Goal: Task Accomplishment & Management: Complete application form

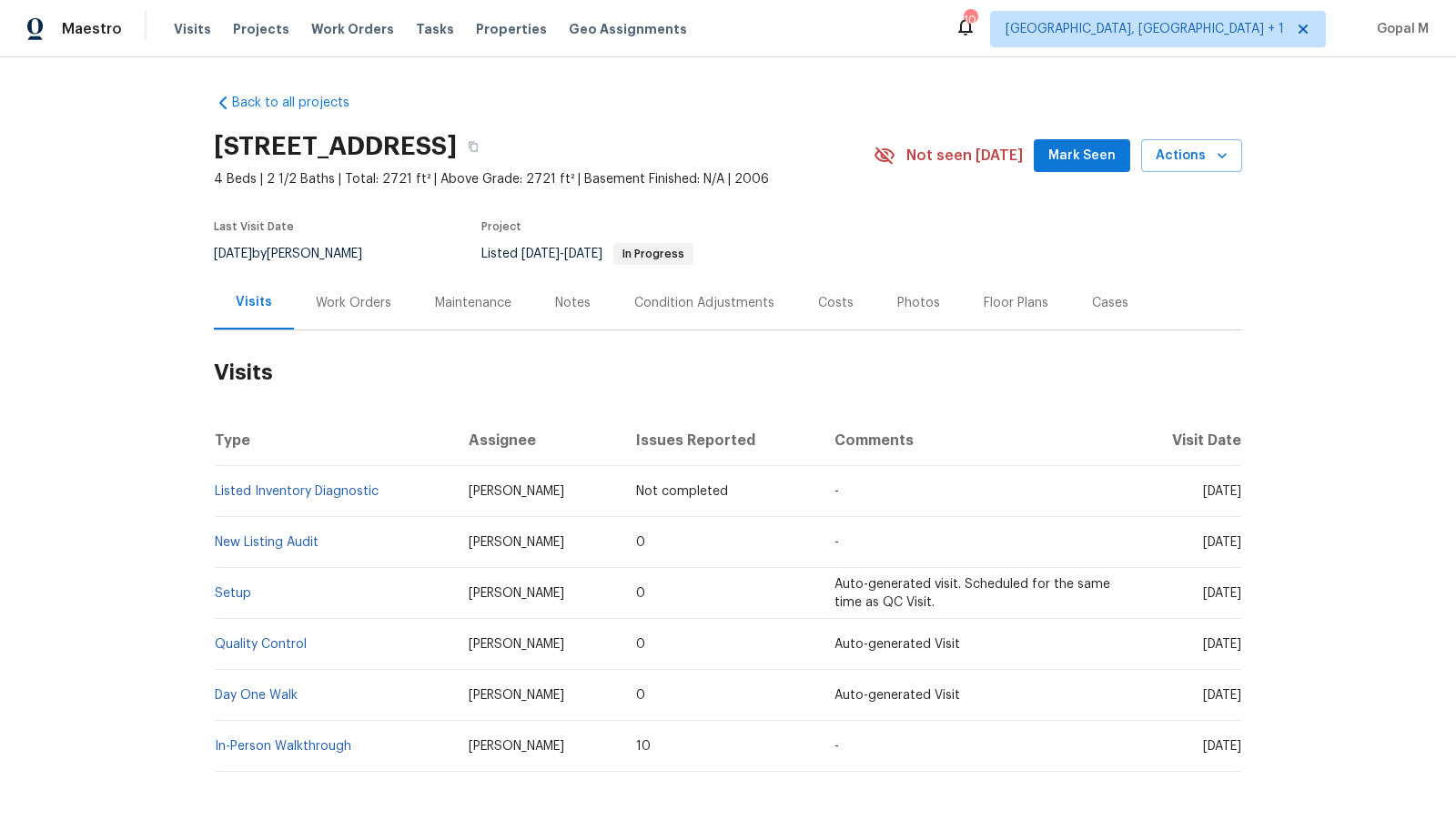
click at [370, 299] on div "Work Orders" at bounding box center [354, 303] width 75 height 18
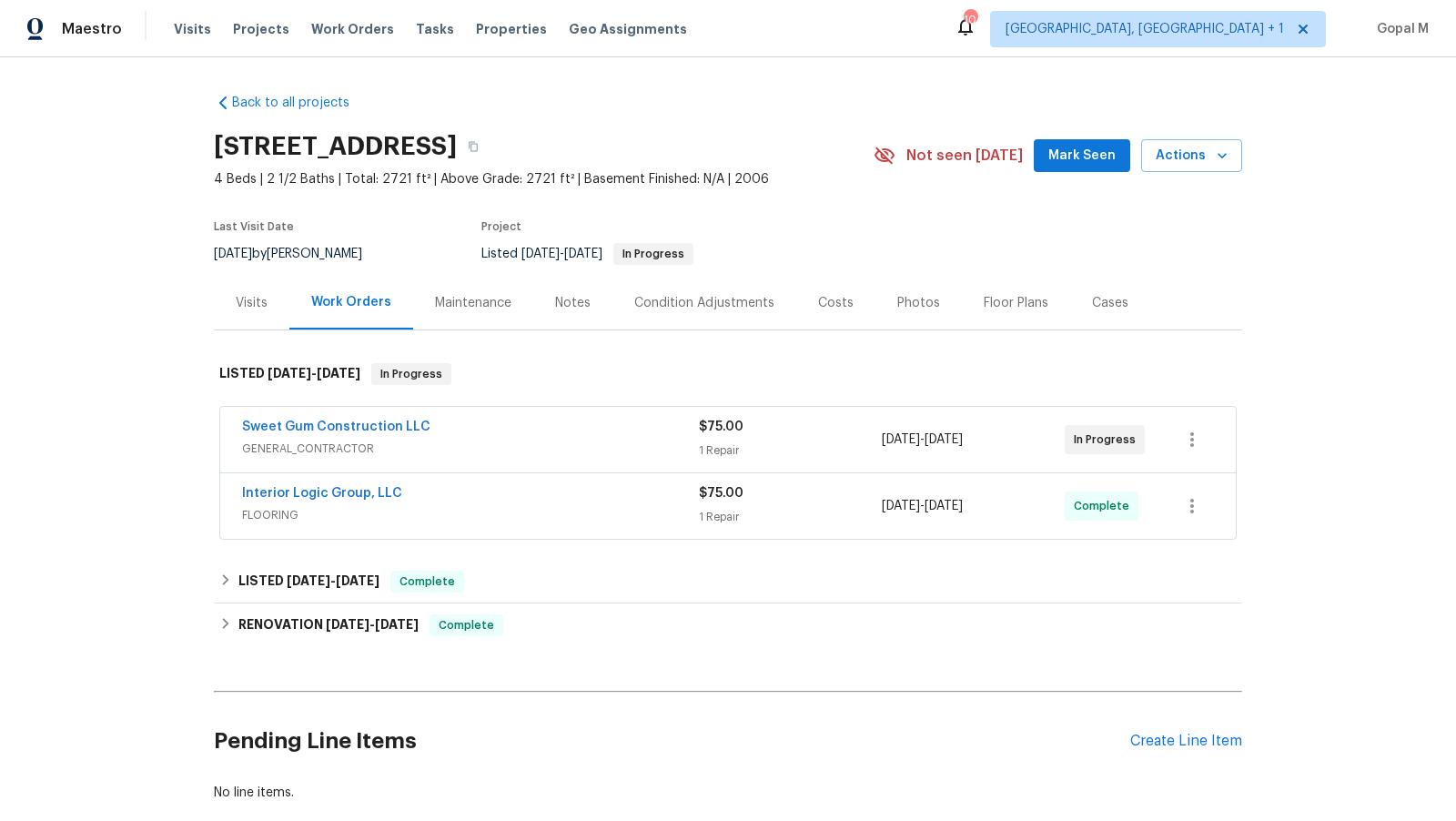
click at [813, 440] on div "$75.00 1 Repair" at bounding box center [791, 440] width 183 height 44
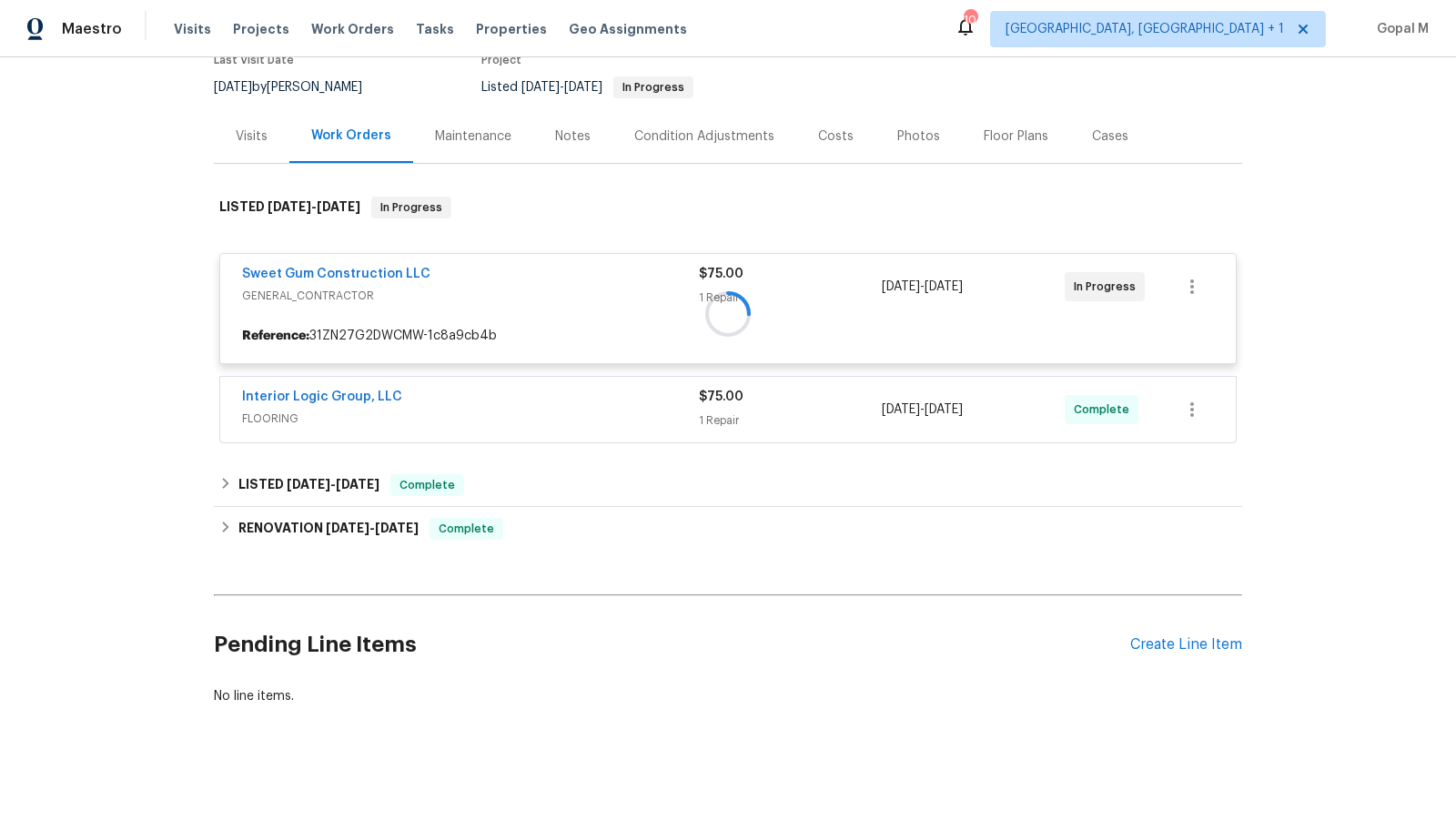
scroll to position [171, 0]
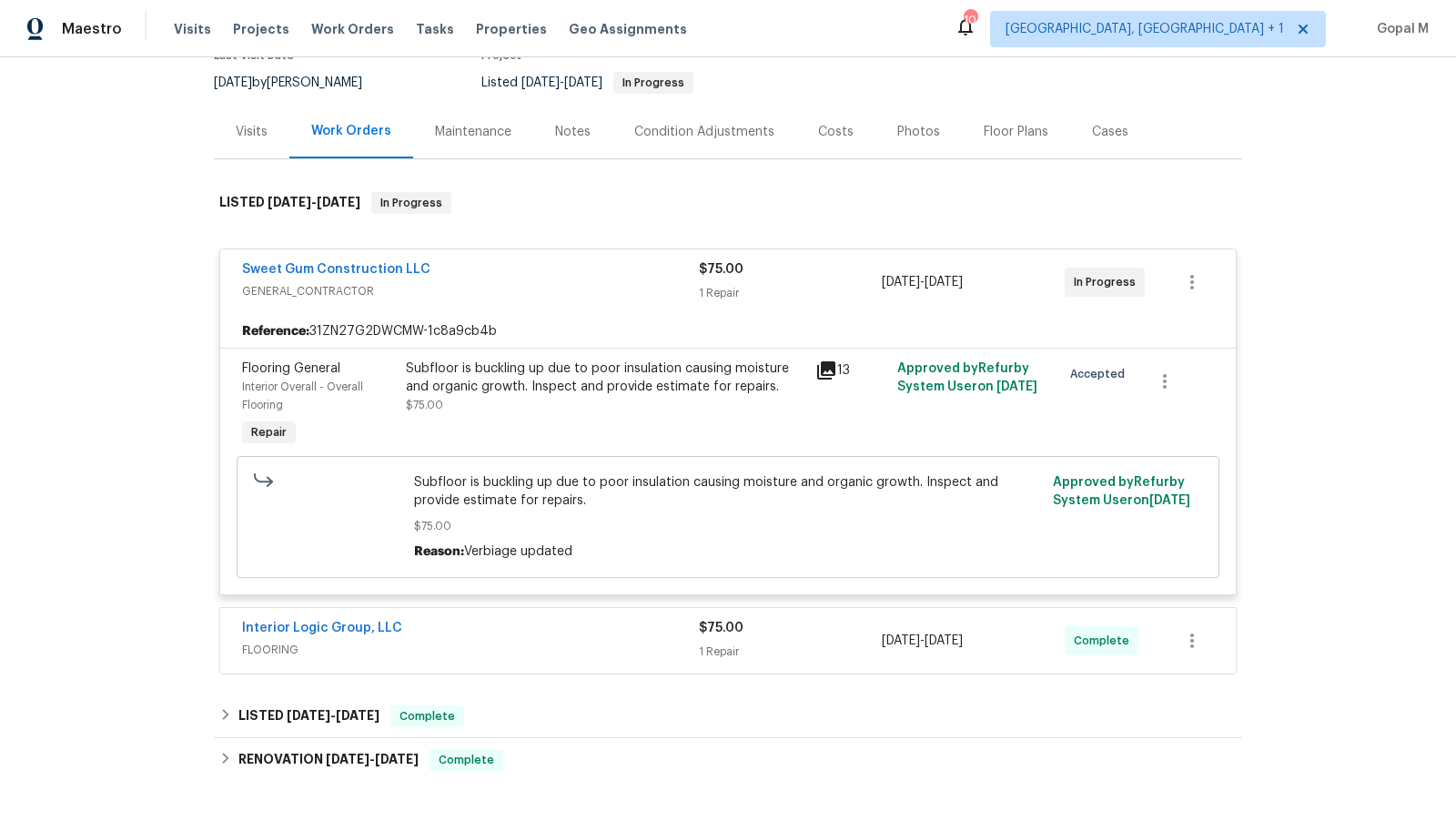
click at [561, 627] on div "Interior Logic Group, LLC" at bounding box center [471, 629] width 457 height 22
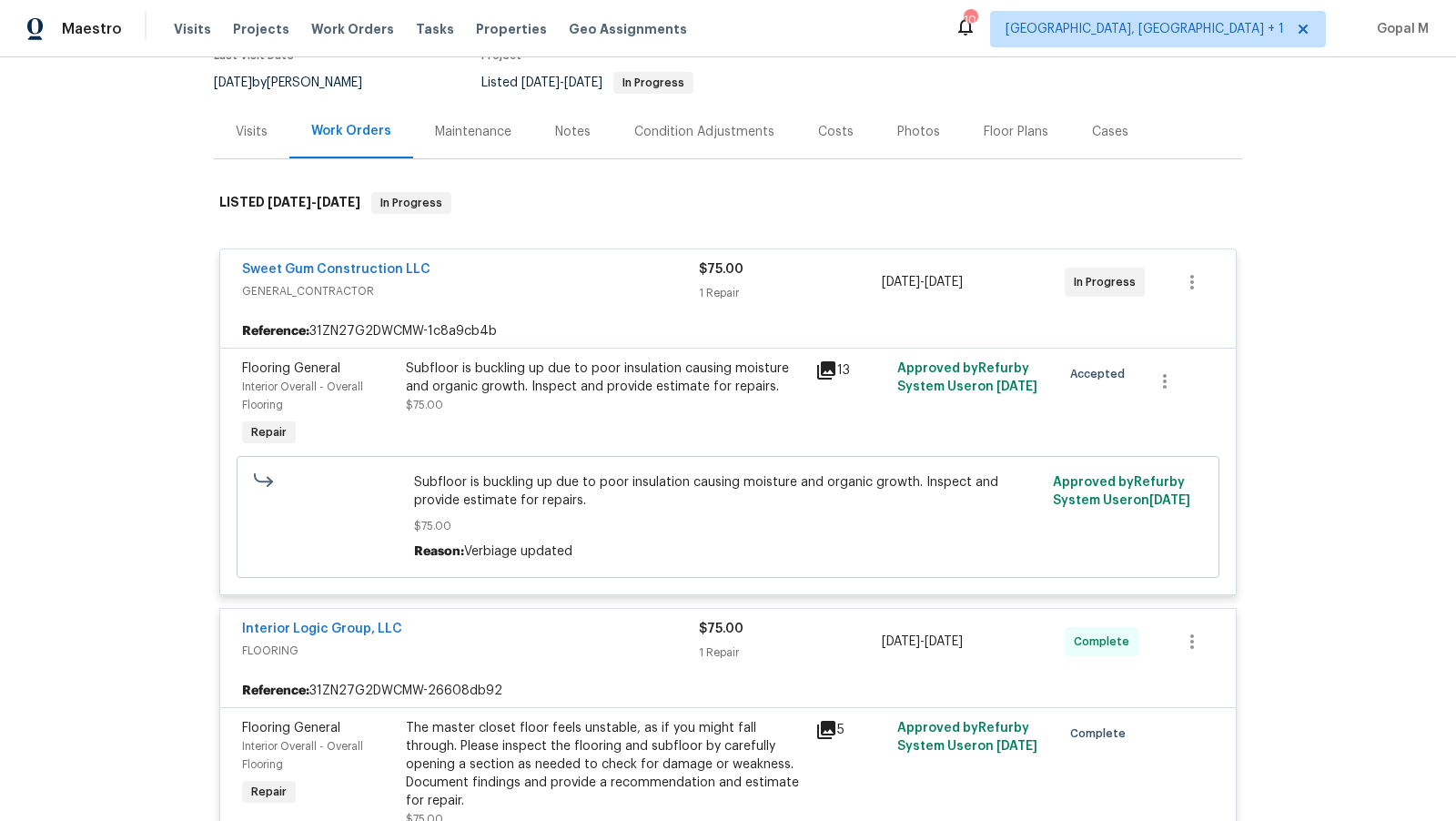
click at [661, 377] on div "Subfloor is buckling up due to poor insulation causing moisture and organic gro…" at bounding box center [605, 377] width 398 height 37
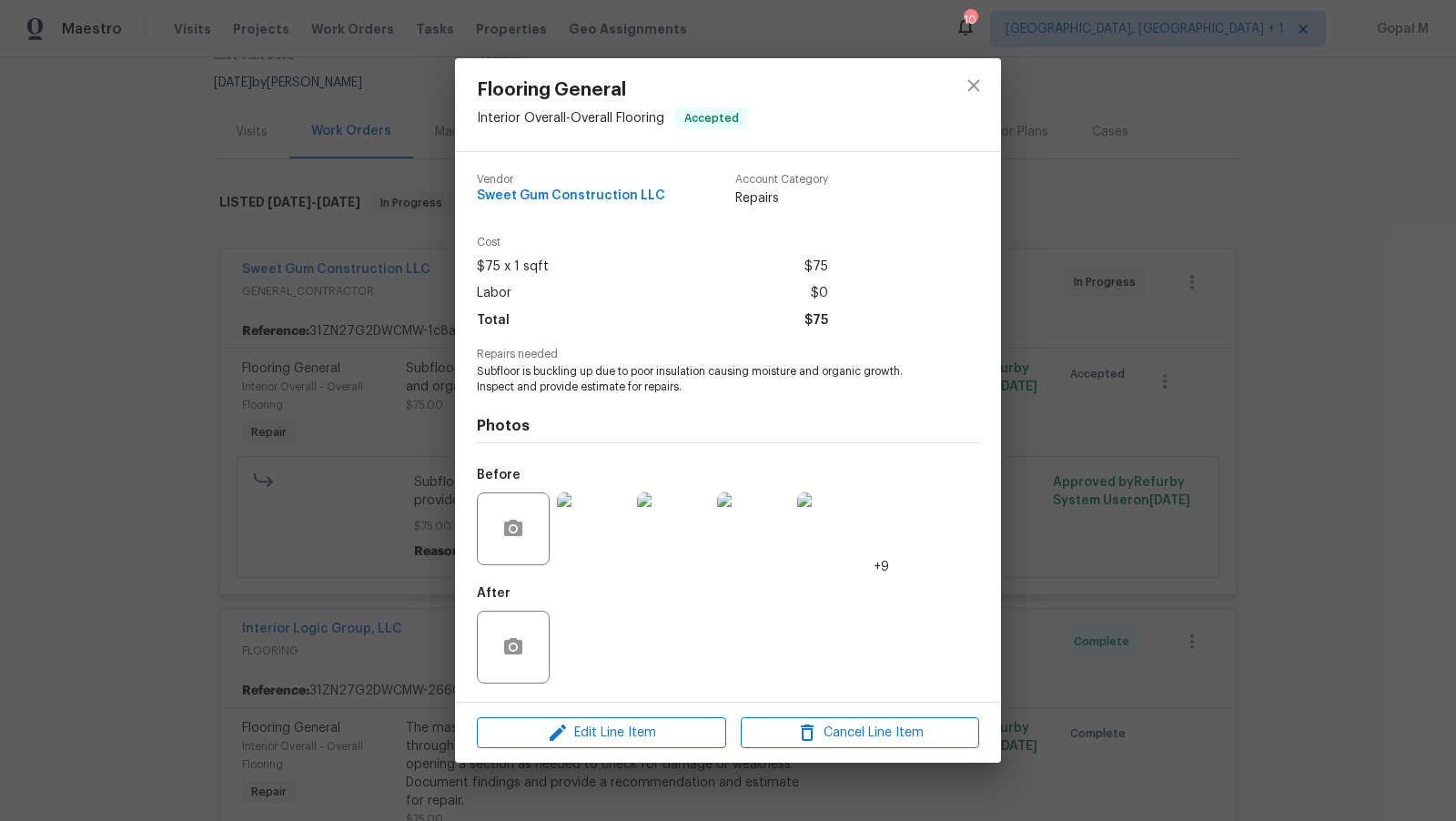
click at [601, 530] on img at bounding box center [593, 528] width 73 height 72
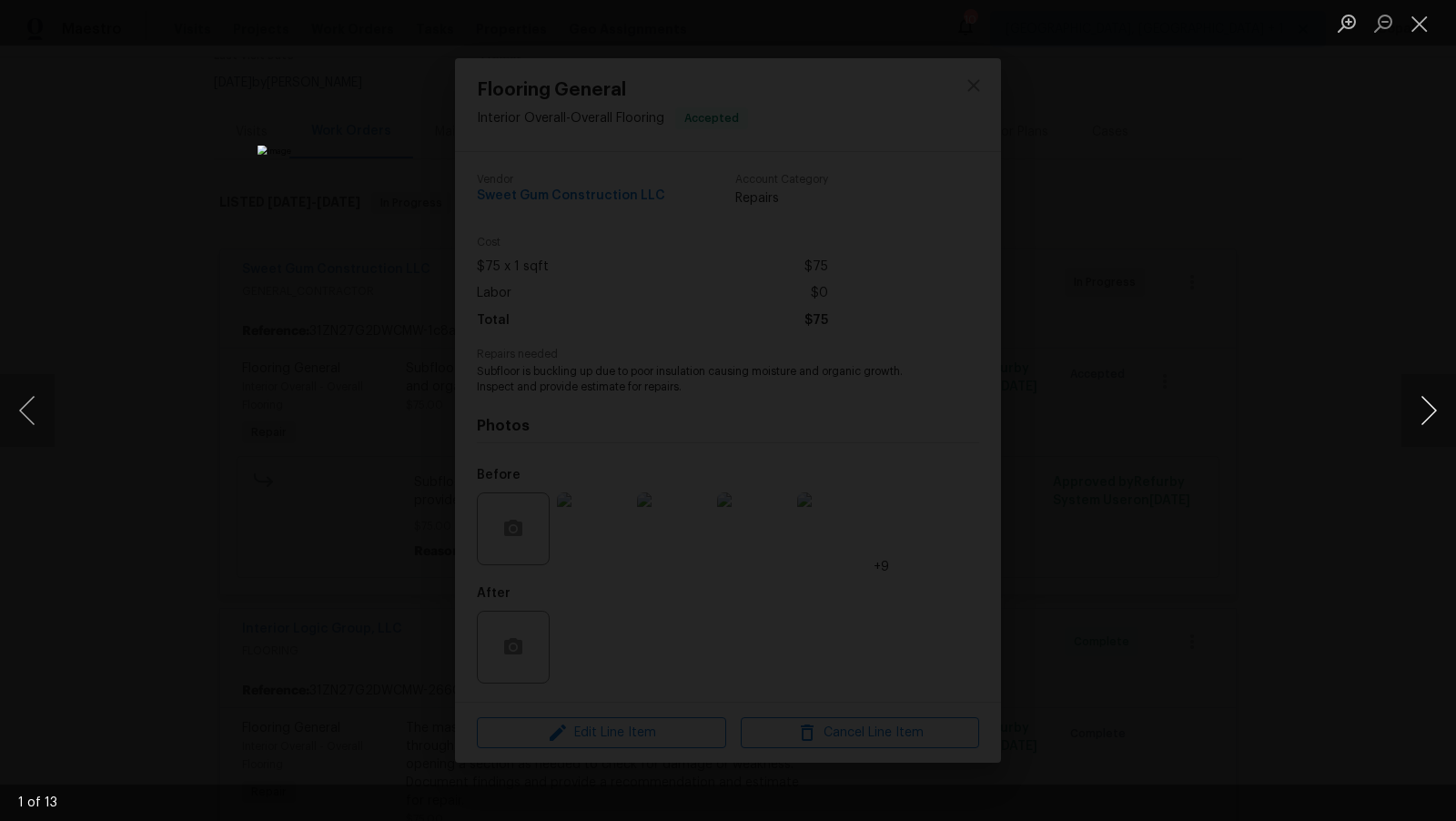
click at [1420, 402] on button "Next image" at bounding box center [1428, 410] width 55 height 72
click at [1418, 401] on button "Next image" at bounding box center [1428, 410] width 55 height 72
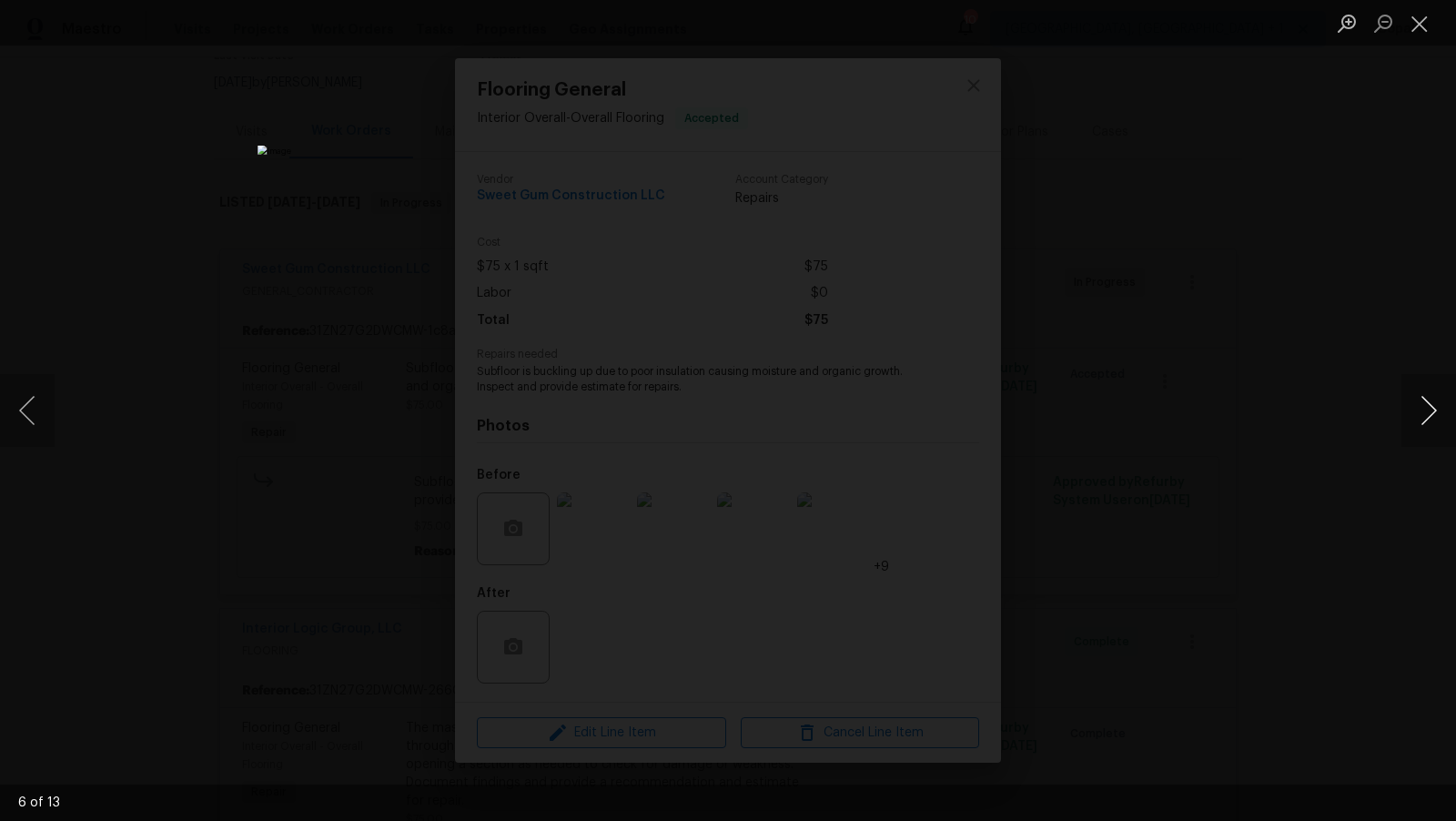
click at [1418, 401] on button "Next image" at bounding box center [1428, 410] width 55 height 72
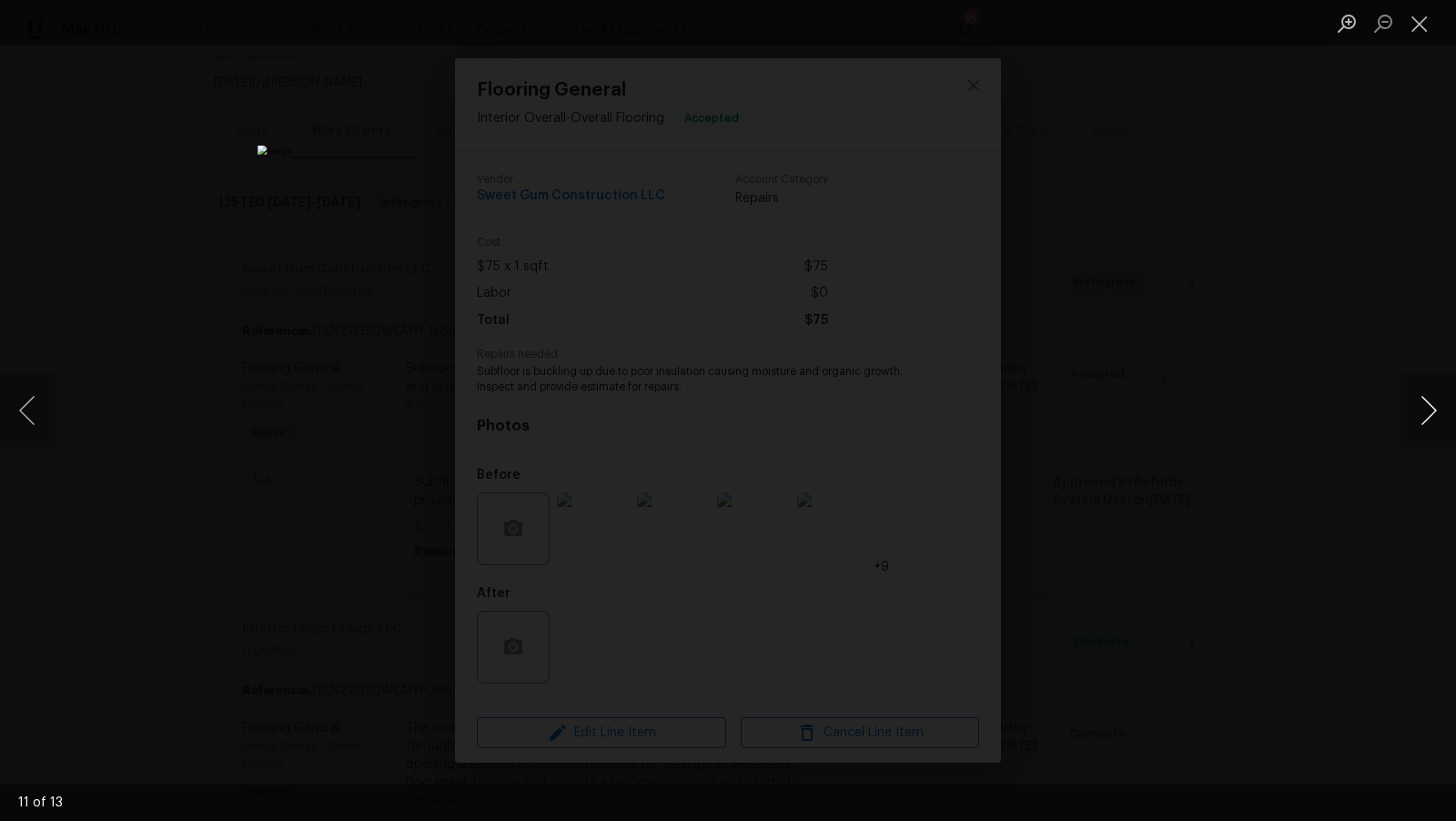
click at [1418, 401] on button "Next image" at bounding box center [1428, 410] width 55 height 72
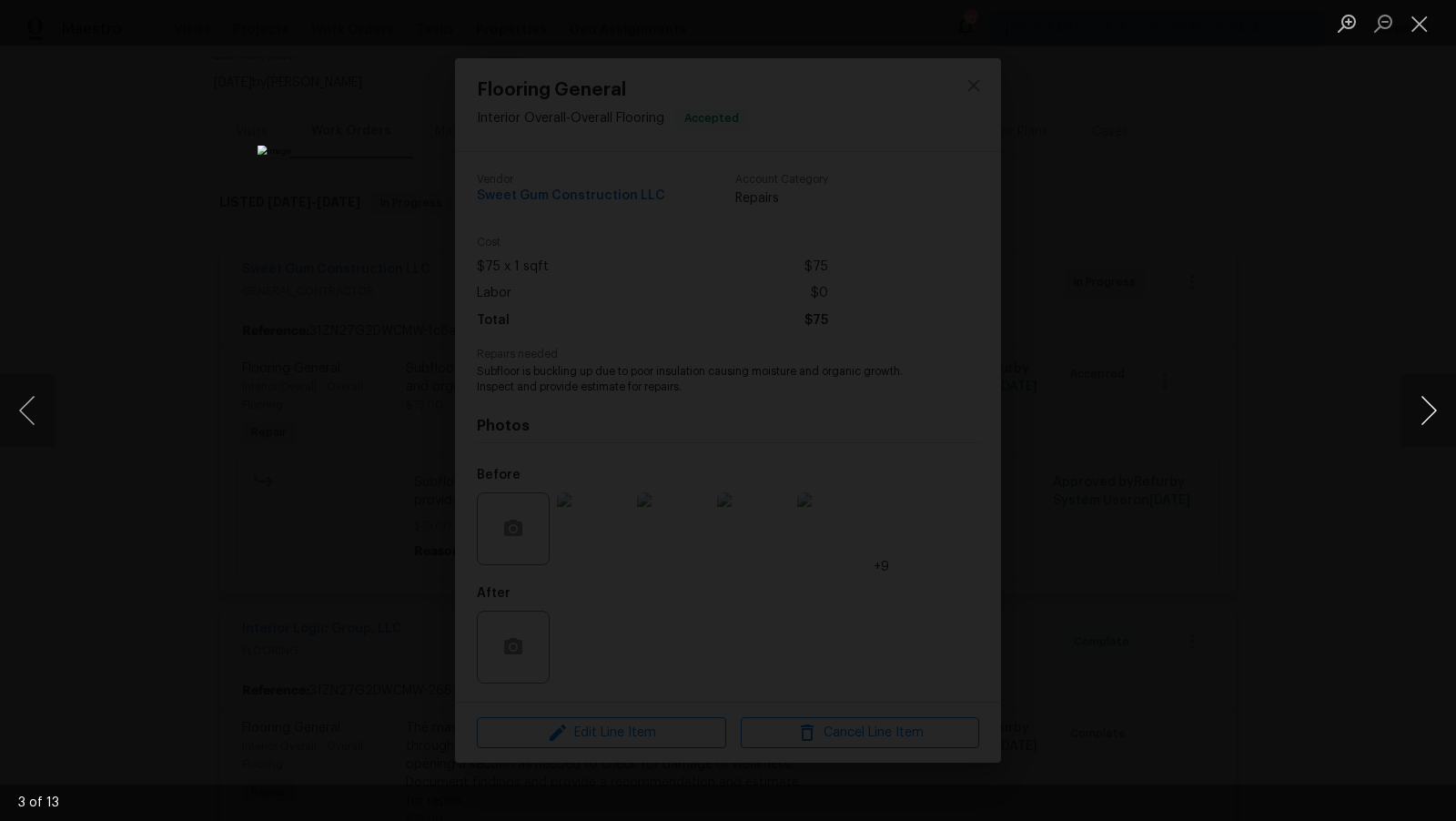
click at [1418, 401] on button "Next image" at bounding box center [1428, 410] width 55 height 72
click at [1425, 23] on button "Close lightbox" at bounding box center [1419, 23] width 37 height 32
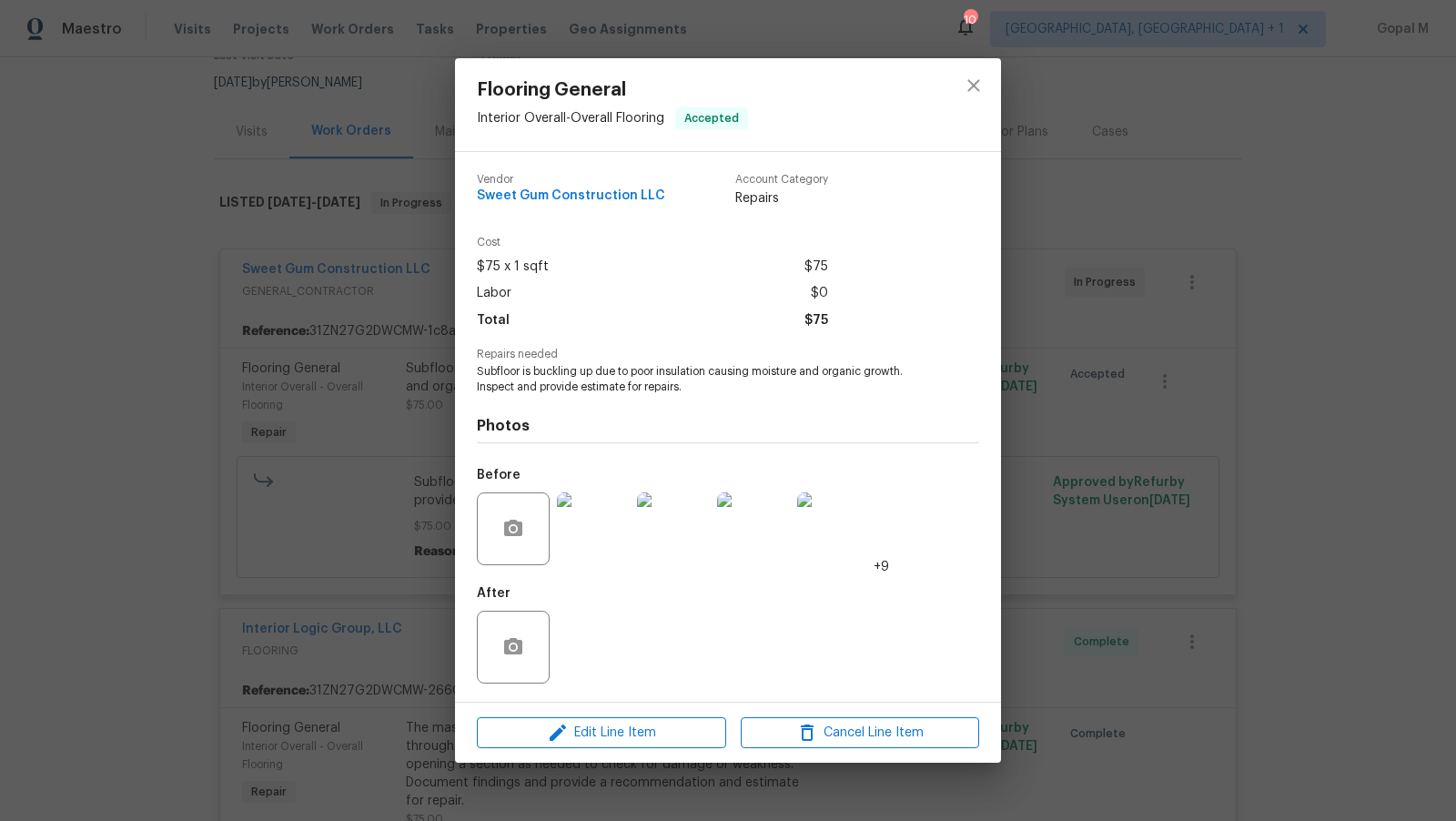
click at [1024, 542] on div "Flooring General Interior Overall - Overall Flooring Accepted Vendor Sweet Gum …" at bounding box center [728, 410] width 1456 height 821
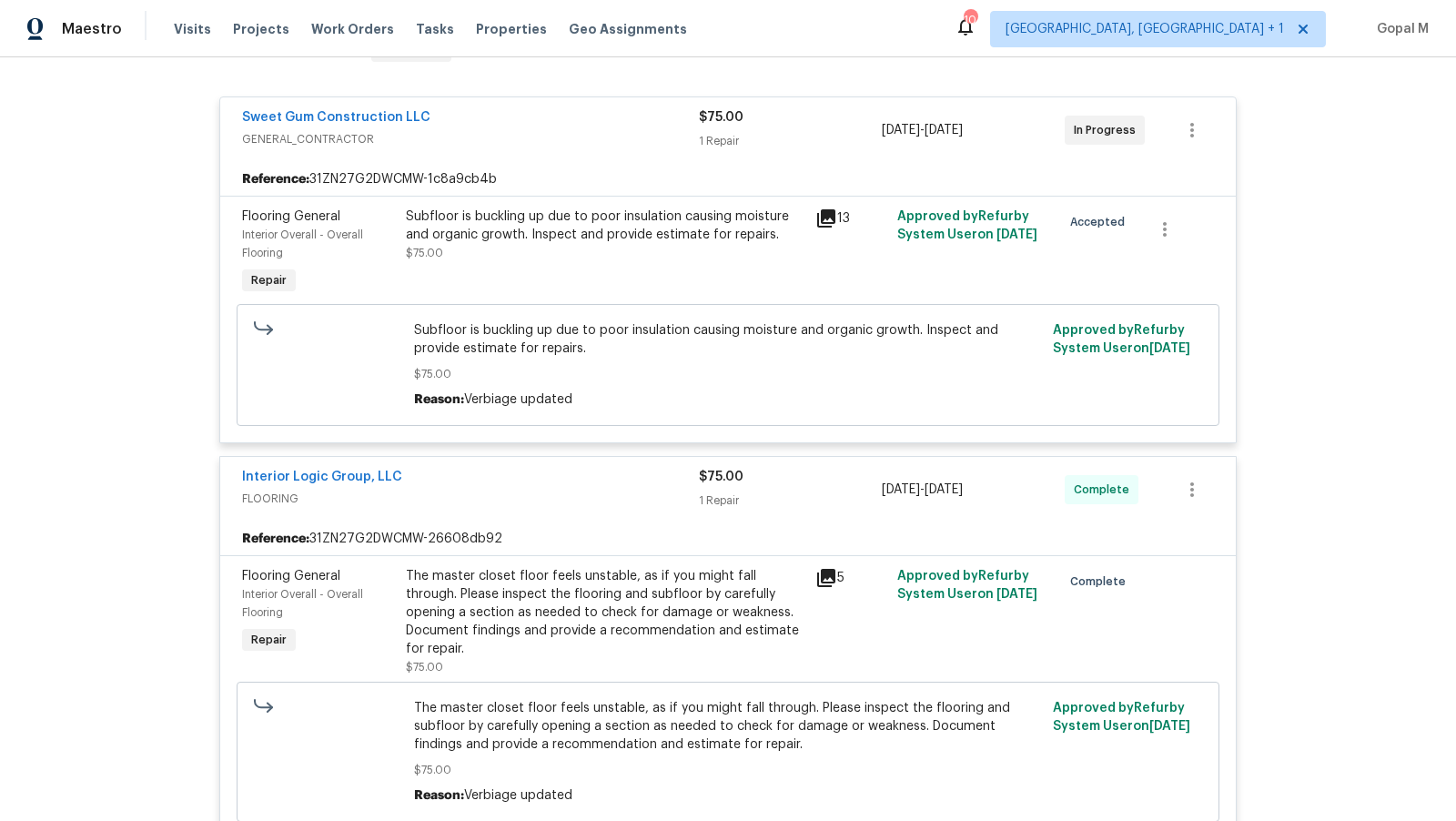
scroll to position [362, 0]
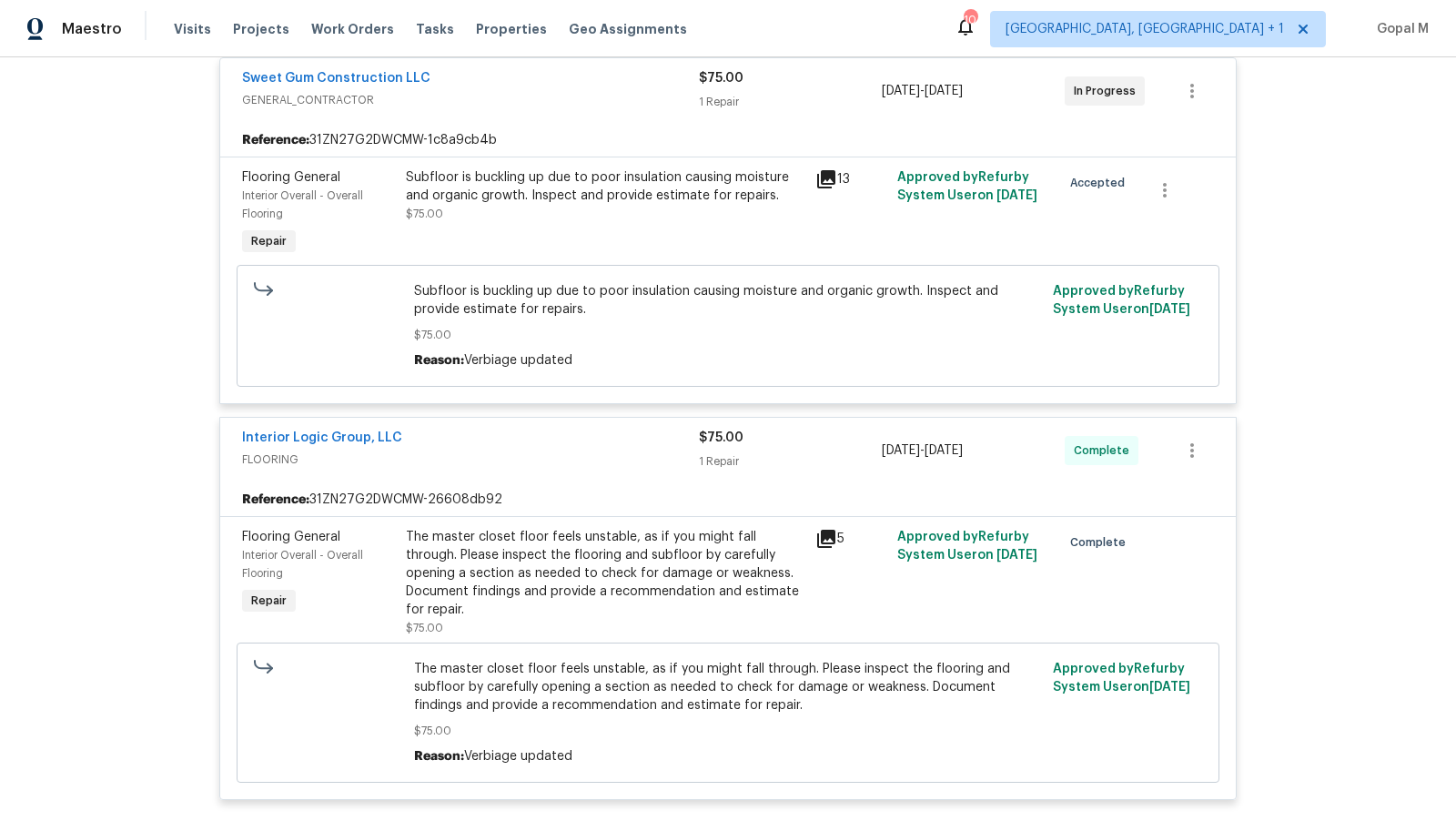
click at [688, 577] on div "The master closet floor feels unstable, as if you might fall through. Please in…" at bounding box center [605, 574] width 398 height 91
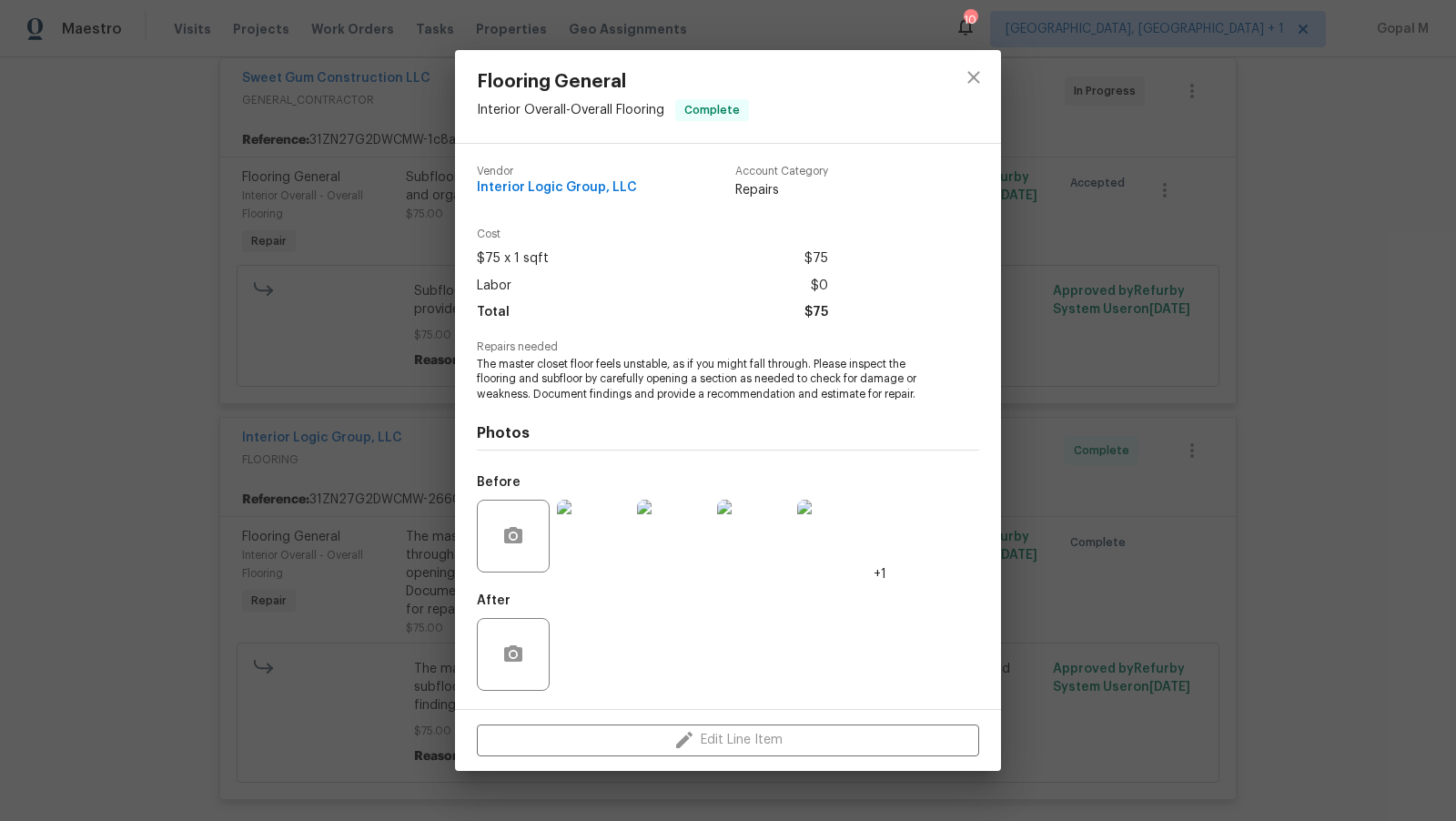
click at [595, 534] on img at bounding box center [593, 535] width 73 height 72
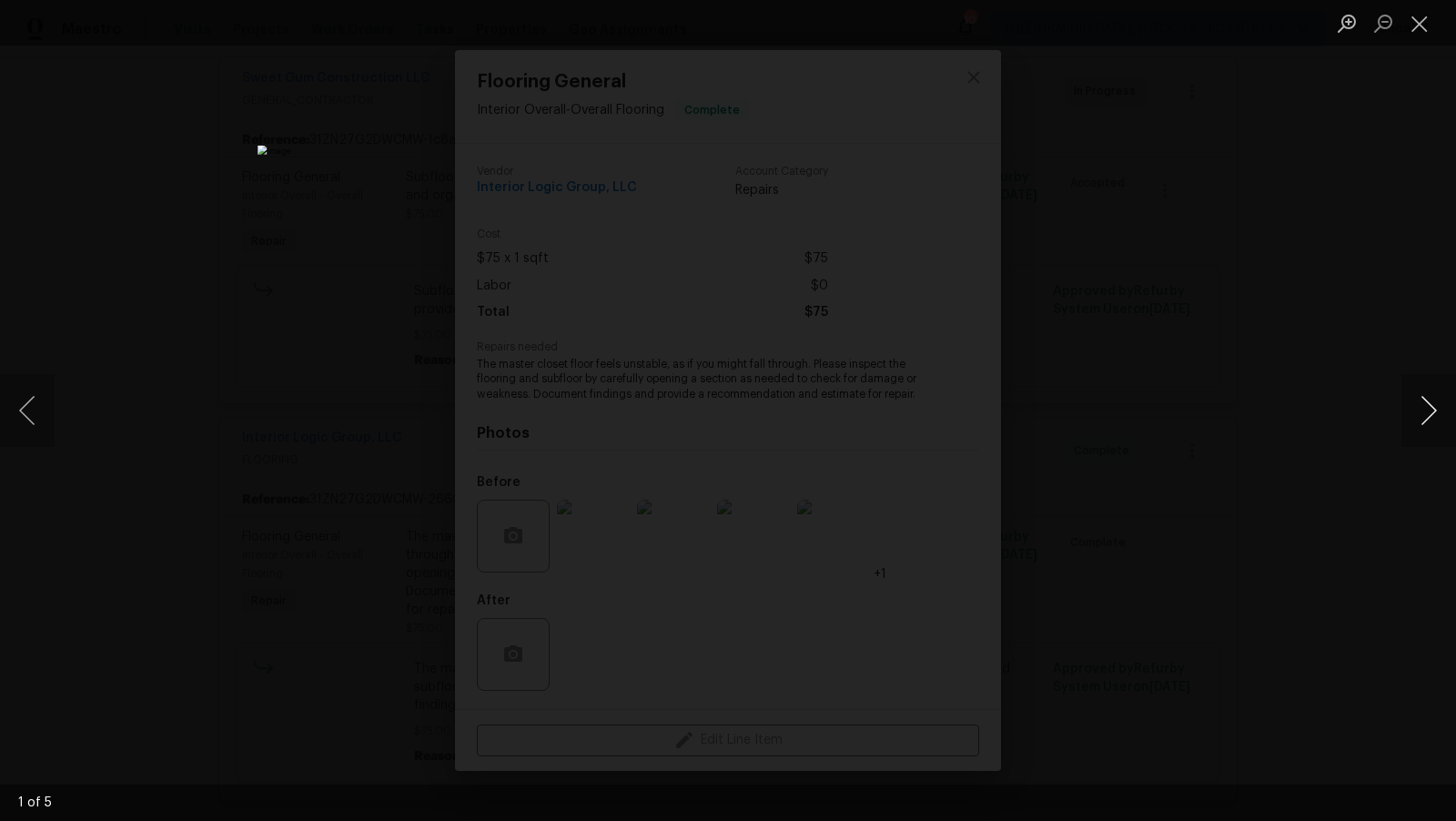
click at [1418, 401] on button "Next image" at bounding box center [1428, 410] width 55 height 72
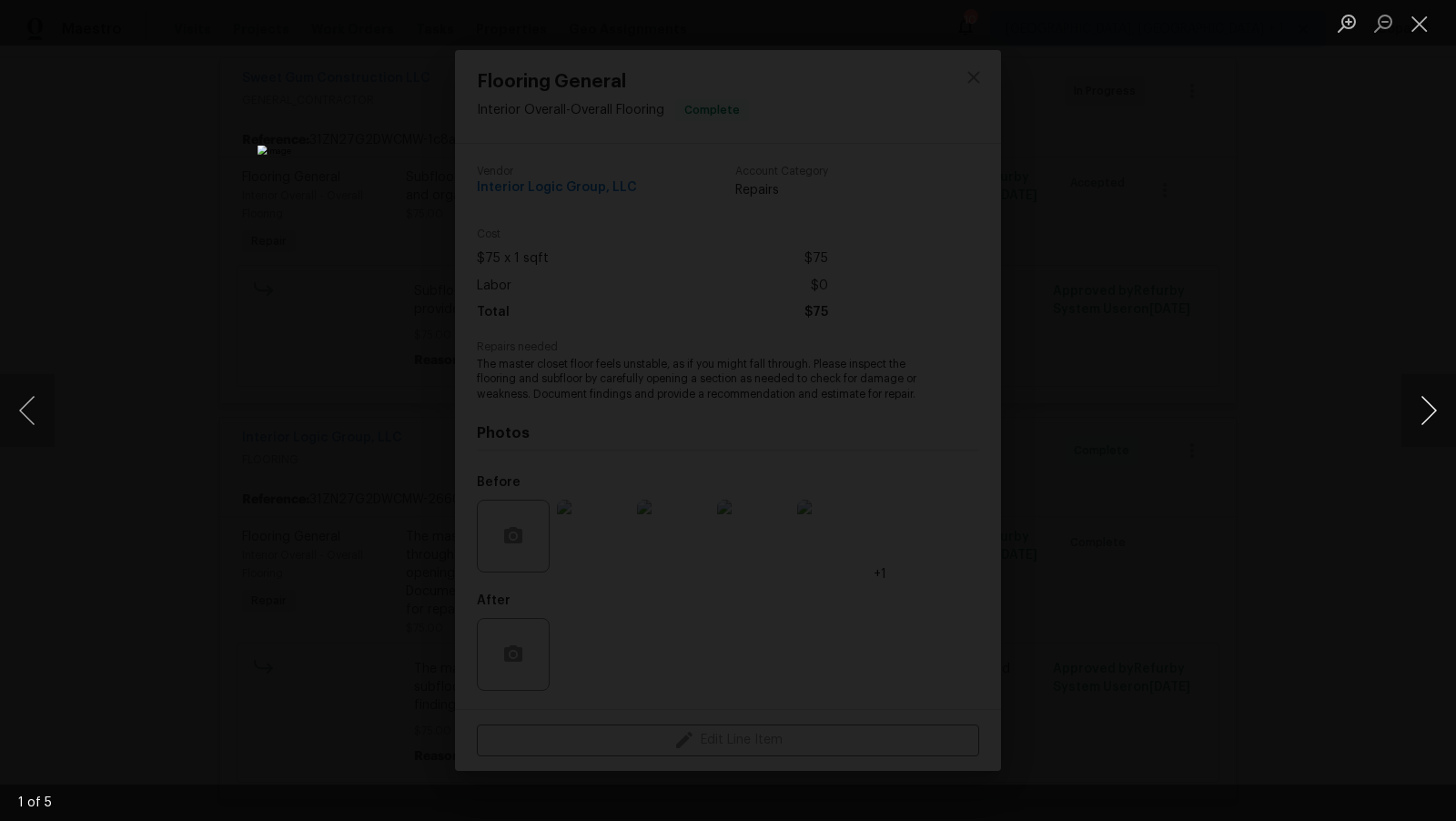
click at [1418, 401] on button "Next image" at bounding box center [1428, 410] width 55 height 72
click at [1418, 21] on button "Close lightbox" at bounding box center [1419, 23] width 37 height 32
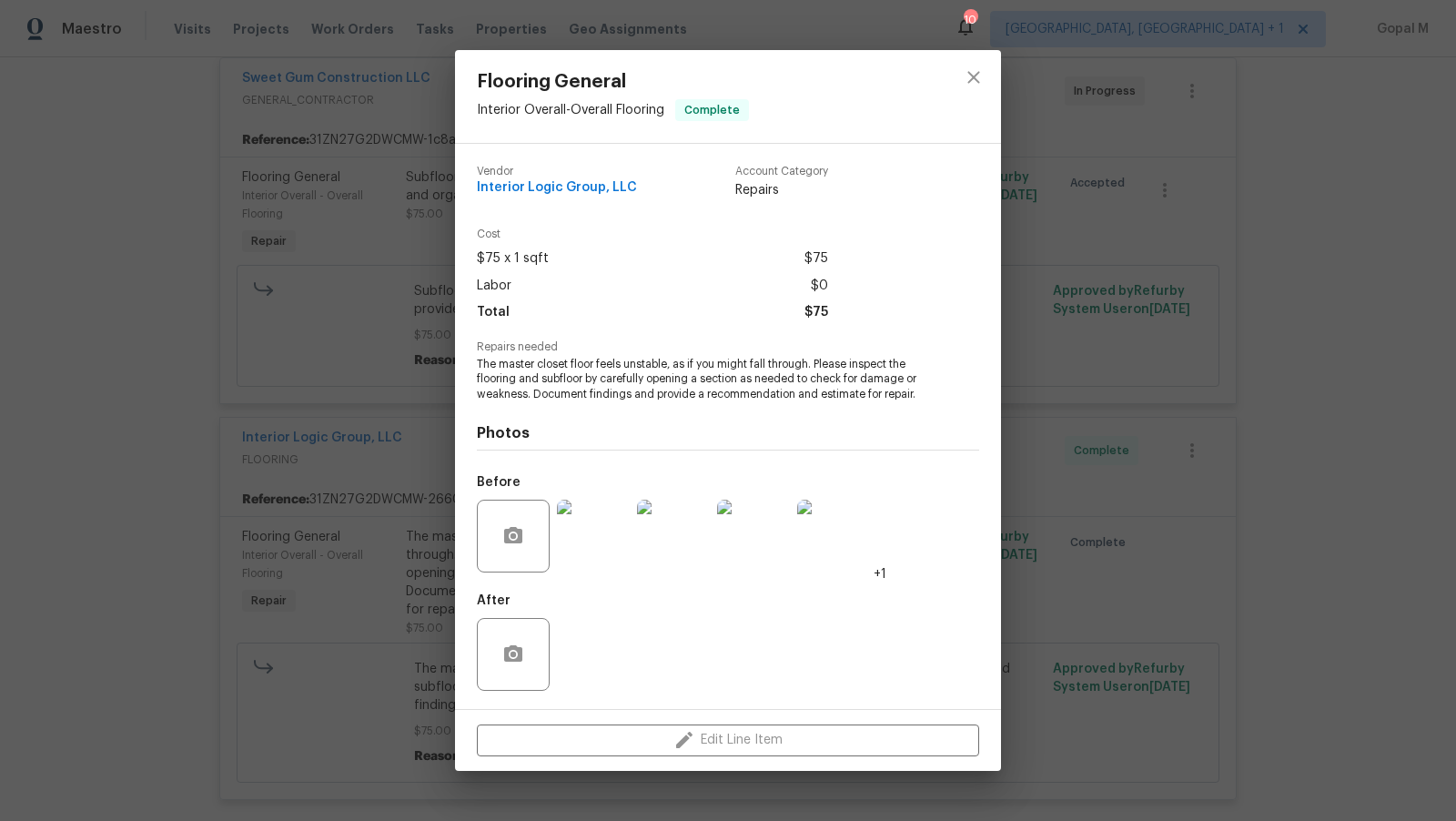
click at [1017, 452] on div "Flooring General Interior Overall - Overall Flooring Complete Vendor Interior L…" at bounding box center [728, 410] width 1456 height 821
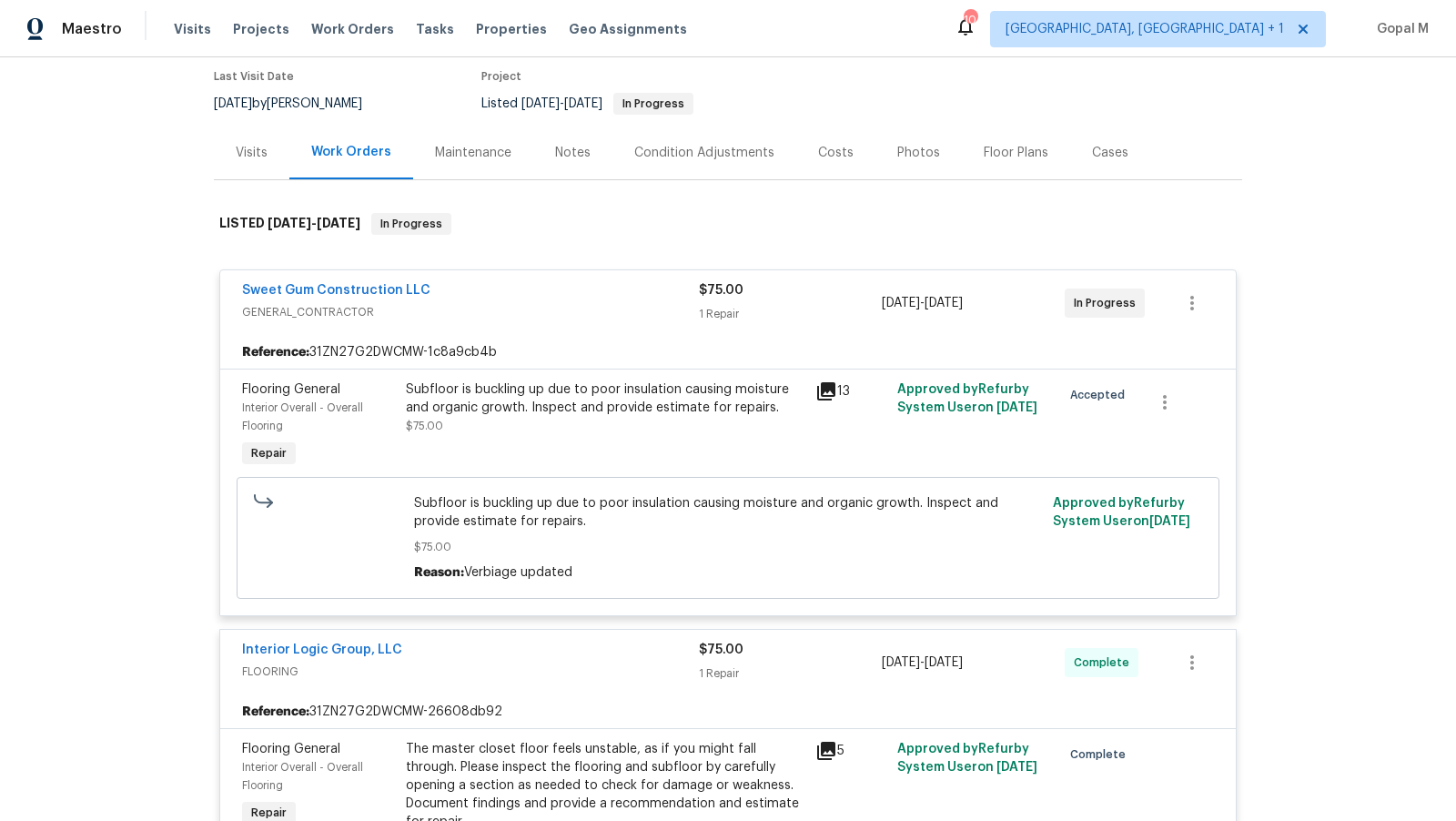
scroll to position [136, 0]
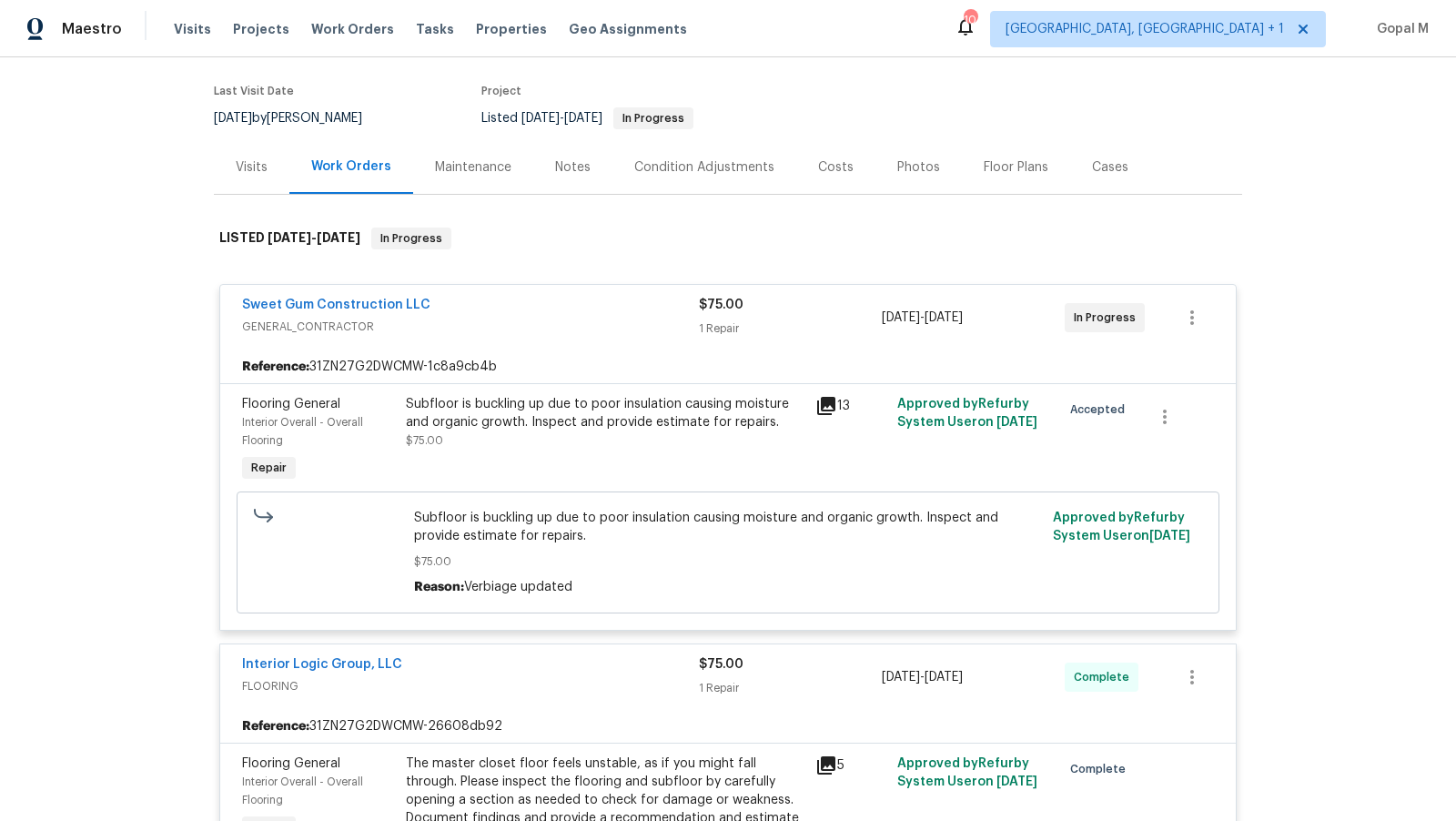
click at [236, 158] on div "Visits" at bounding box center [251, 167] width 32 height 18
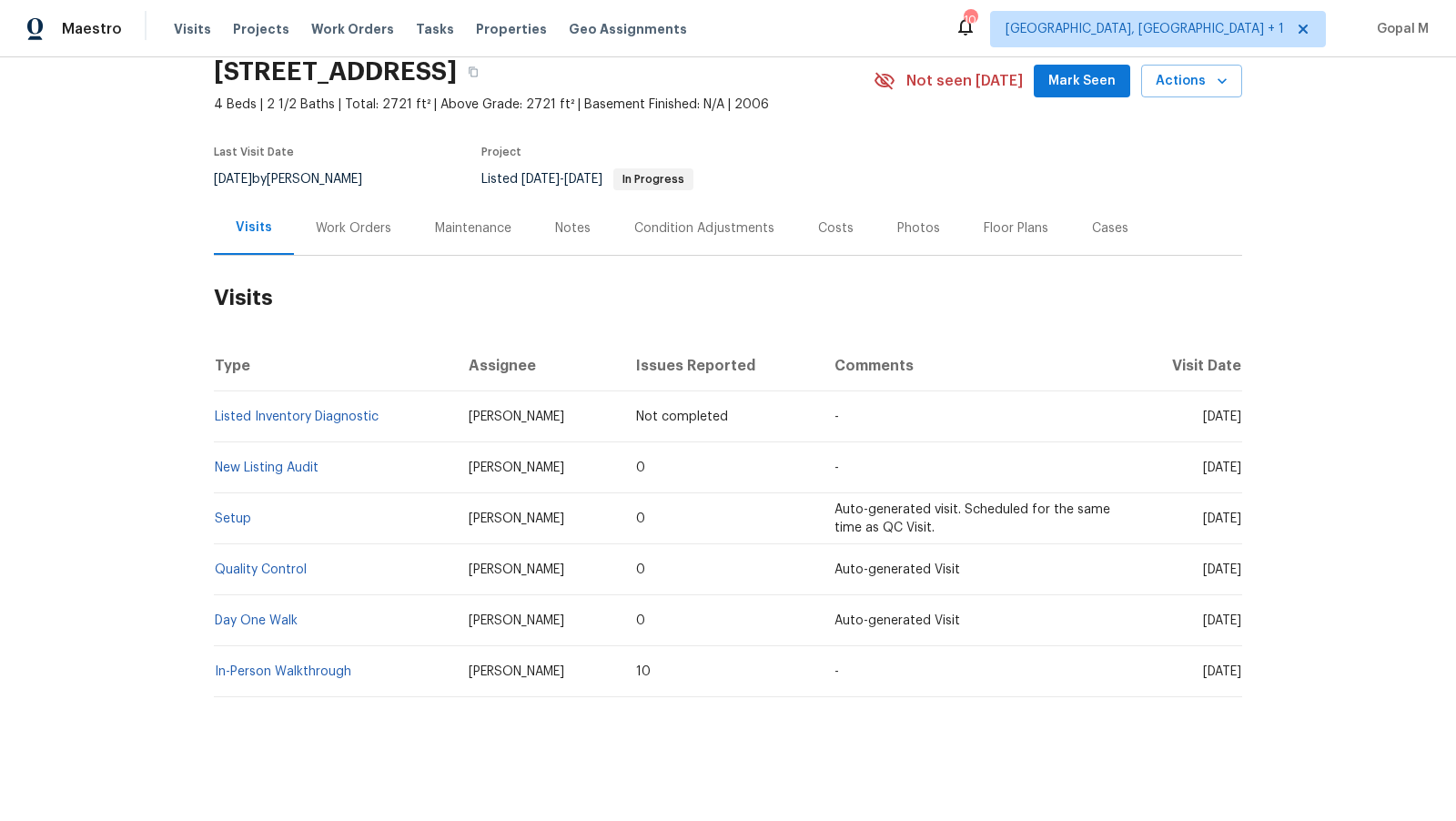
scroll to position [73, 0]
click at [1097, 227] on div "Cases" at bounding box center [1110, 229] width 37 height 18
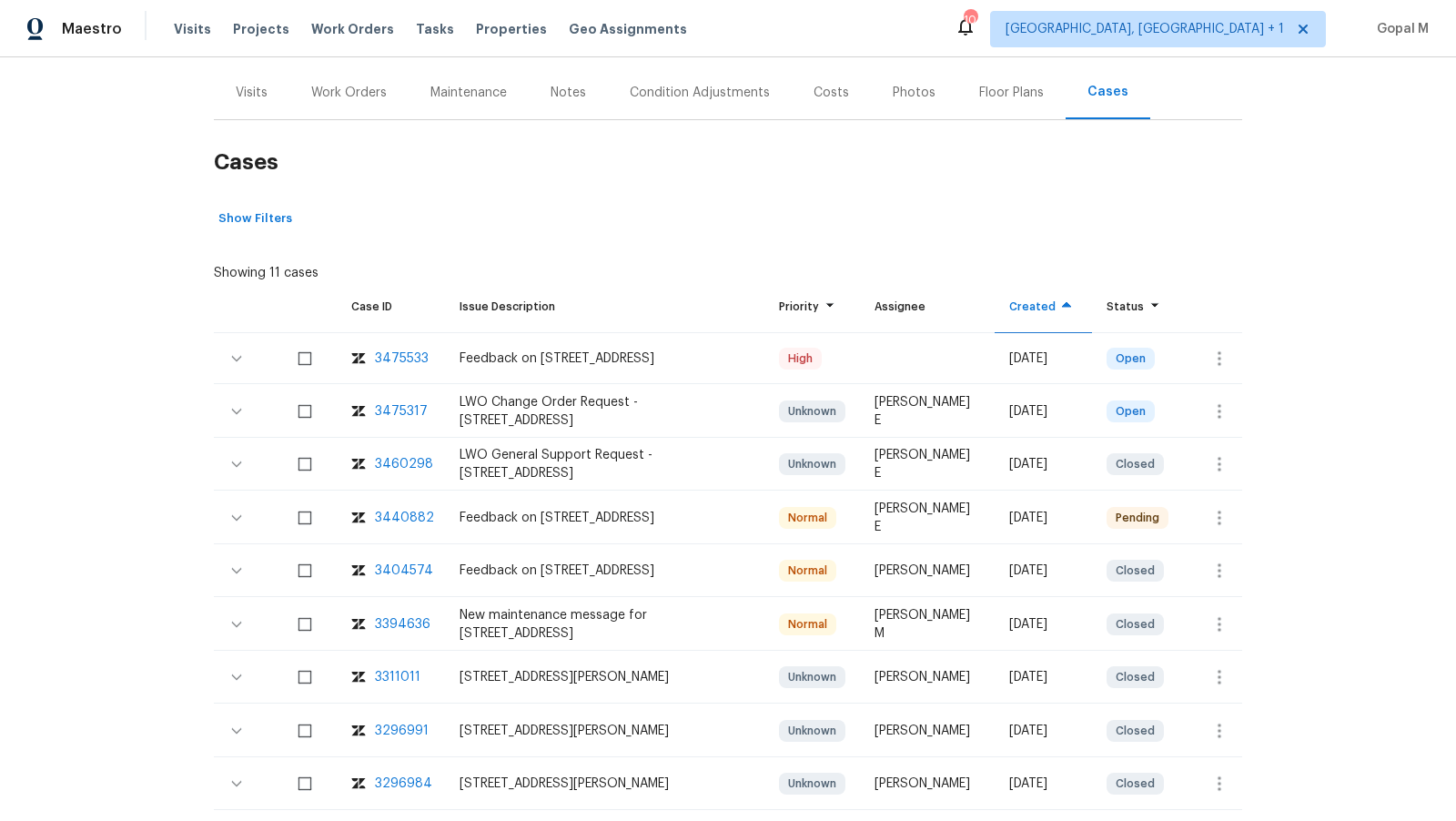
scroll to position [216, 0]
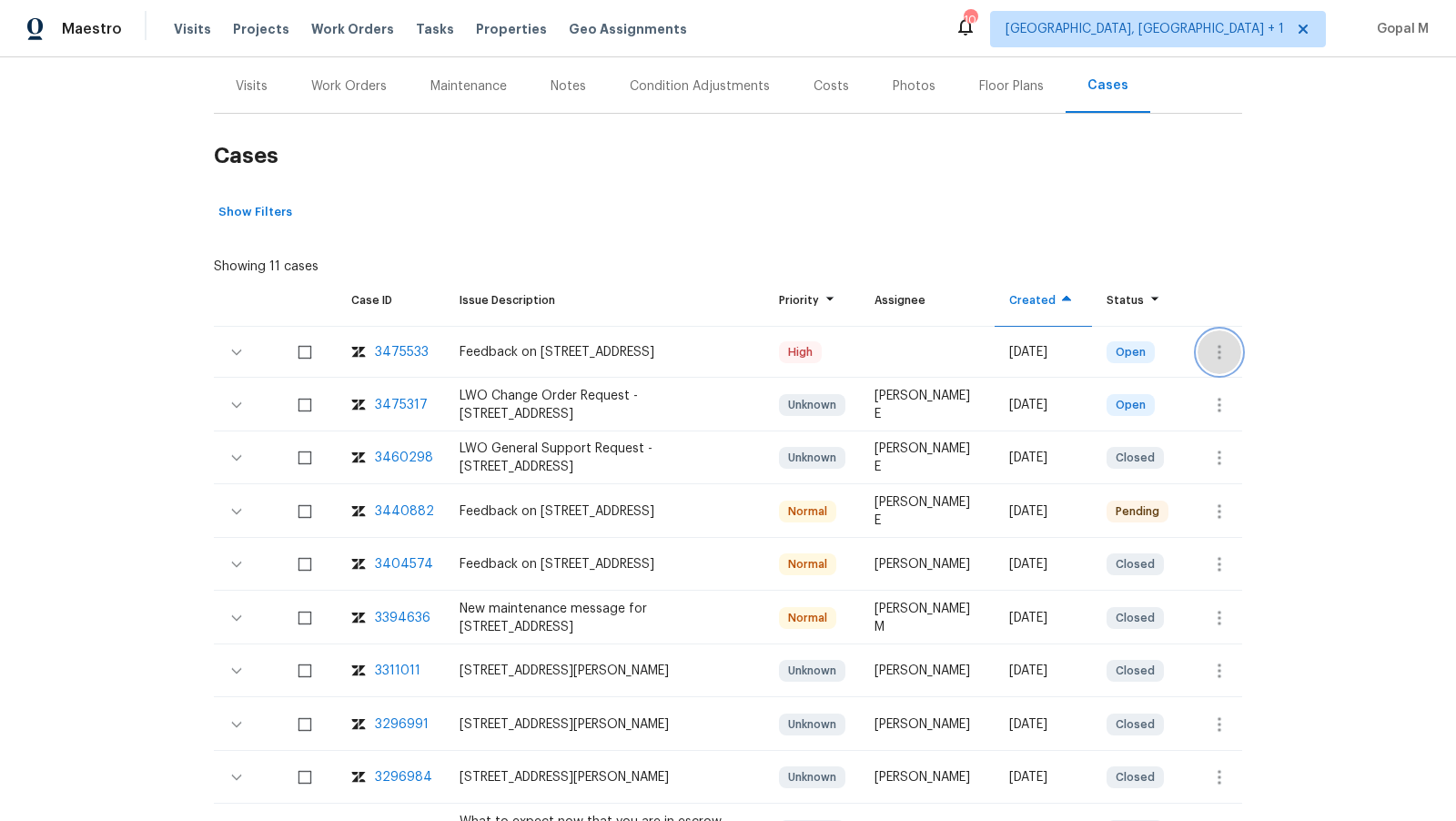
click at [1213, 361] on button "button" at bounding box center [1220, 352] width 44 height 44
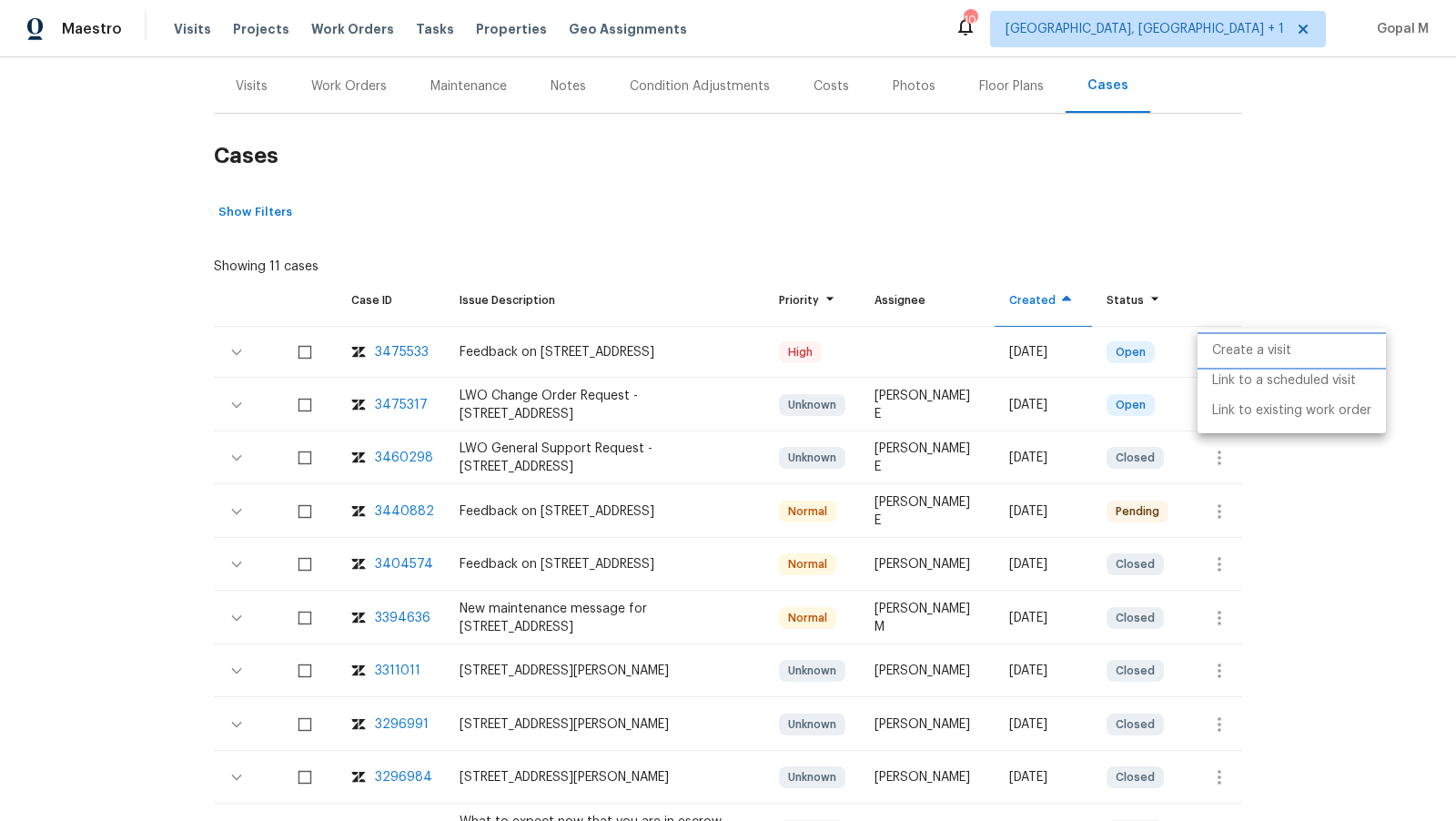
click at [1213, 361] on li "Create a visit" at bounding box center [1292, 350] width 189 height 30
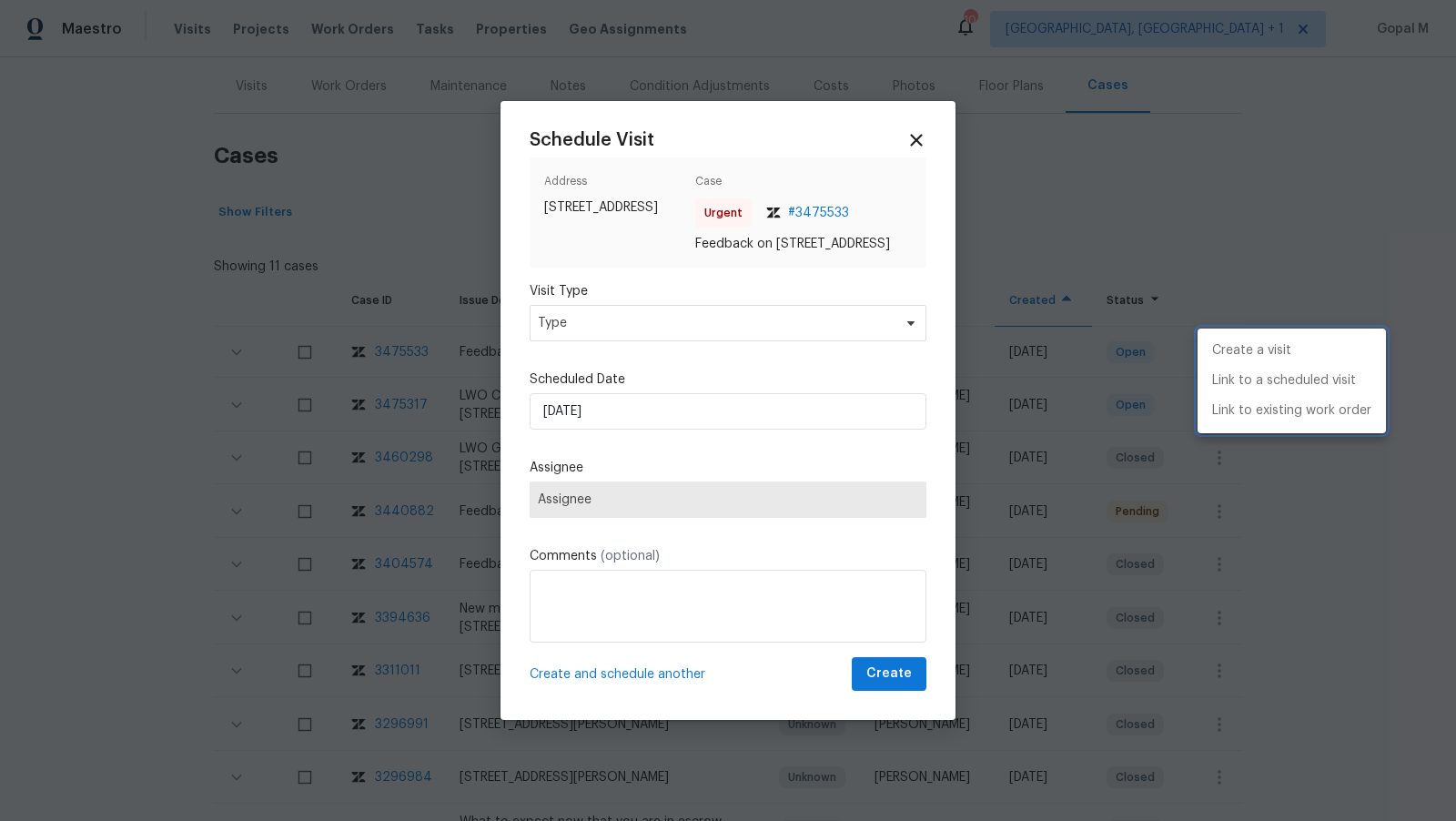
click at [791, 333] on div at bounding box center [728, 410] width 1456 height 821
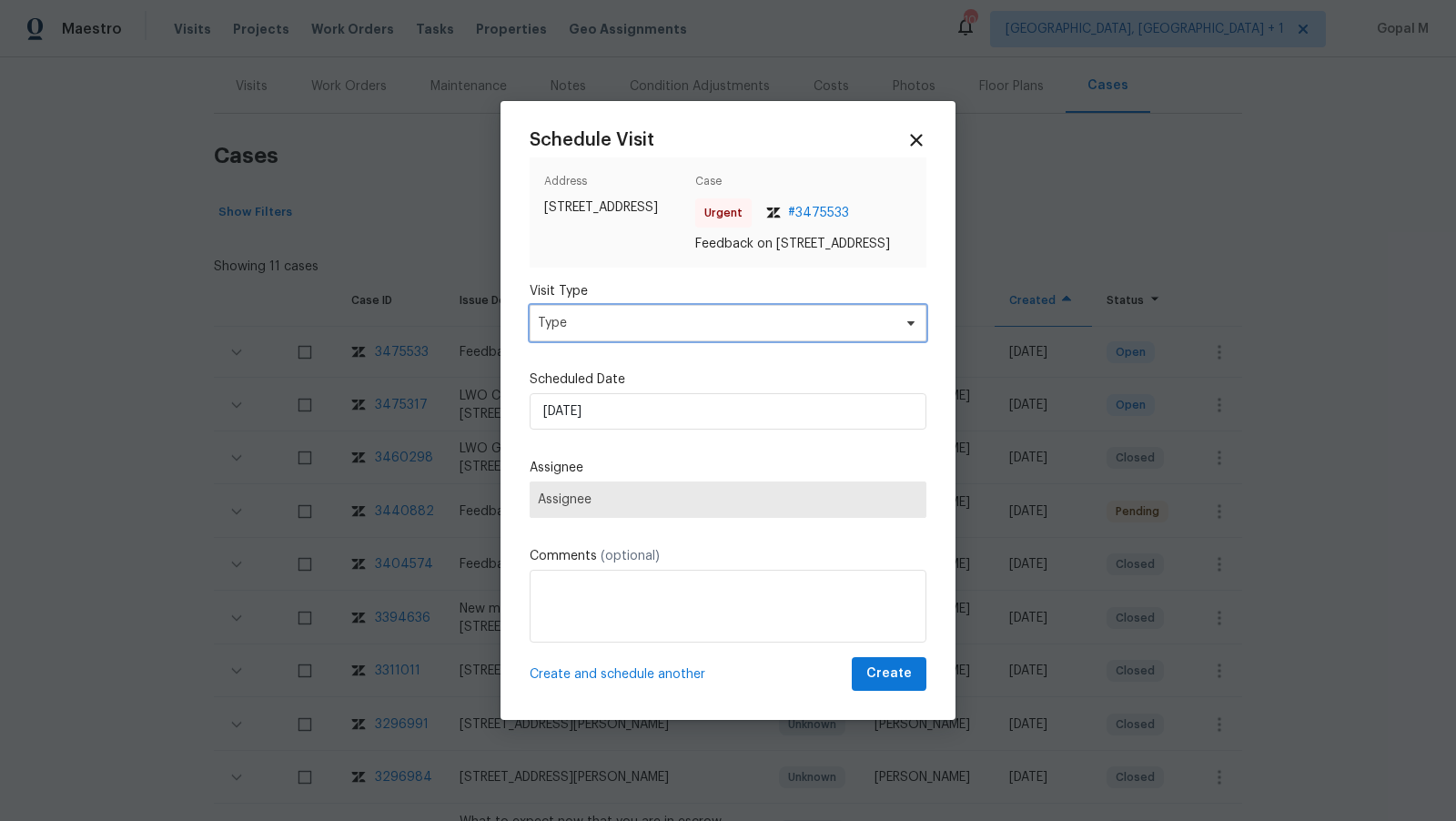
click at [791, 333] on span "Type" at bounding box center [715, 323] width 355 height 18
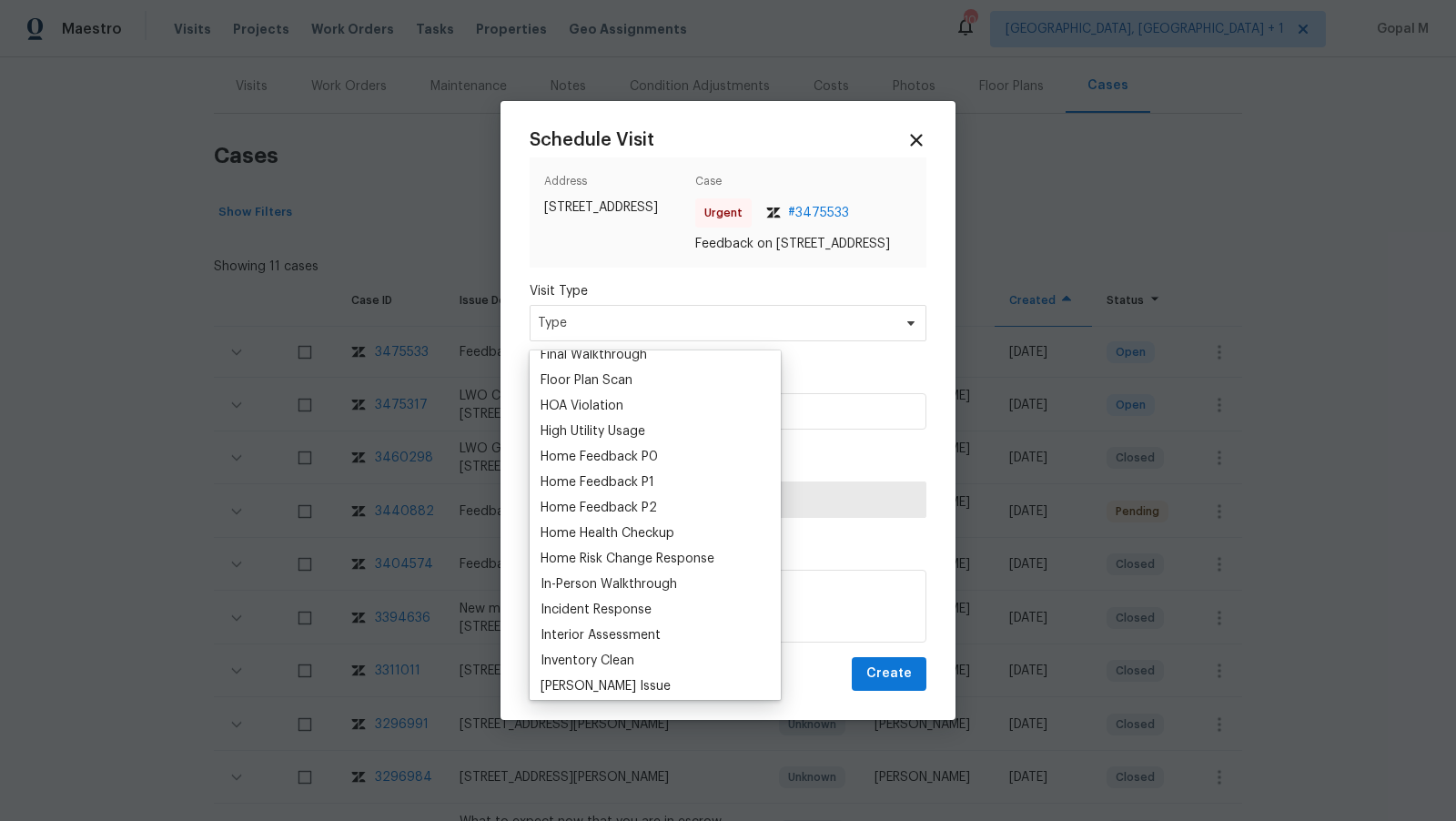
scroll to position [474, 0]
click at [633, 479] on div "Home Feedback P1" at bounding box center [597, 479] width 114 height 18
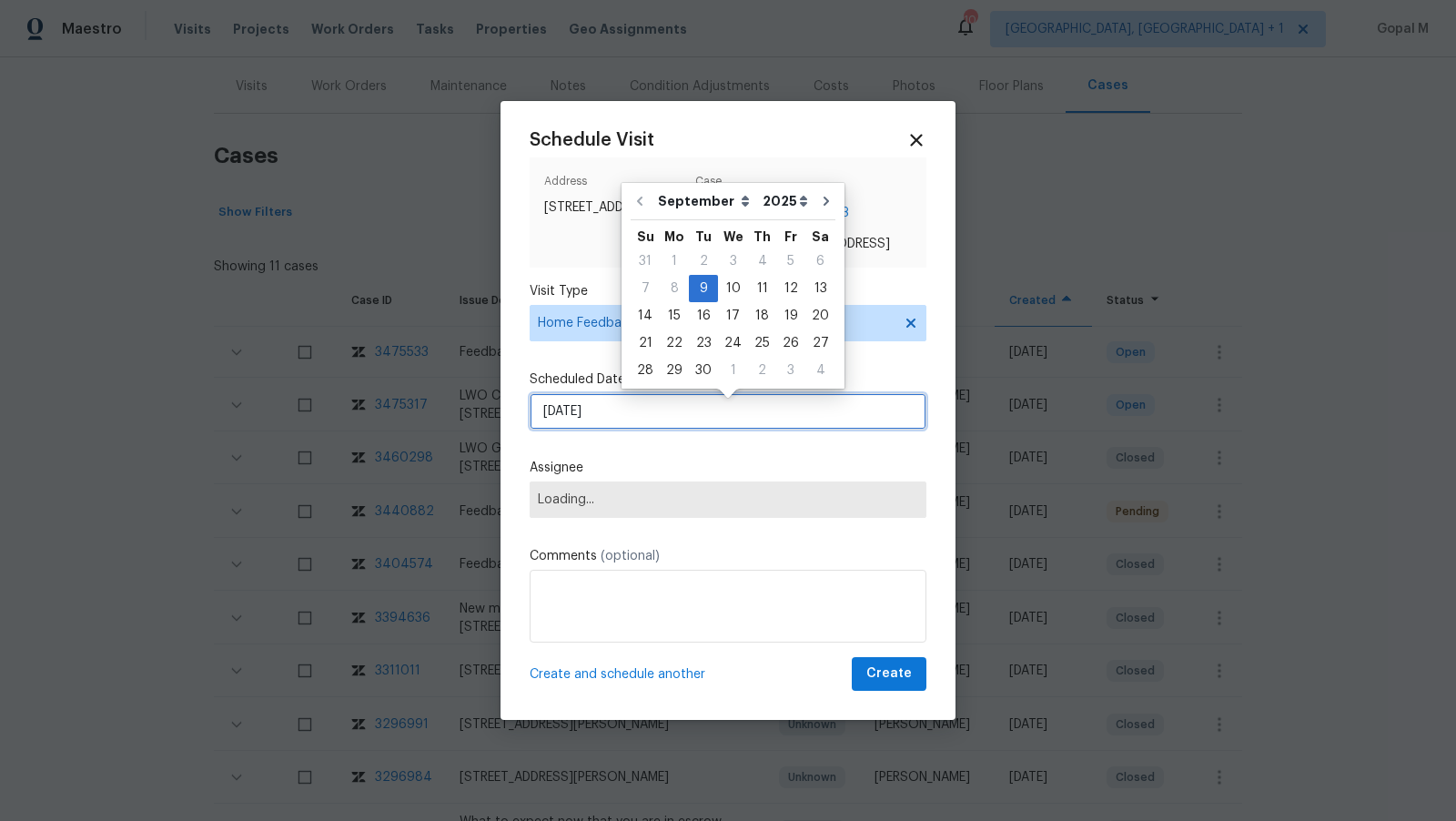
click at [653, 415] on input "09/09/2025" at bounding box center [728, 411] width 397 height 37
click at [731, 289] on div "10" at bounding box center [733, 289] width 30 height 26
type input "10/09/2025"
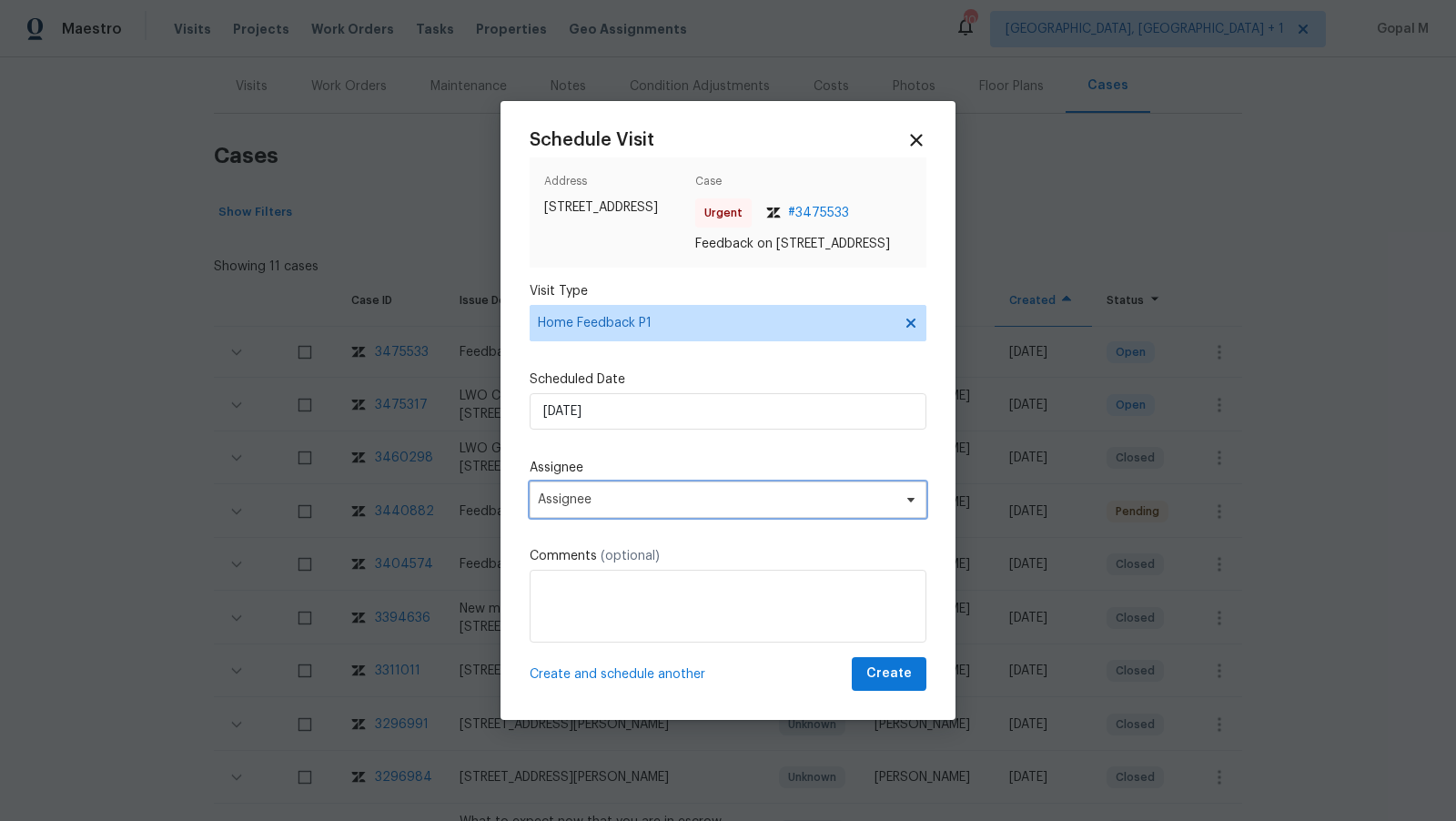
click at [687, 504] on span "Assignee" at bounding box center [716, 499] width 357 height 15
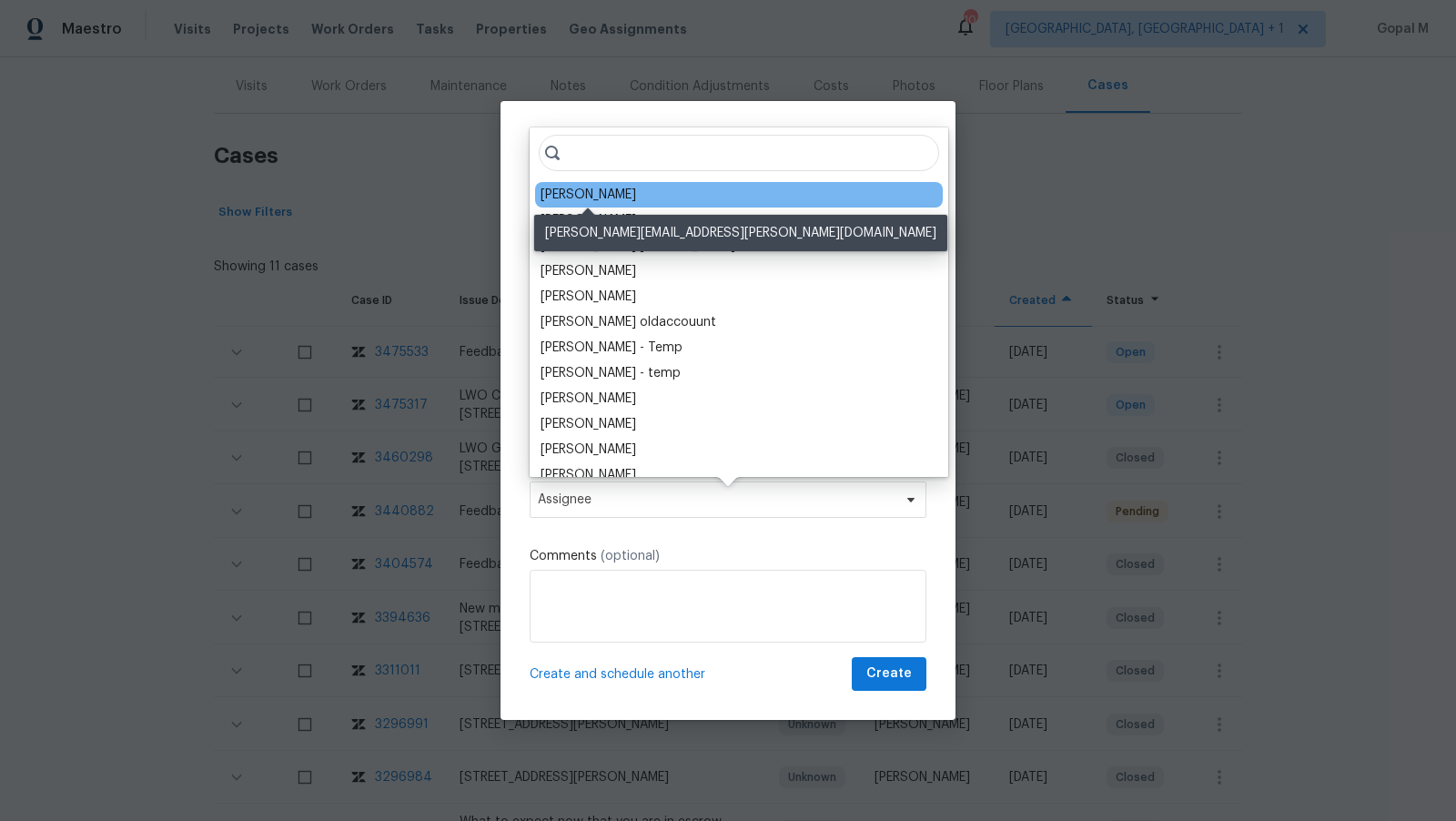
click at [623, 191] on div "Amanda Horton" at bounding box center [588, 195] width 95 height 18
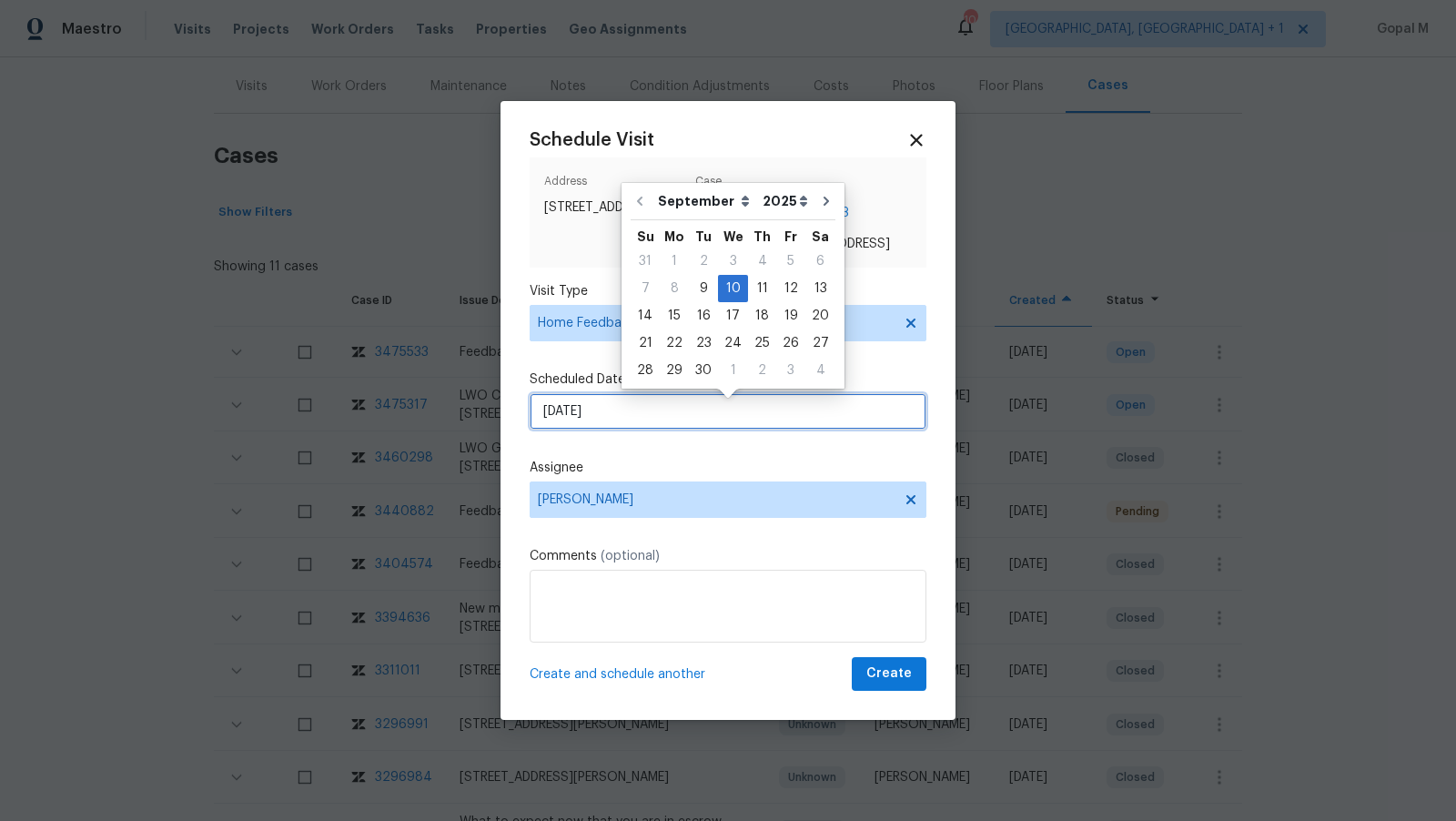
click at [621, 421] on input "10/09/2025" at bounding box center [728, 411] width 397 height 37
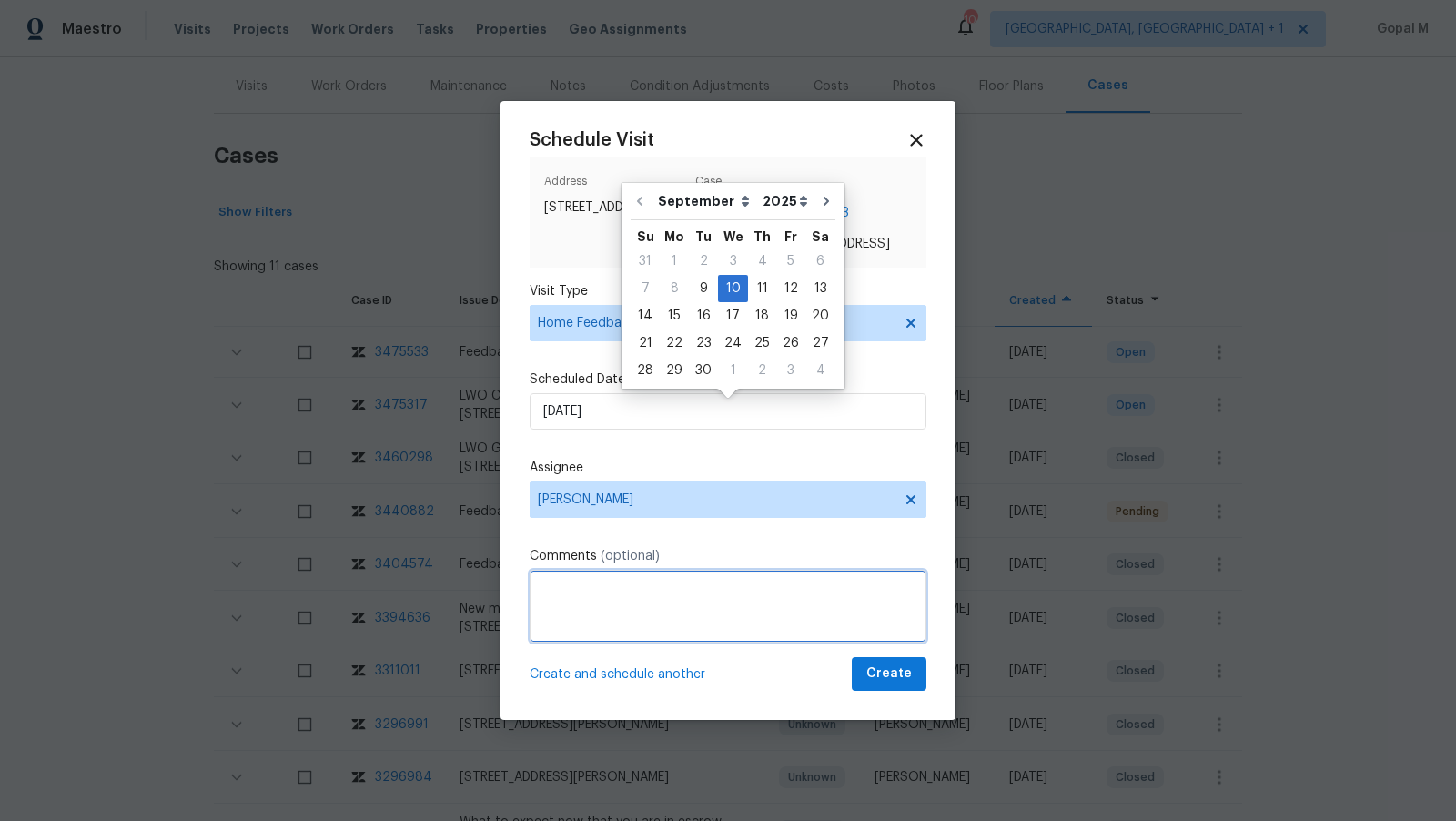
click at [654, 616] on textarea at bounding box center [728, 606] width 397 height 72
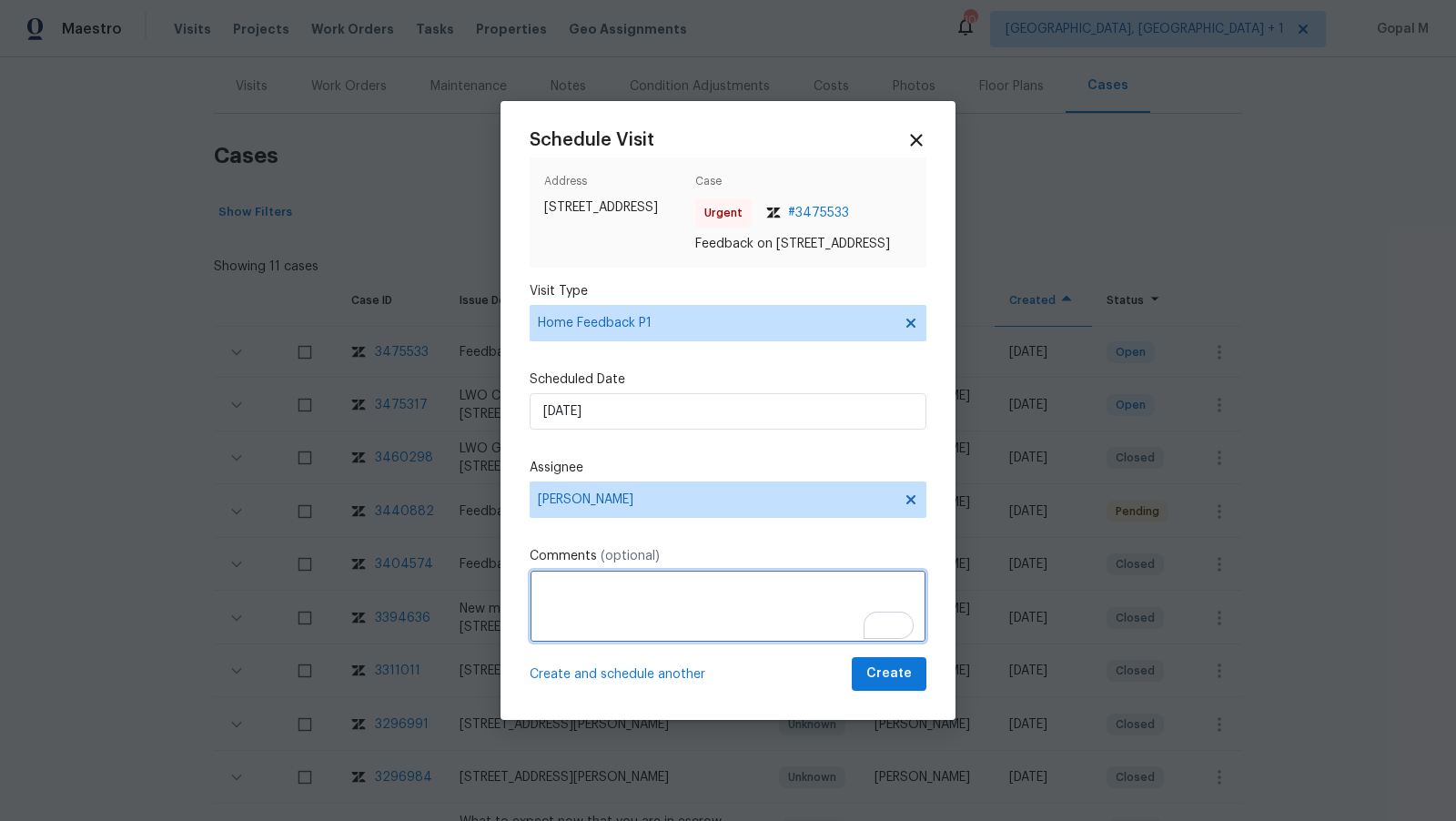
paste textarea "Door from the screened porch did not shut properly."
click at [895, 599] on textarea "The door from the screened porch did not shut properly." at bounding box center [728, 606] width 397 height 72
paste textarea "Windows showed signs of moisture accumulation"
paste textarea "Ceiling spot raised client concerns about the roof condition."
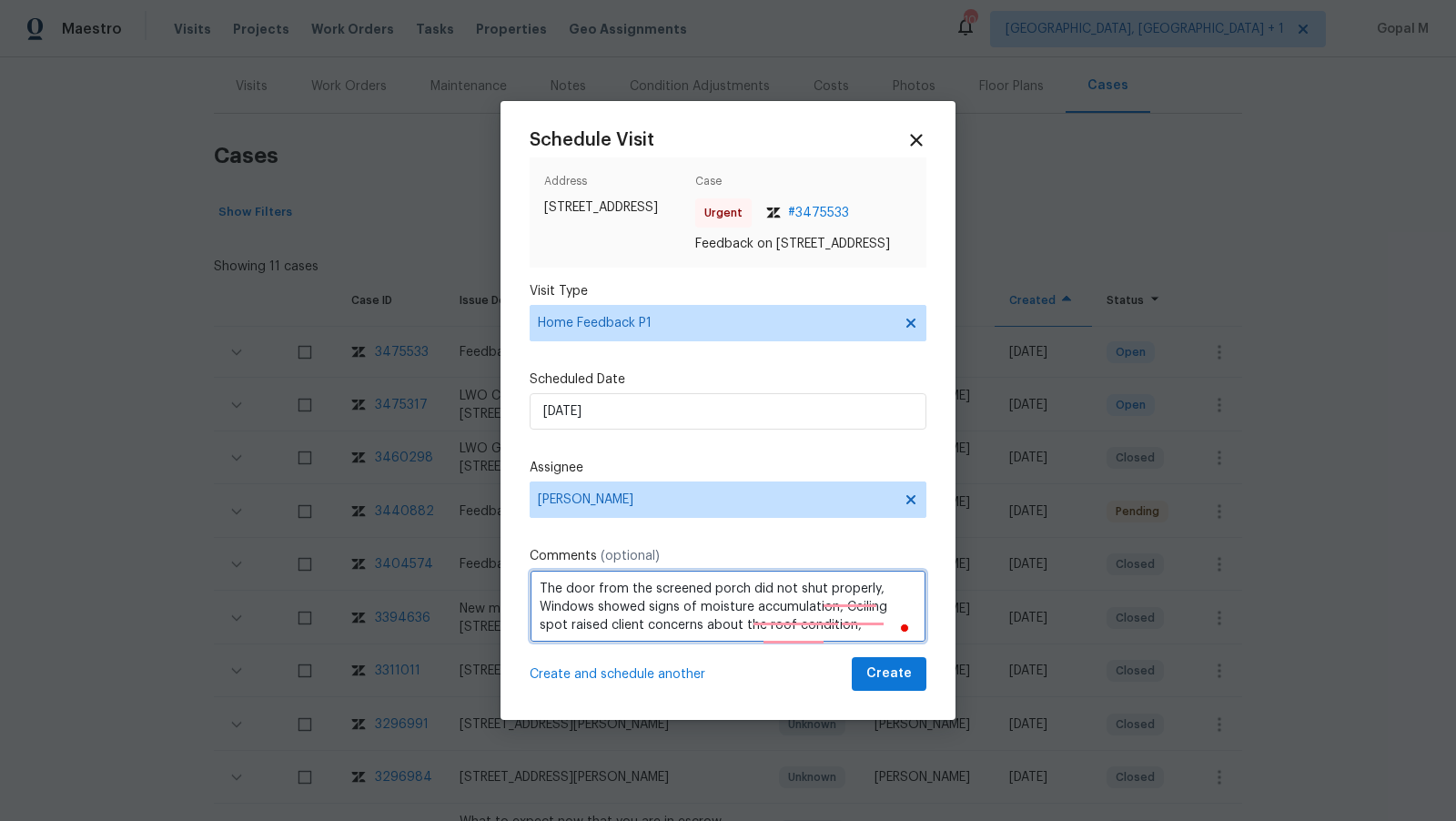
paste textarea "Rust was visible at the bottom of the water heater."
type textarea "The door from the screened porch did not shut properly. Windows showed signs of…"
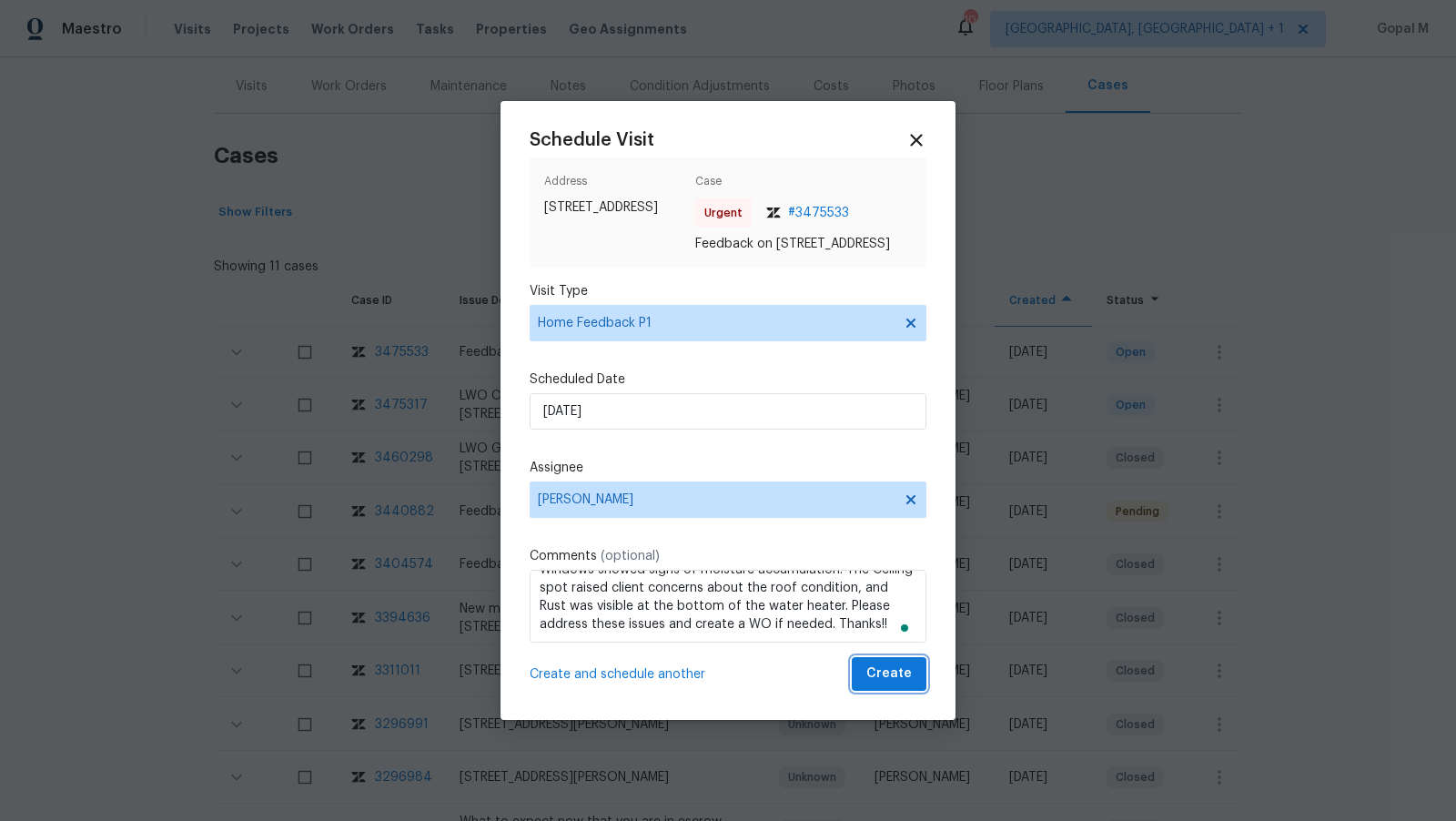
click at [864, 682] on button "Create" at bounding box center [889, 674] width 74 height 34
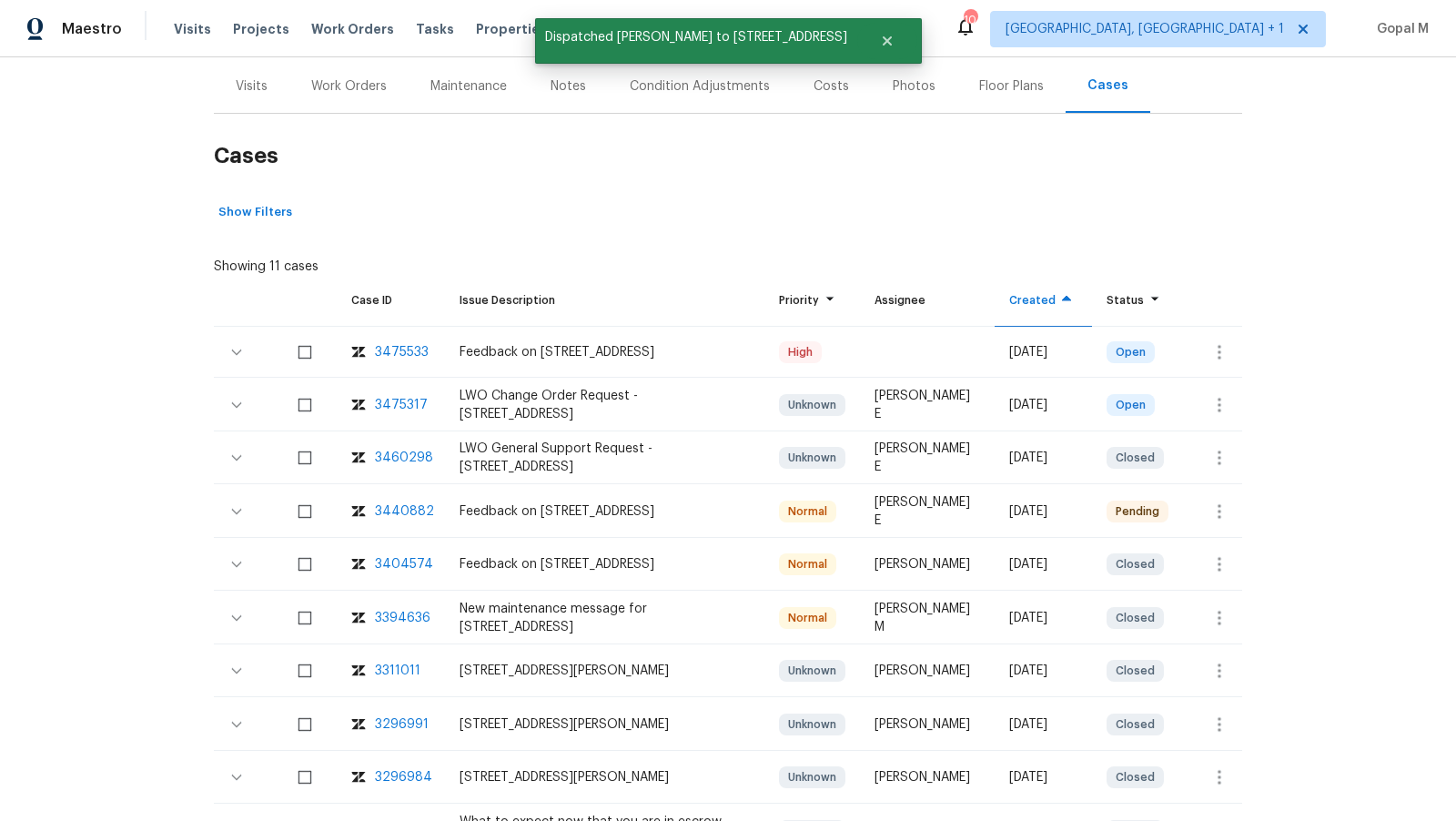
click at [242, 86] on div "Visits" at bounding box center [251, 86] width 32 height 18
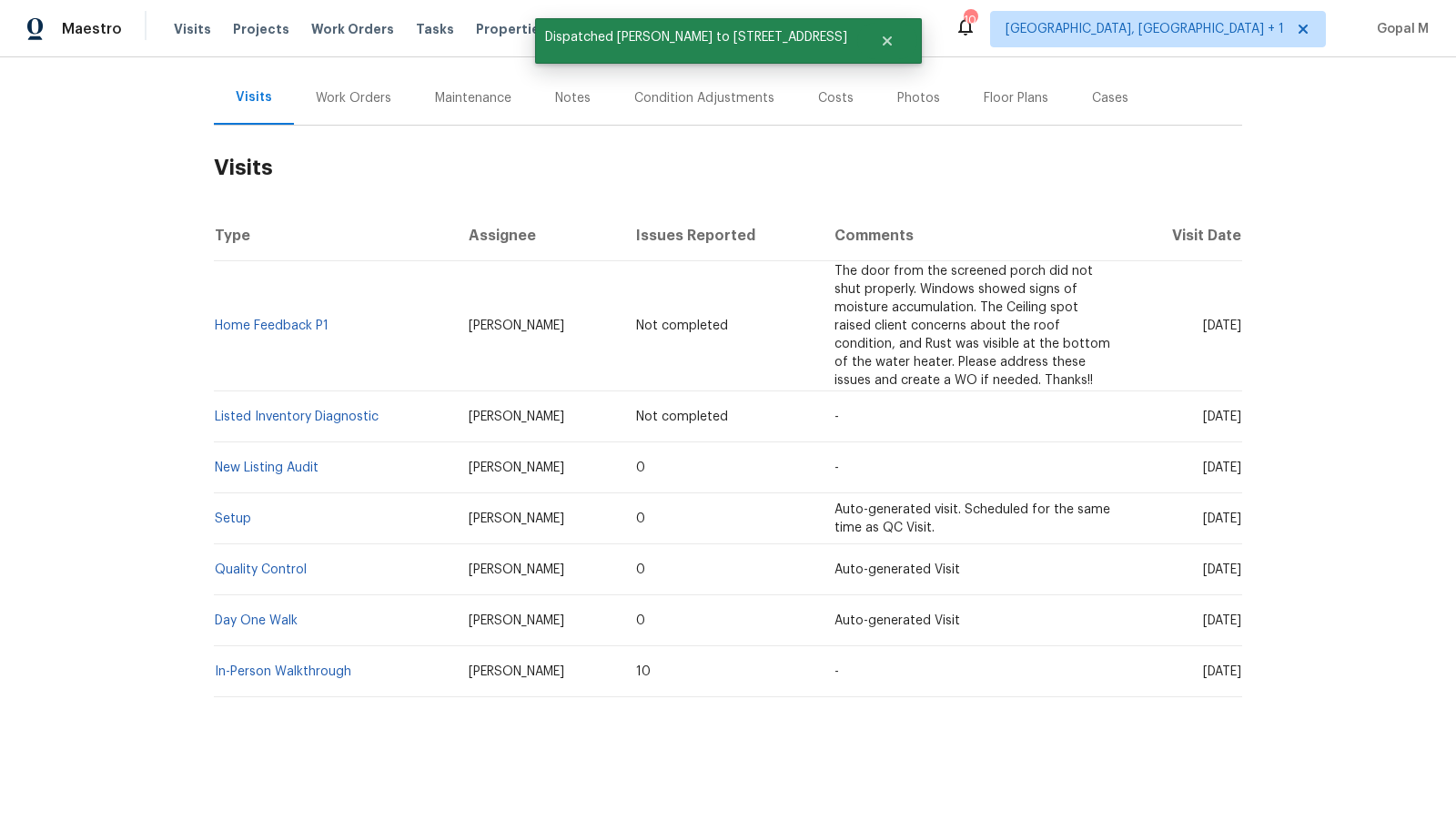
scroll to position [203, 0]
drag, startPoint x: 329, startPoint y: 327, endPoint x: 217, endPoint y: 334, distance: 112.2
click at [217, 334] on td "Home Feedback P1" at bounding box center [334, 328] width 240 height 130
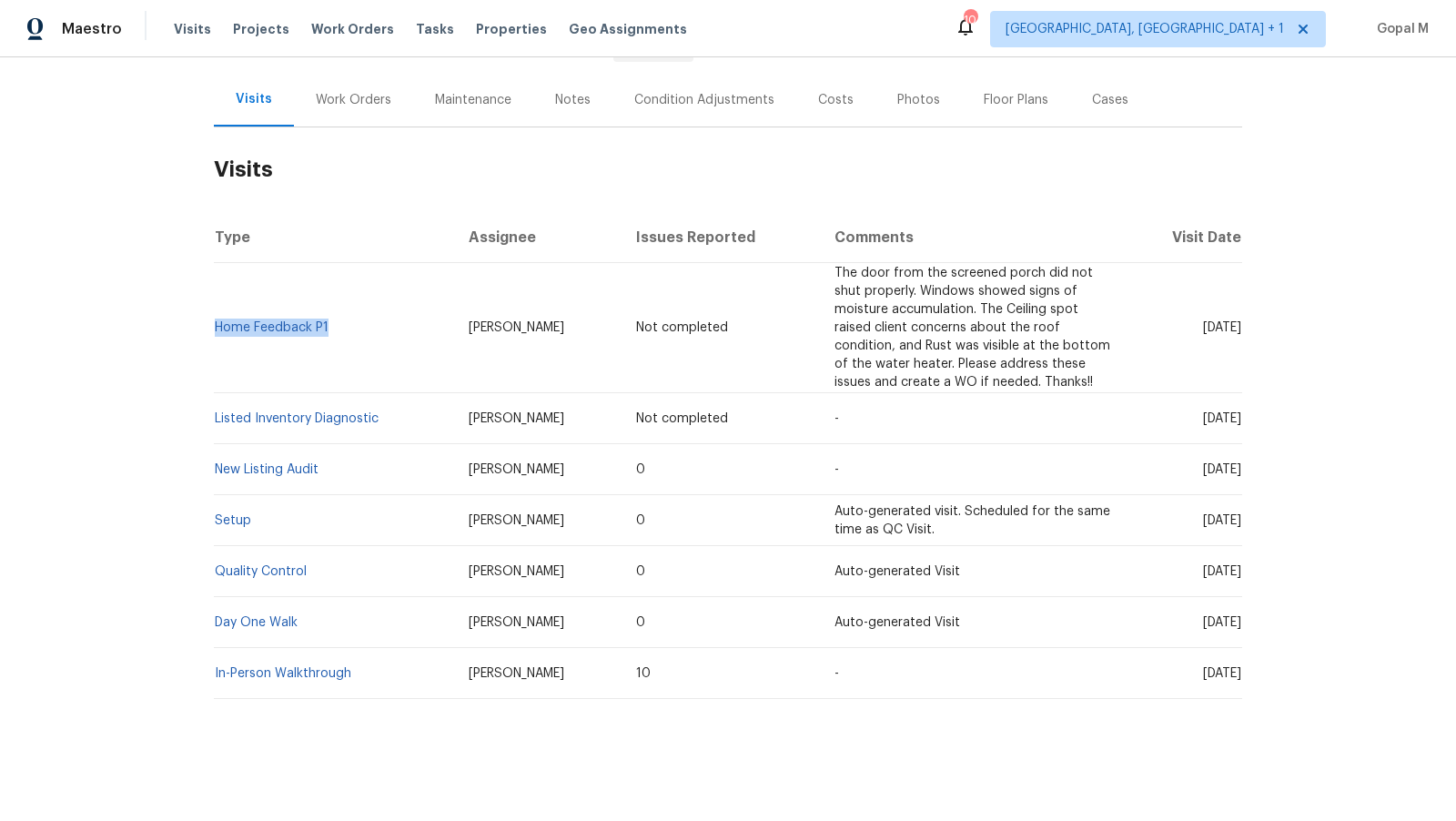
copy link "Home Feedback P1"
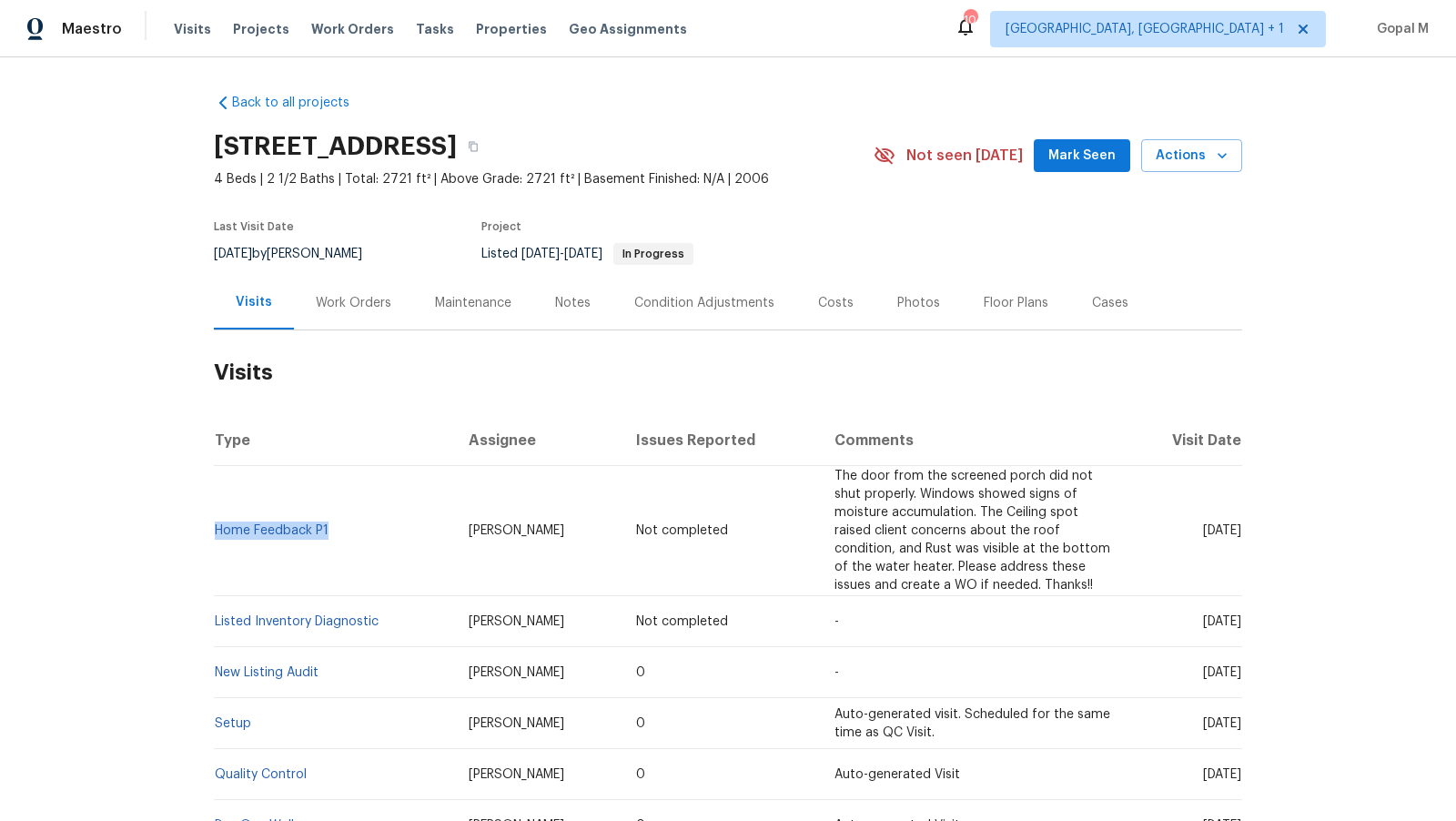
drag, startPoint x: 266, startPoint y: 254, endPoint x: 217, endPoint y: 254, distance: 49.0
click at [217, 254] on div "8/1/2025 by Nicholas Russell" at bounding box center [298, 254] width 170 height 22
copy span "8/1/2025"
click at [328, 310] on div "Work Orders" at bounding box center [354, 303] width 75 height 18
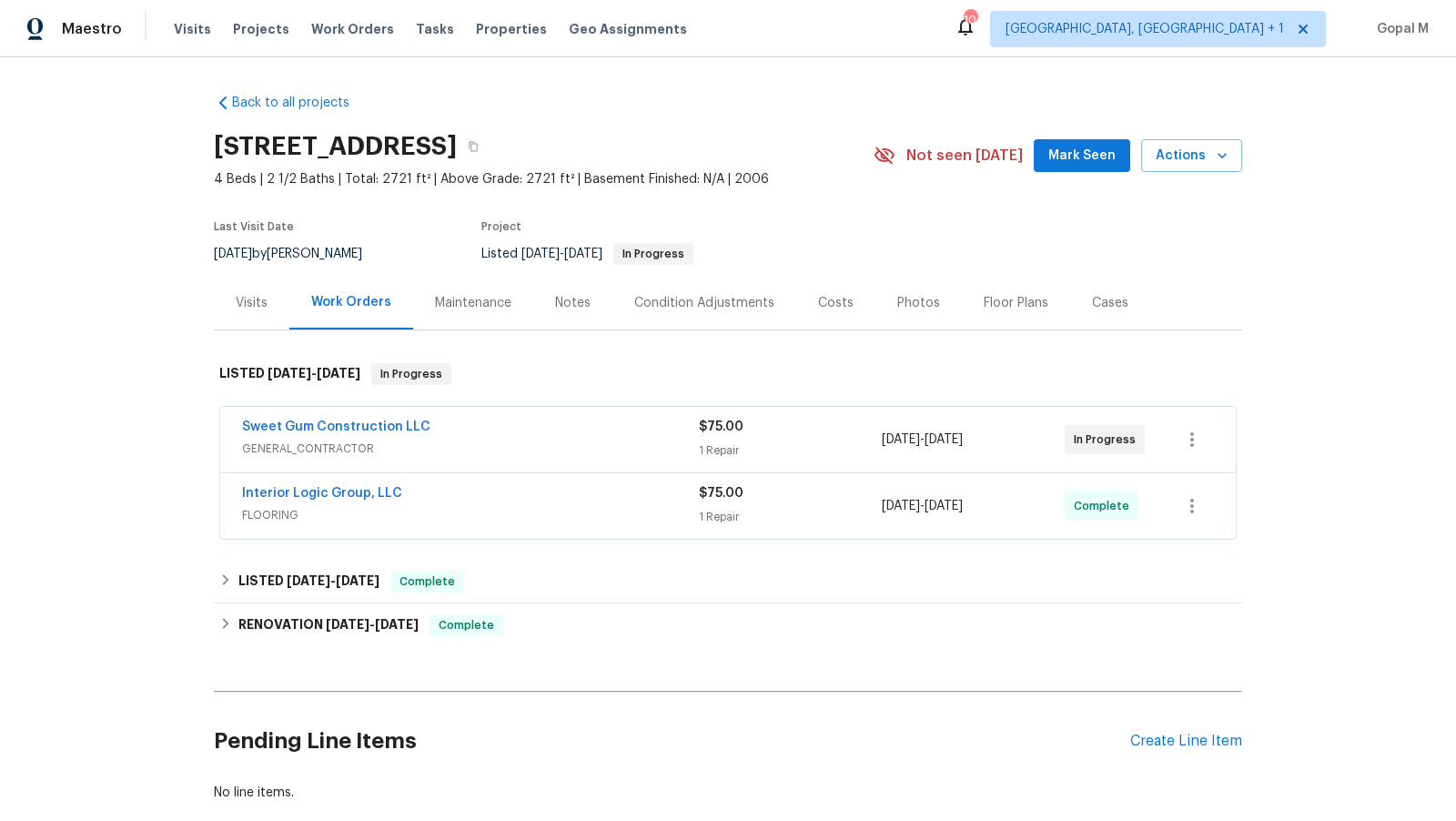
drag, startPoint x: 1005, startPoint y: 441, endPoint x: 882, endPoint y: 440, distance: 123.0
click at [882, 440] on div "9/4/2025 - 9/8/2025" at bounding box center [973, 440] width 183 height 44
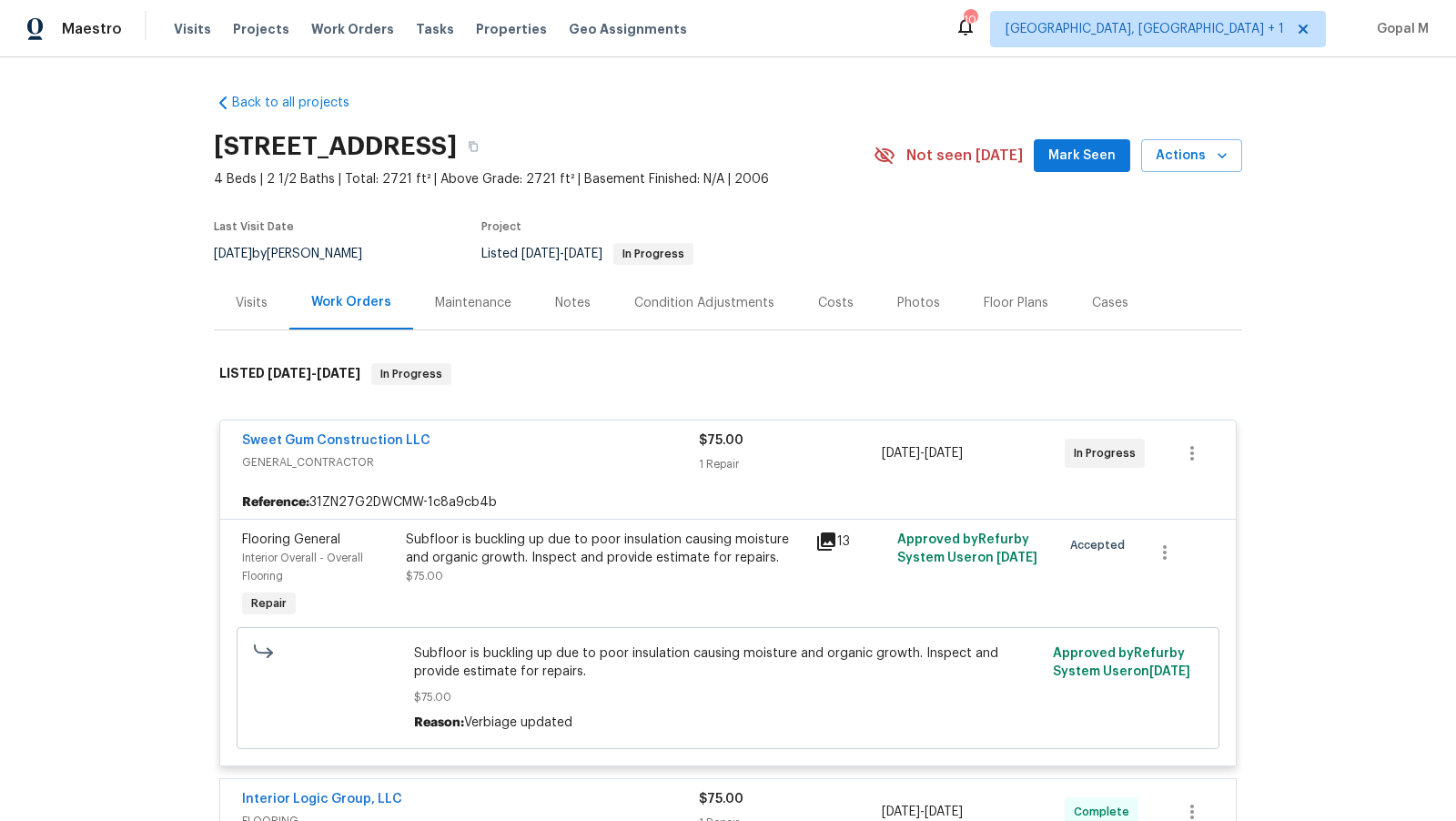
copy span "9/4/2025 - 9/8/2025"
click at [248, 305] on div "Visits" at bounding box center [251, 303] width 32 height 18
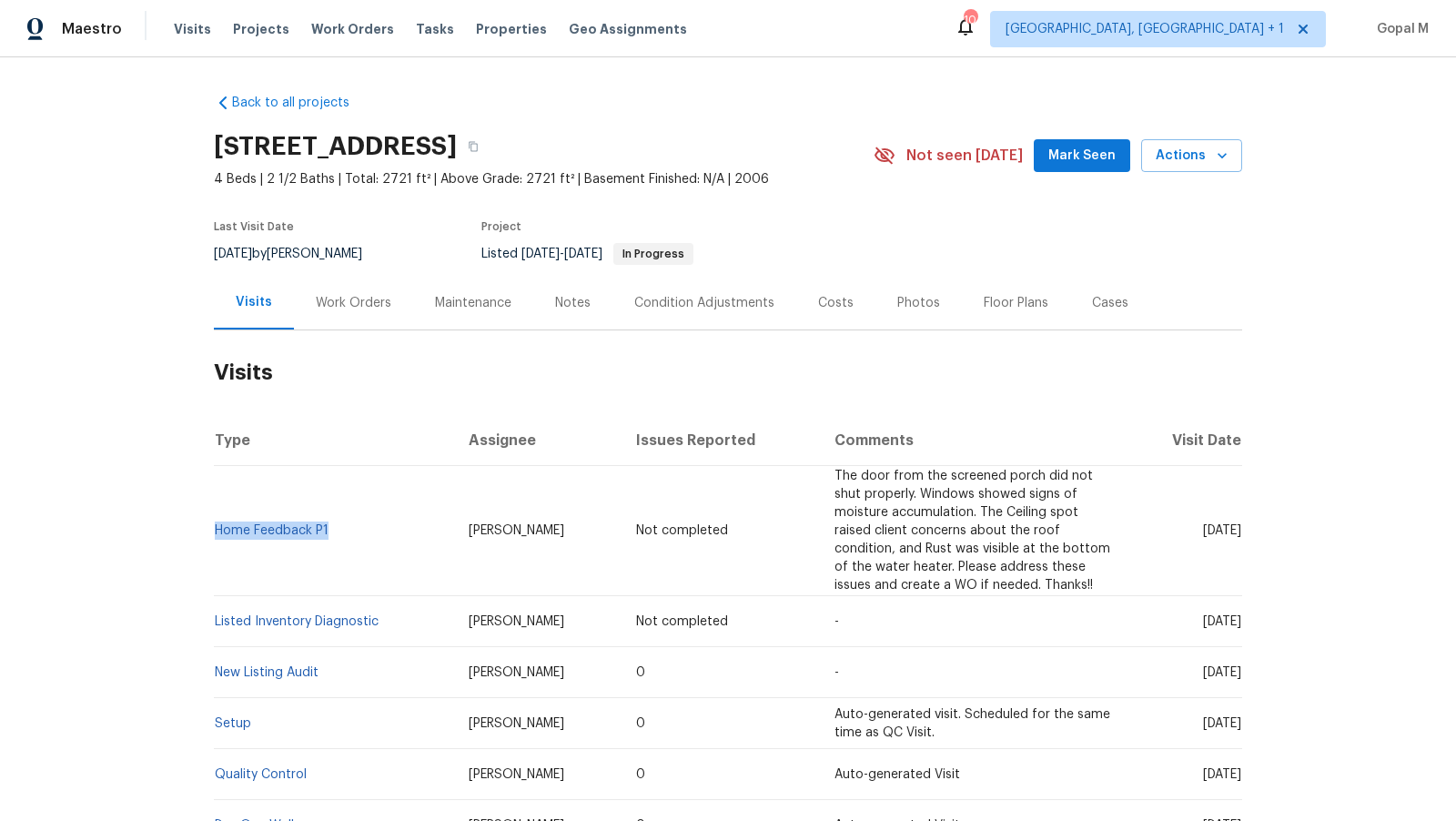
drag, startPoint x: 333, startPoint y: 531, endPoint x: 216, endPoint y: 537, distance: 117.2
click at [215, 536] on td "Home Feedback P1" at bounding box center [334, 530] width 240 height 130
copy link "Home Feedback P1"
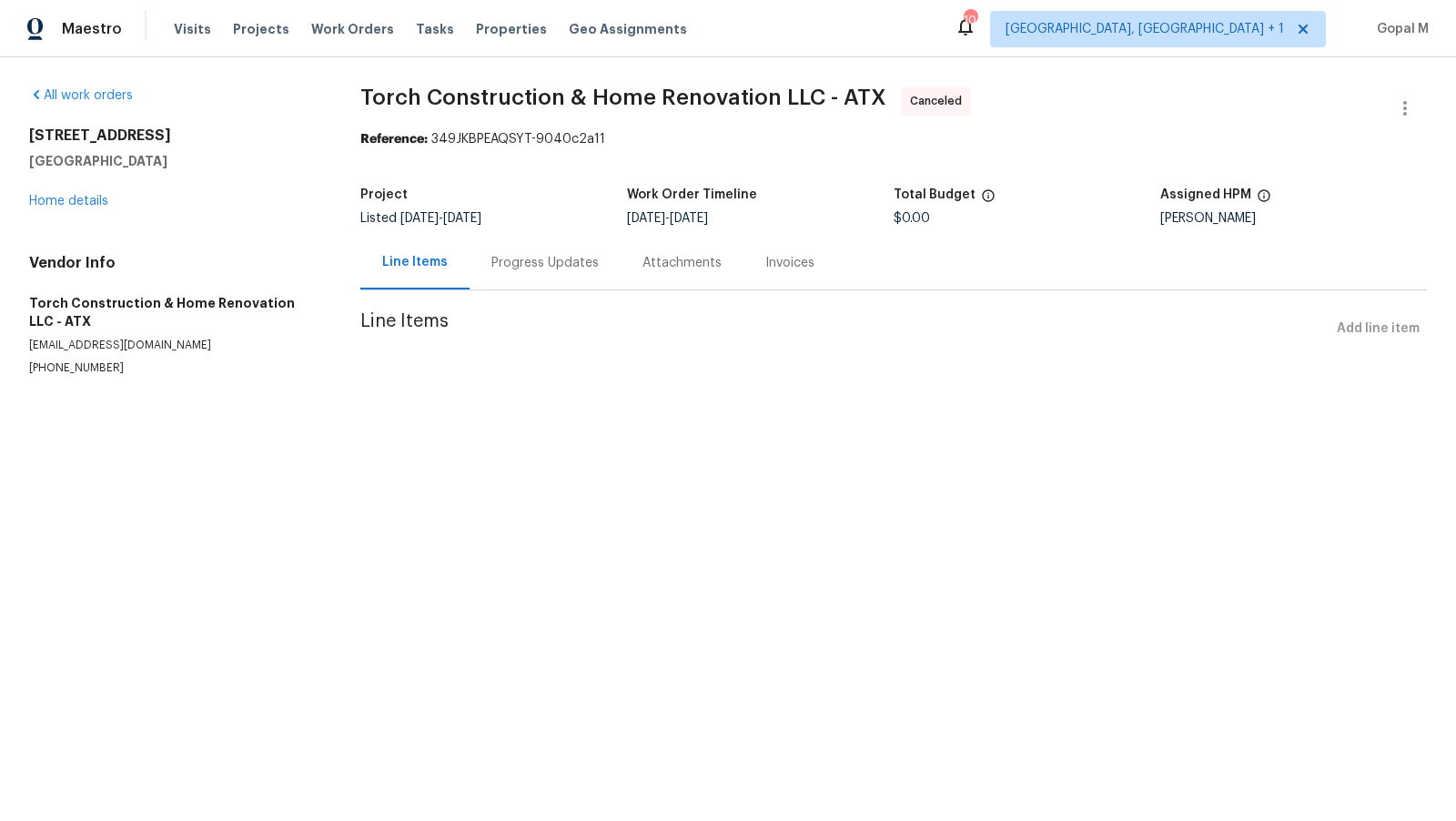
click at [529, 276] on div "Progress Updates" at bounding box center [545, 262] width 151 height 54
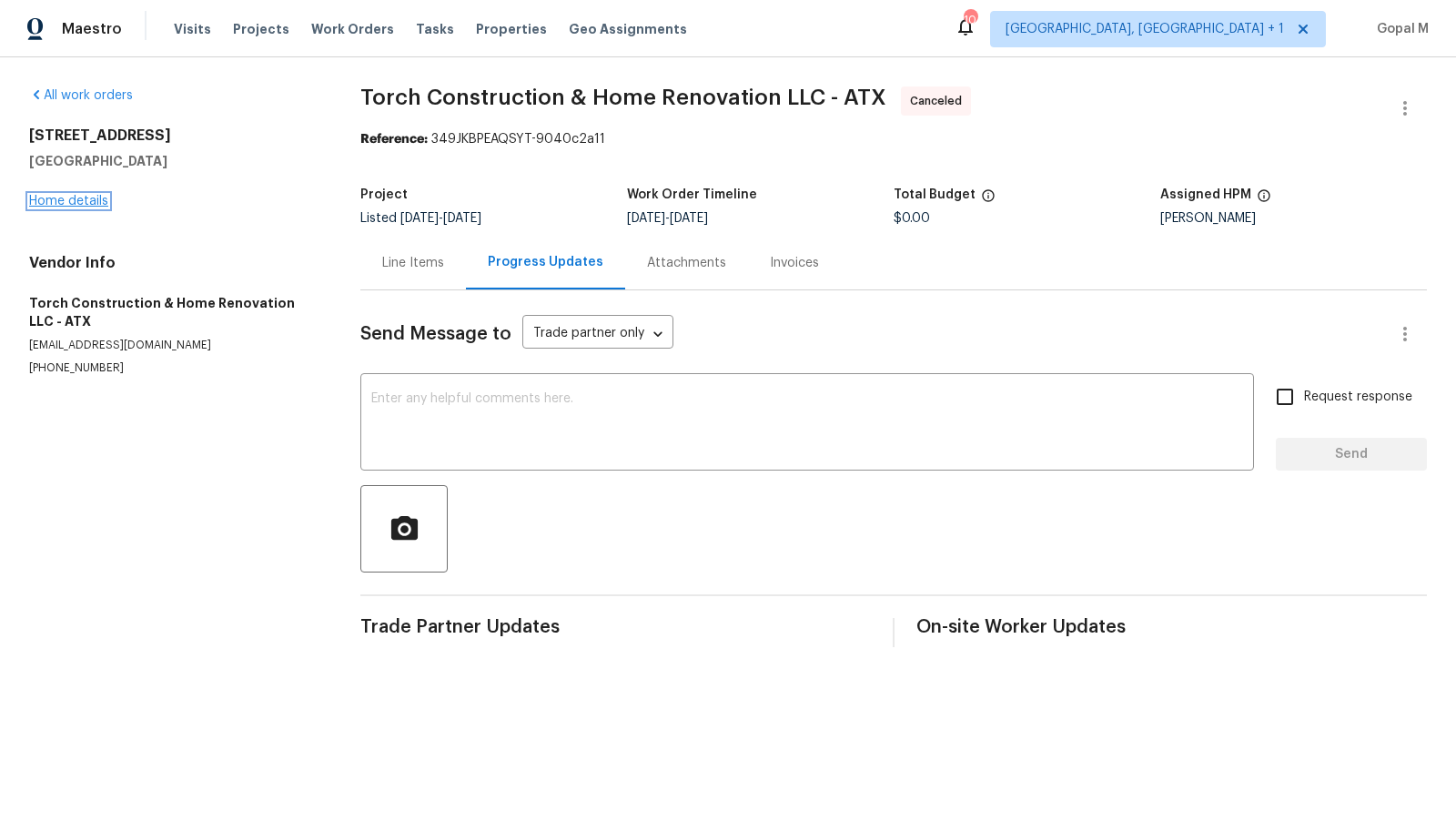
click at [62, 205] on link "Home details" at bounding box center [69, 201] width 79 height 13
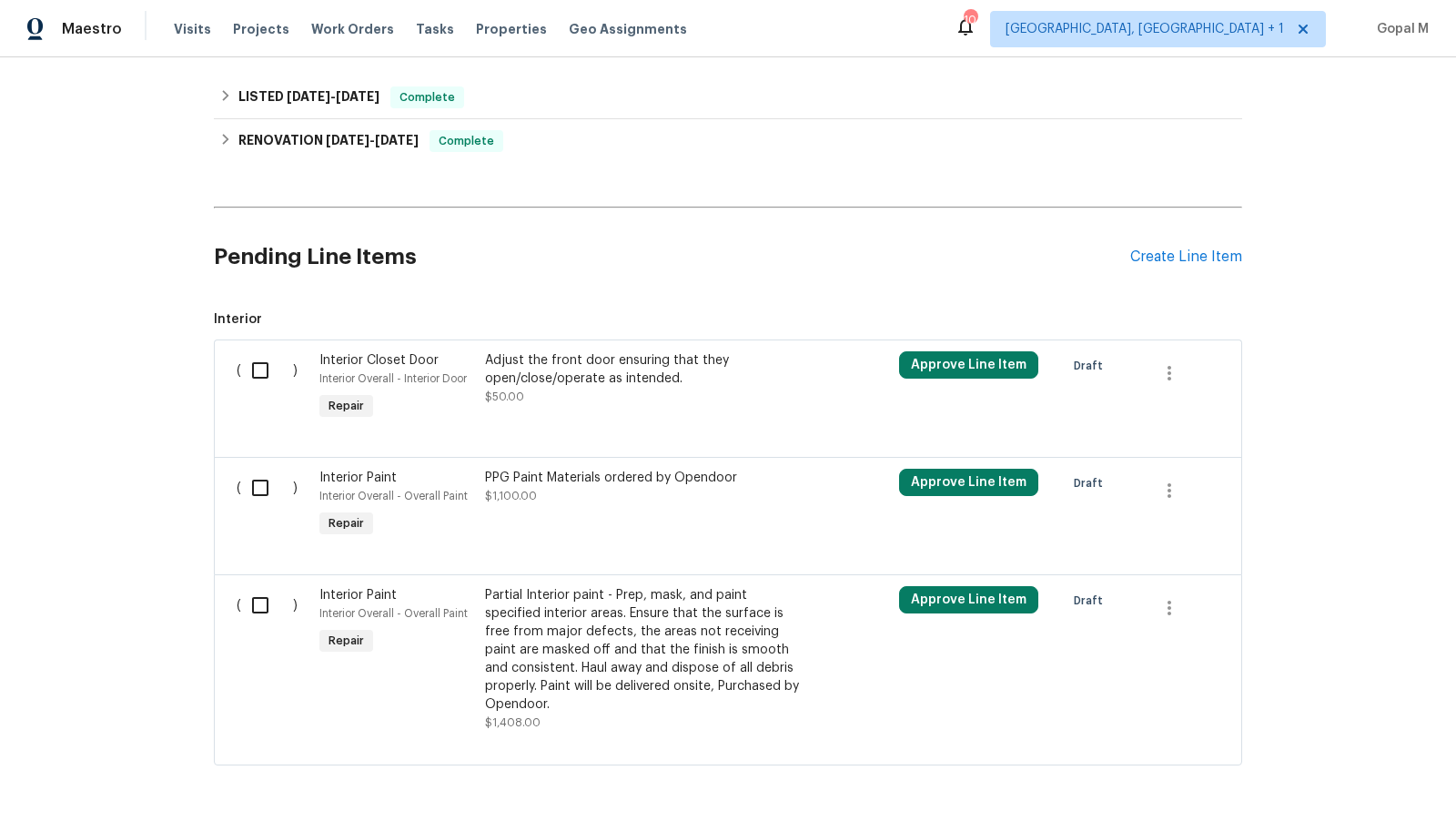
scroll to position [435, 0]
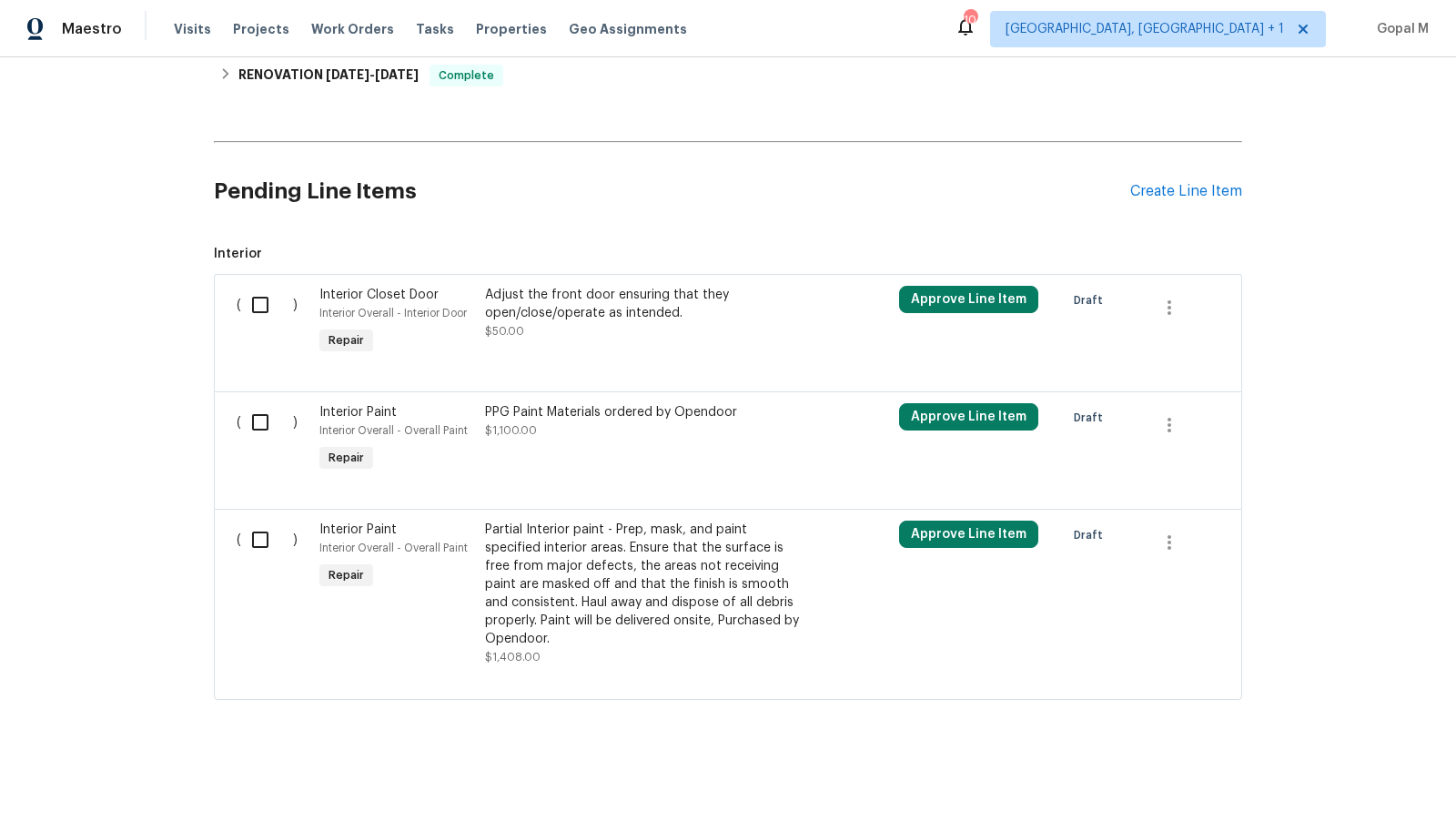
click at [558, 411] on div "PPG Paint Materials ordered by Opendoor" at bounding box center [645, 412] width 321 height 18
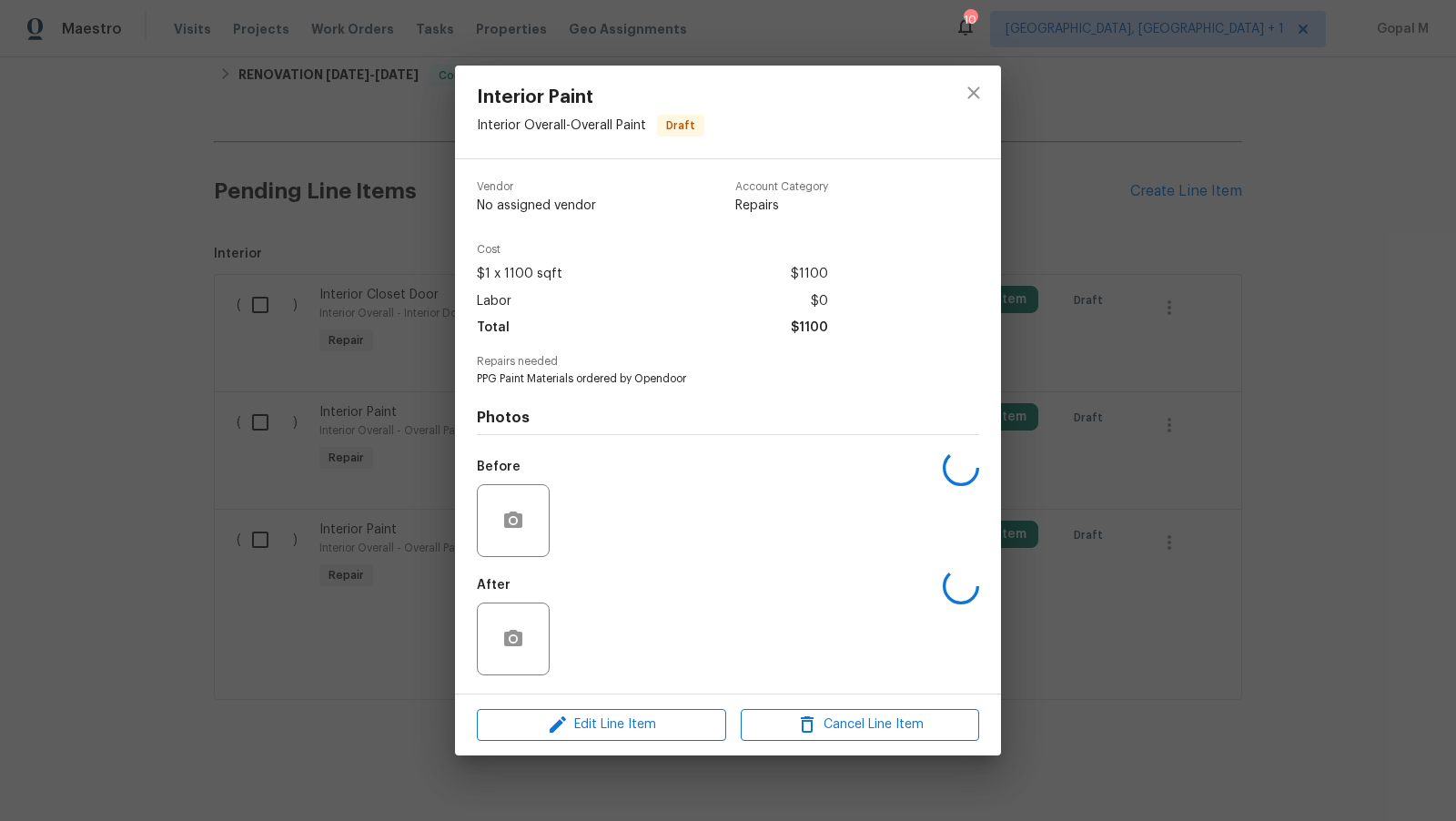
click at [558, 411] on h4 "Photos" at bounding box center [728, 418] width 503 height 18
click at [407, 453] on div "Interior Paint Interior Overall - Overall Paint Draft Vendor No assigned vendor…" at bounding box center [728, 410] width 1456 height 821
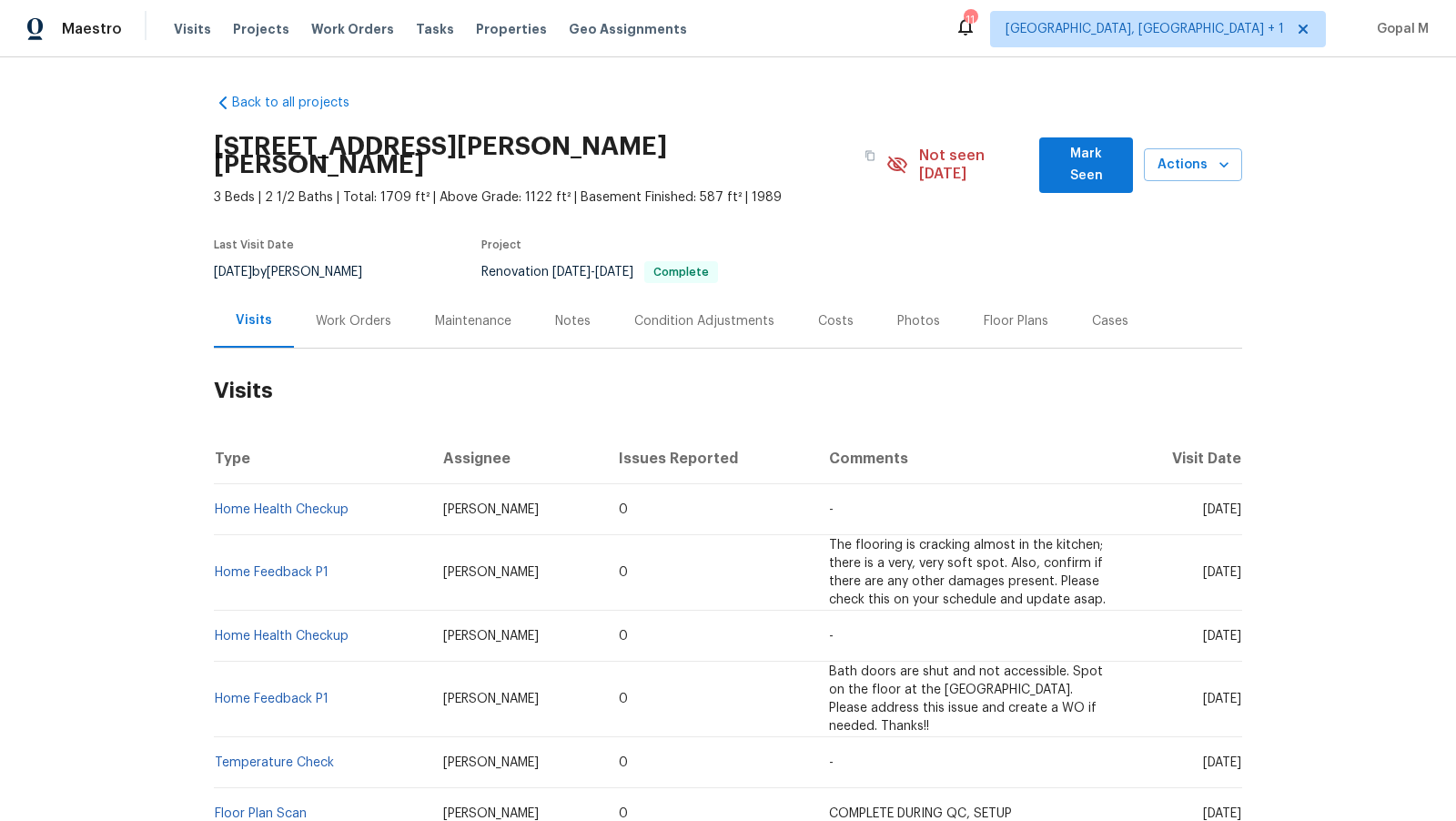
click at [367, 312] on div "Work Orders" at bounding box center [354, 321] width 75 height 18
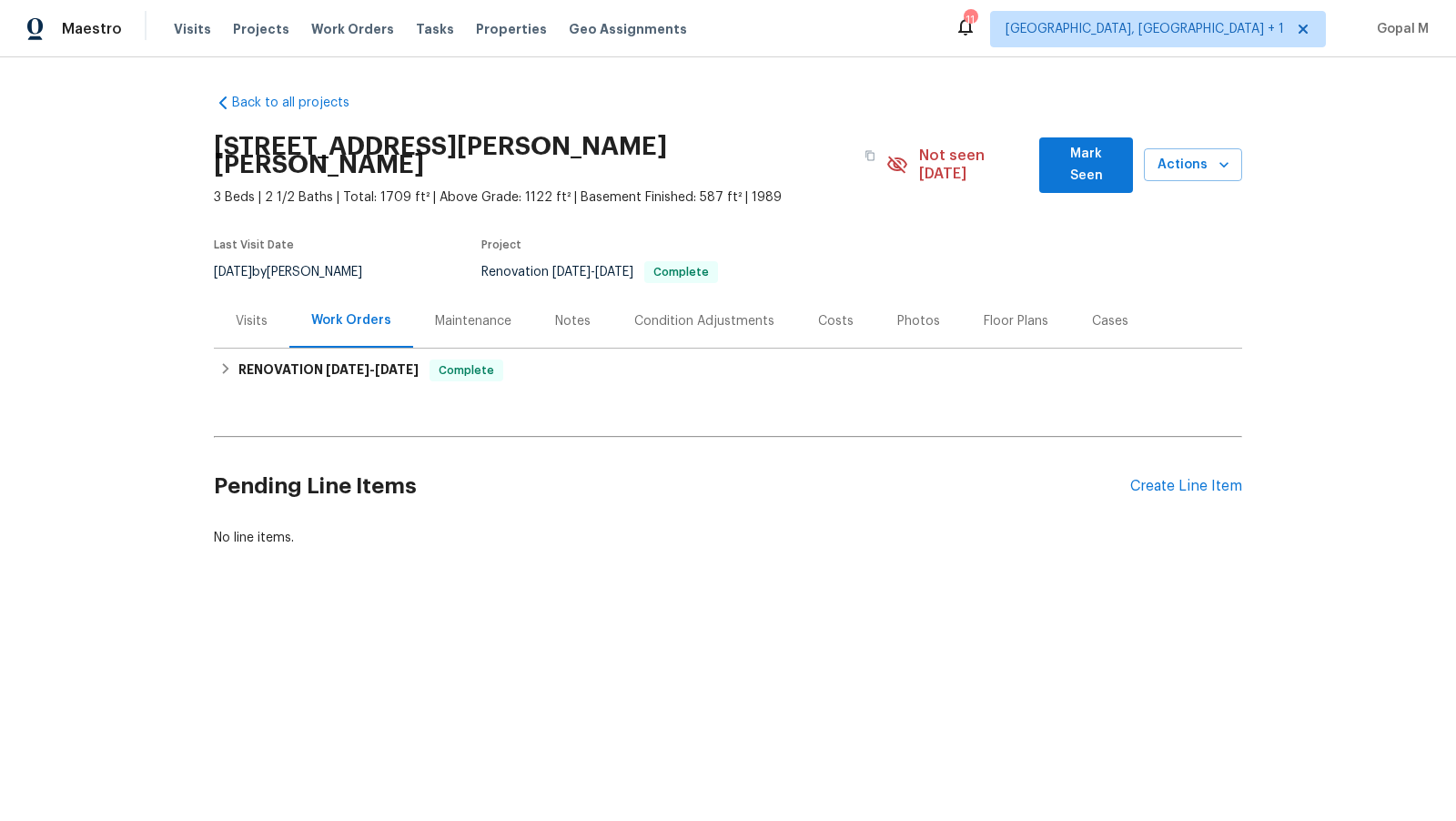
click at [1102, 312] on div "Cases" at bounding box center [1110, 321] width 37 height 18
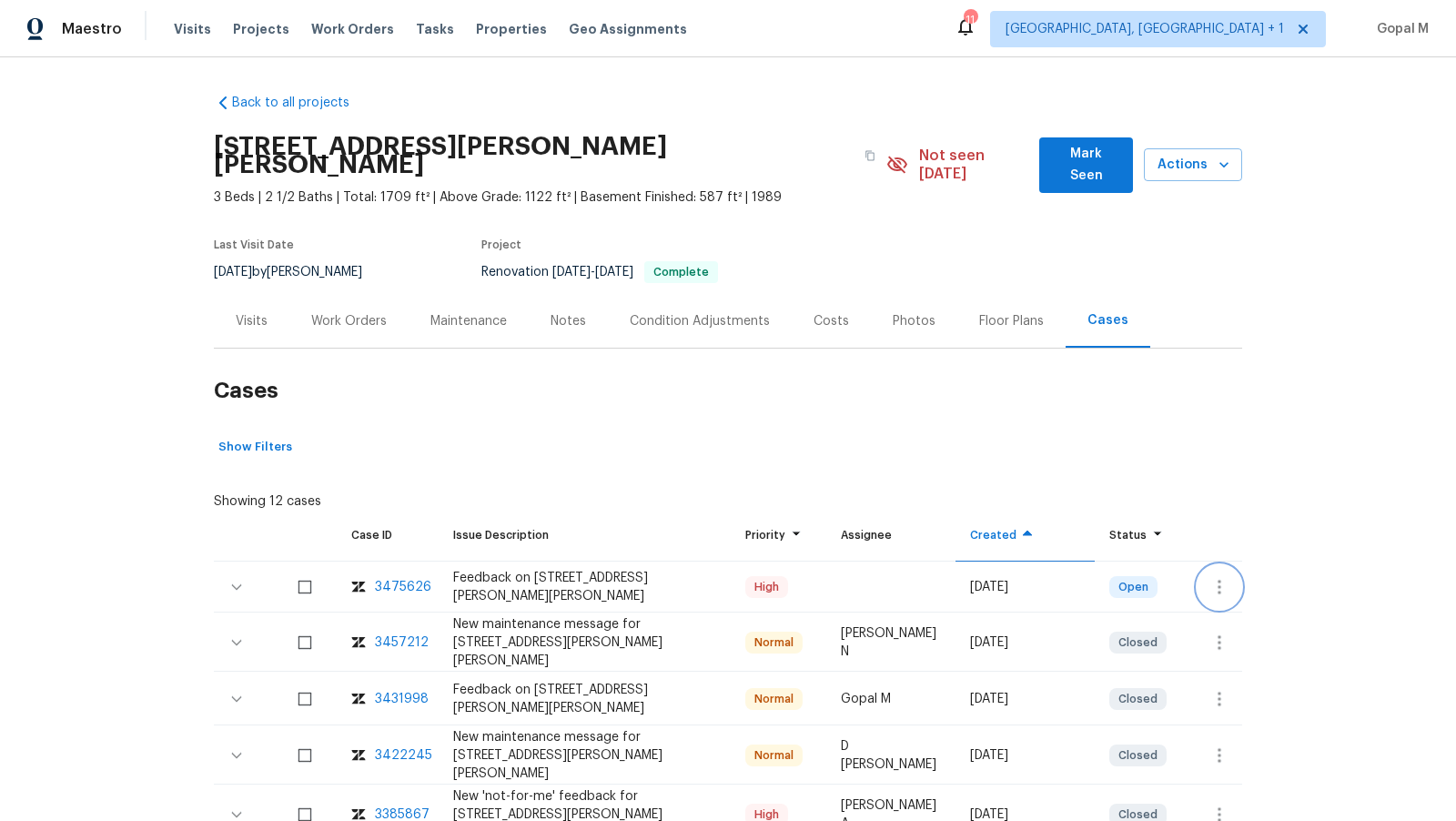
click at [1219, 580] on icon "button" at bounding box center [1220, 587] width 4 height 15
click at [1219, 568] on li "Create a visit" at bounding box center [1292, 568] width 189 height 30
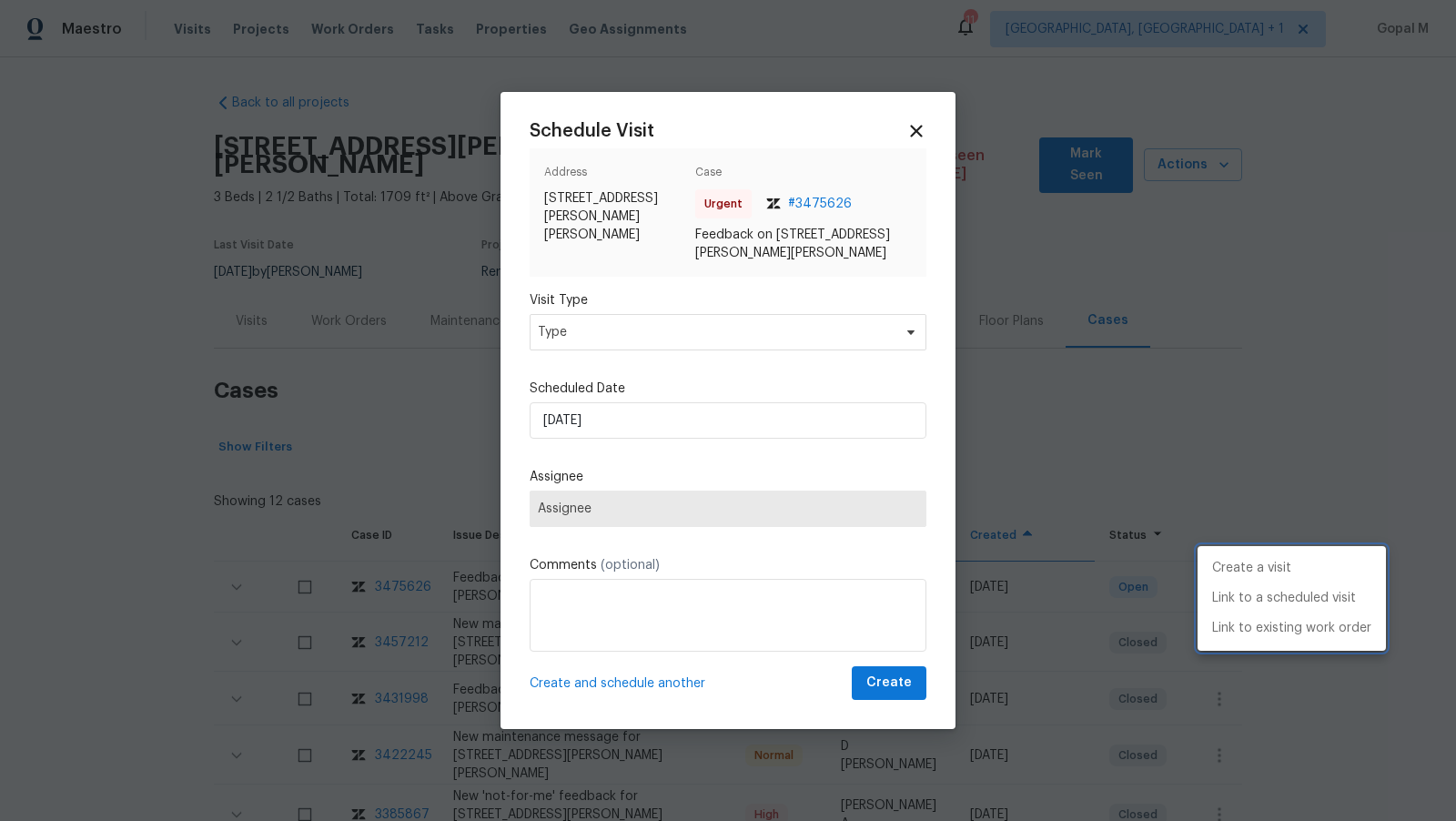
click at [761, 338] on div at bounding box center [728, 410] width 1456 height 821
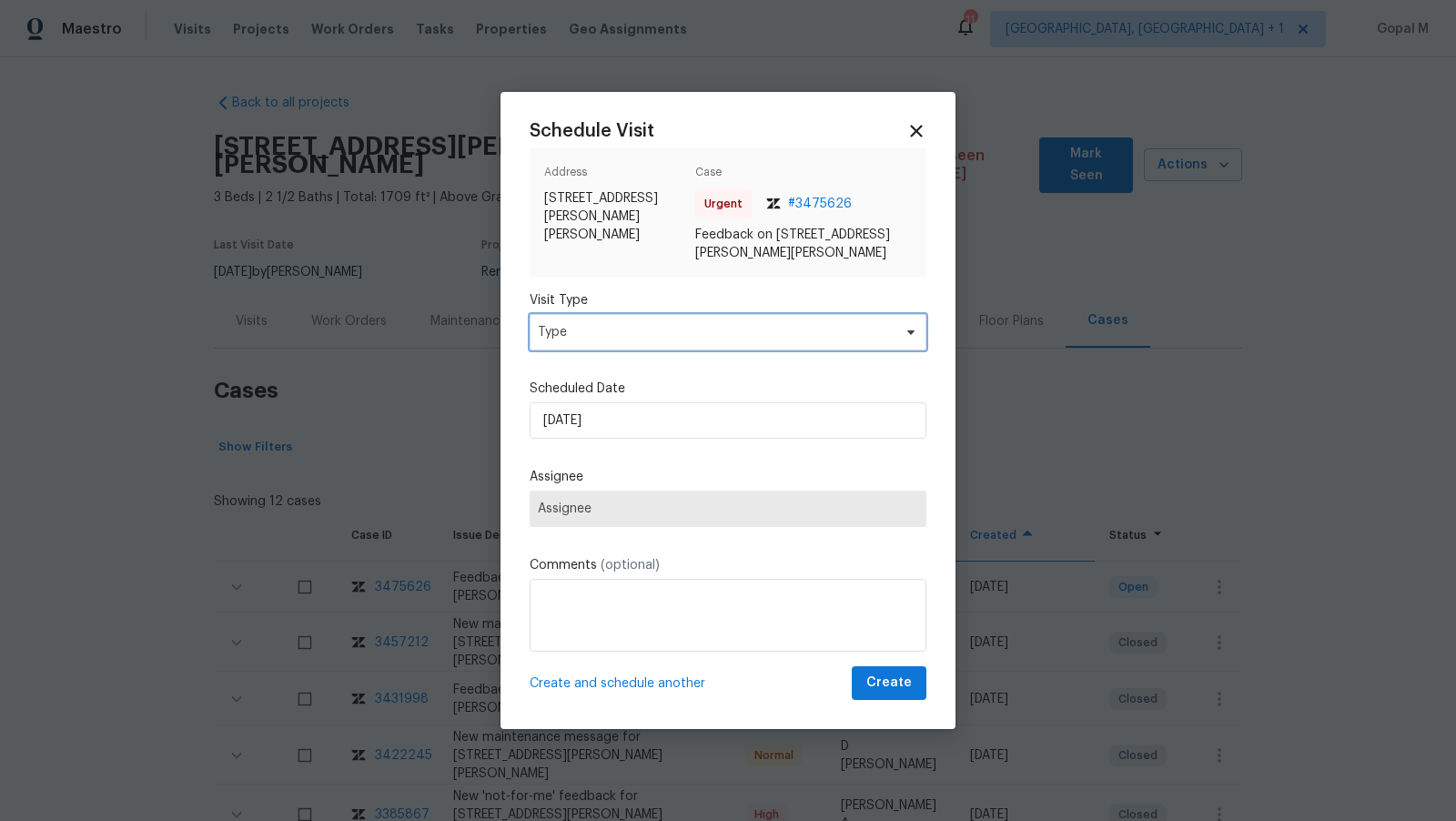
click at [761, 338] on span "Type" at bounding box center [715, 332] width 355 height 18
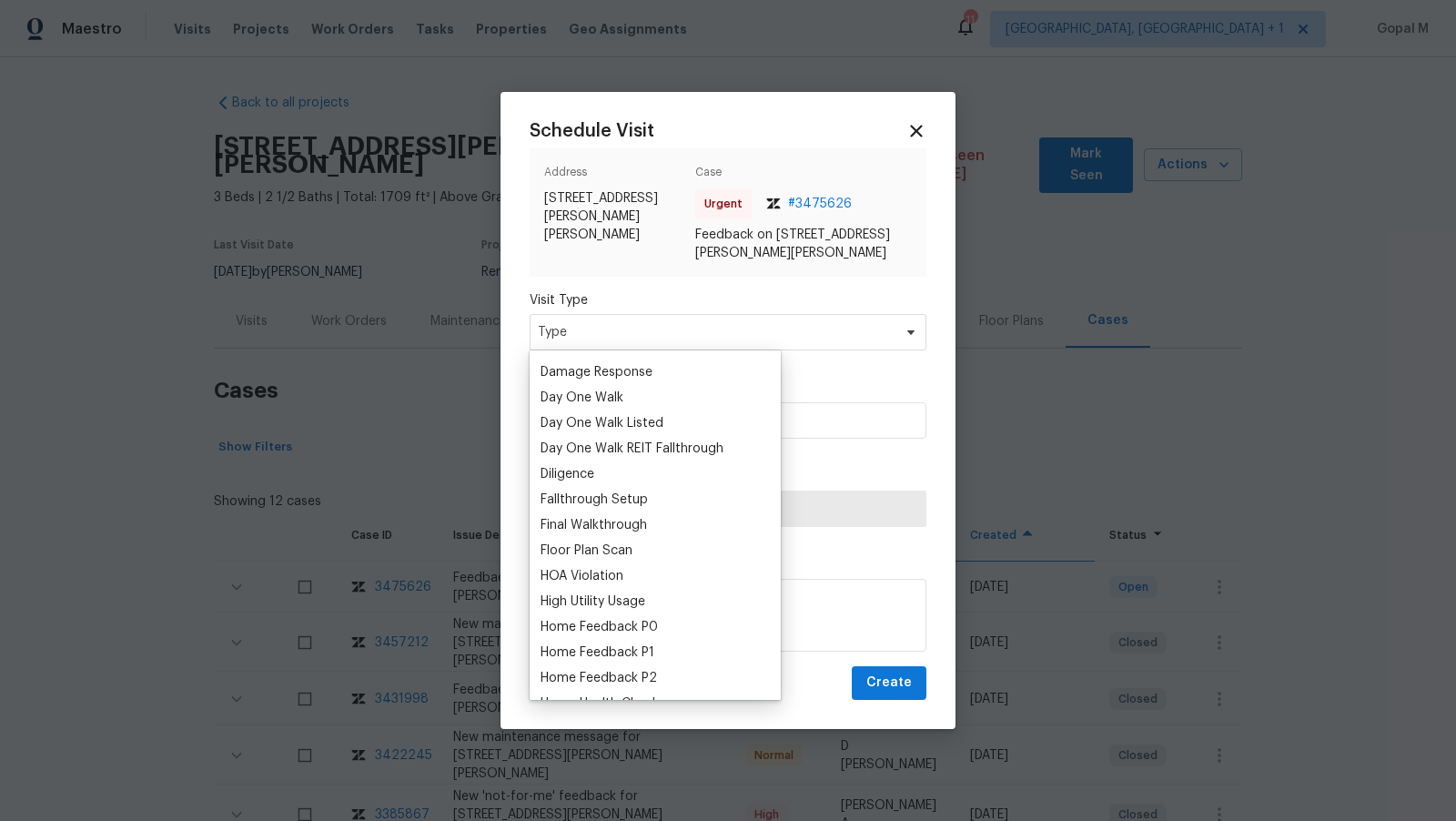
scroll to position [302, 0]
click at [635, 647] on div "Home Feedback P1" at bounding box center [597, 650] width 114 height 18
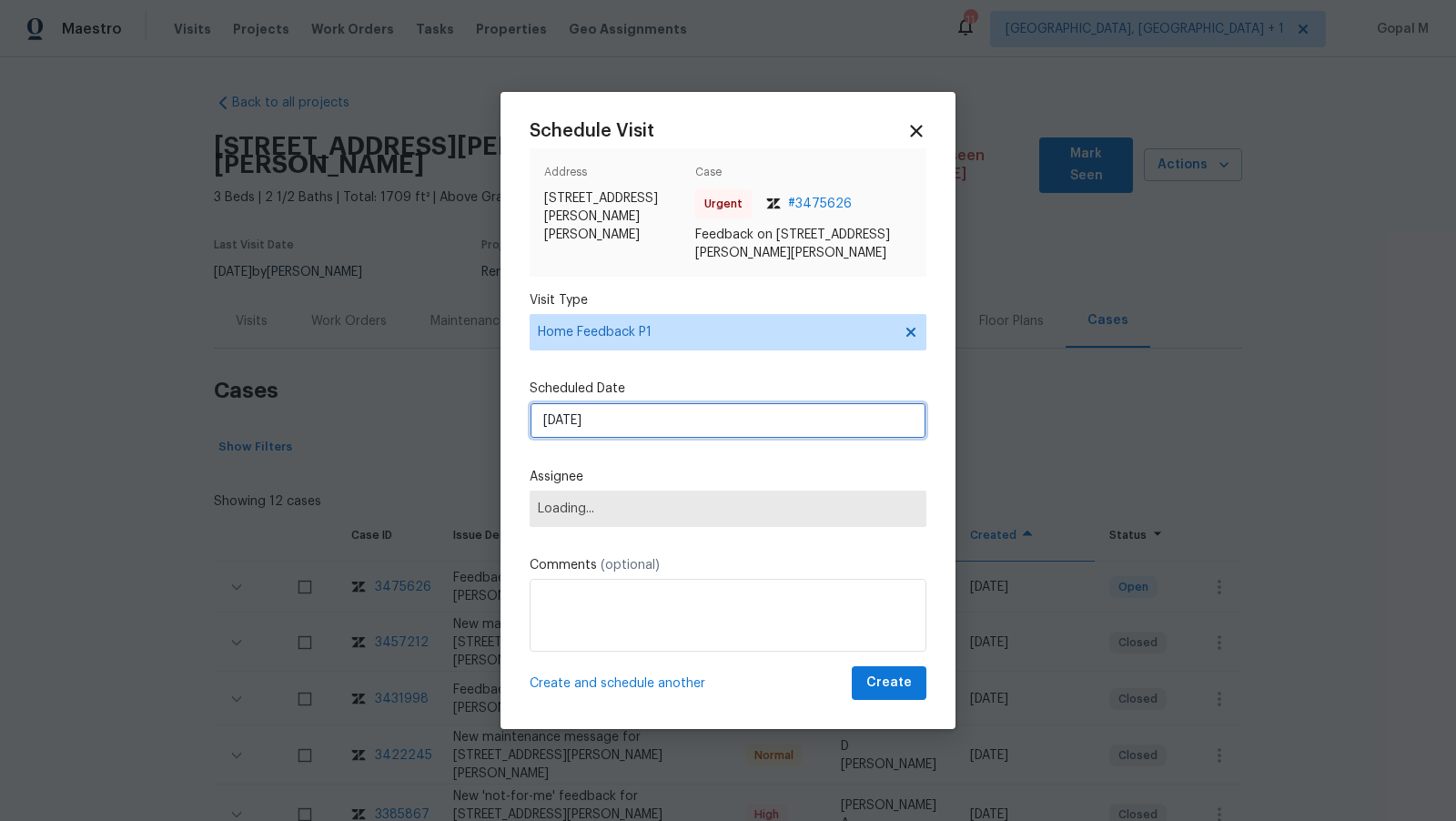
click at [671, 403] on input "09/09/2025" at bounding box center [728, 420] width 397 height 37
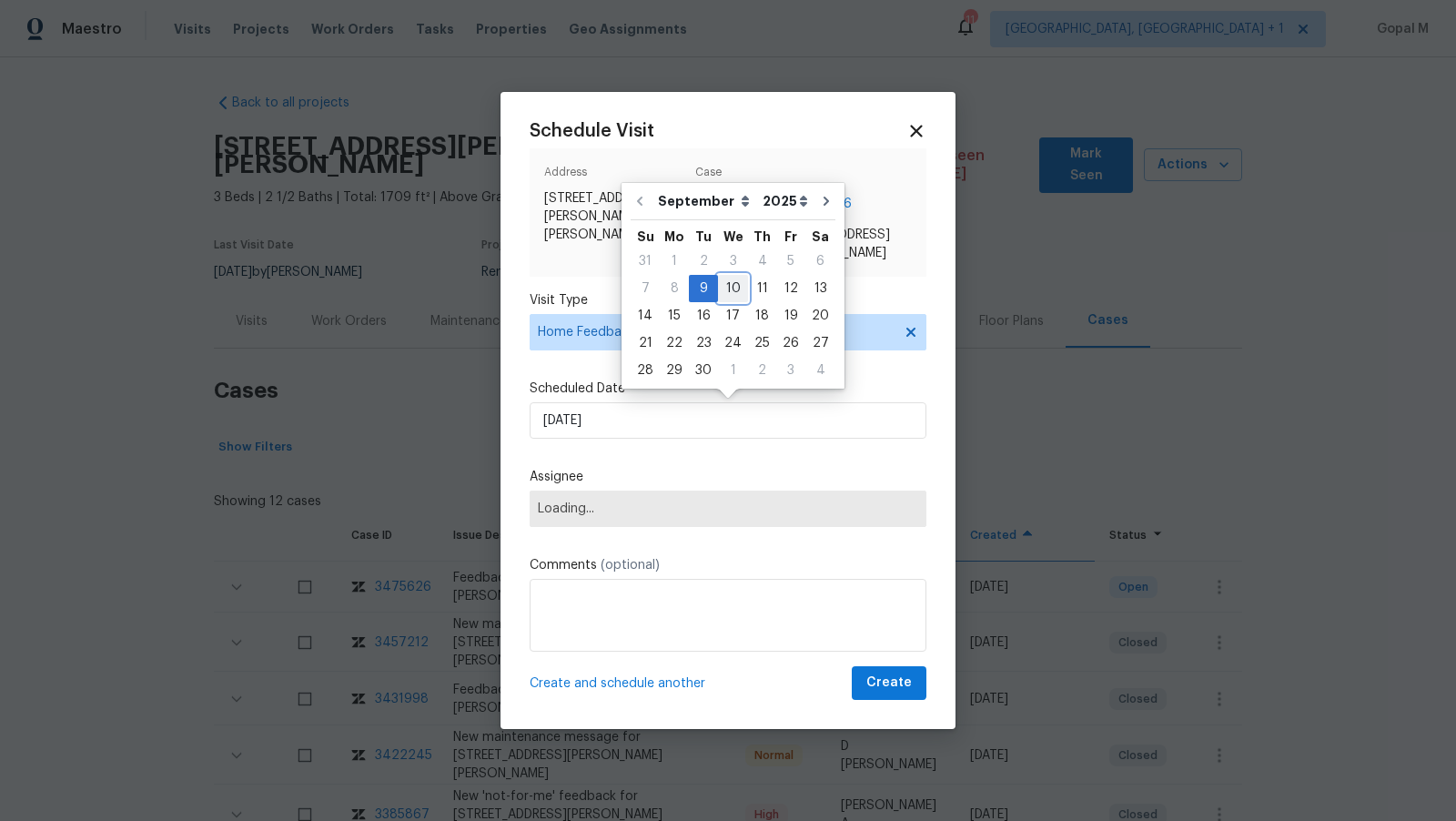
click at [730, 290] on div "10" at bounding box center [733, 289] width 30 height 26
type input "10/09/2025"
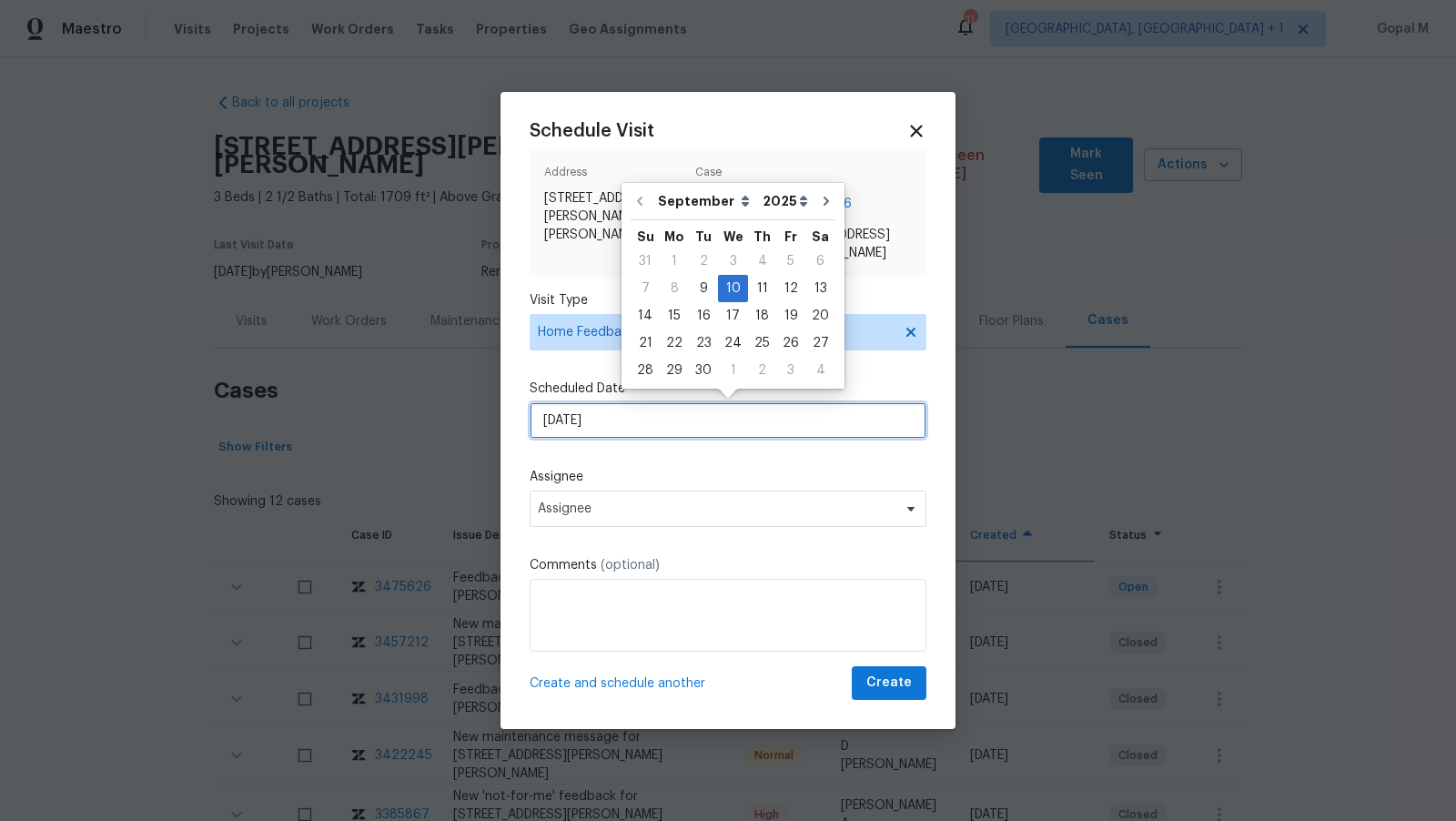
click at [727, 420] on input "10/09/2025" at bounding box center [728, 420] width 397 height 37
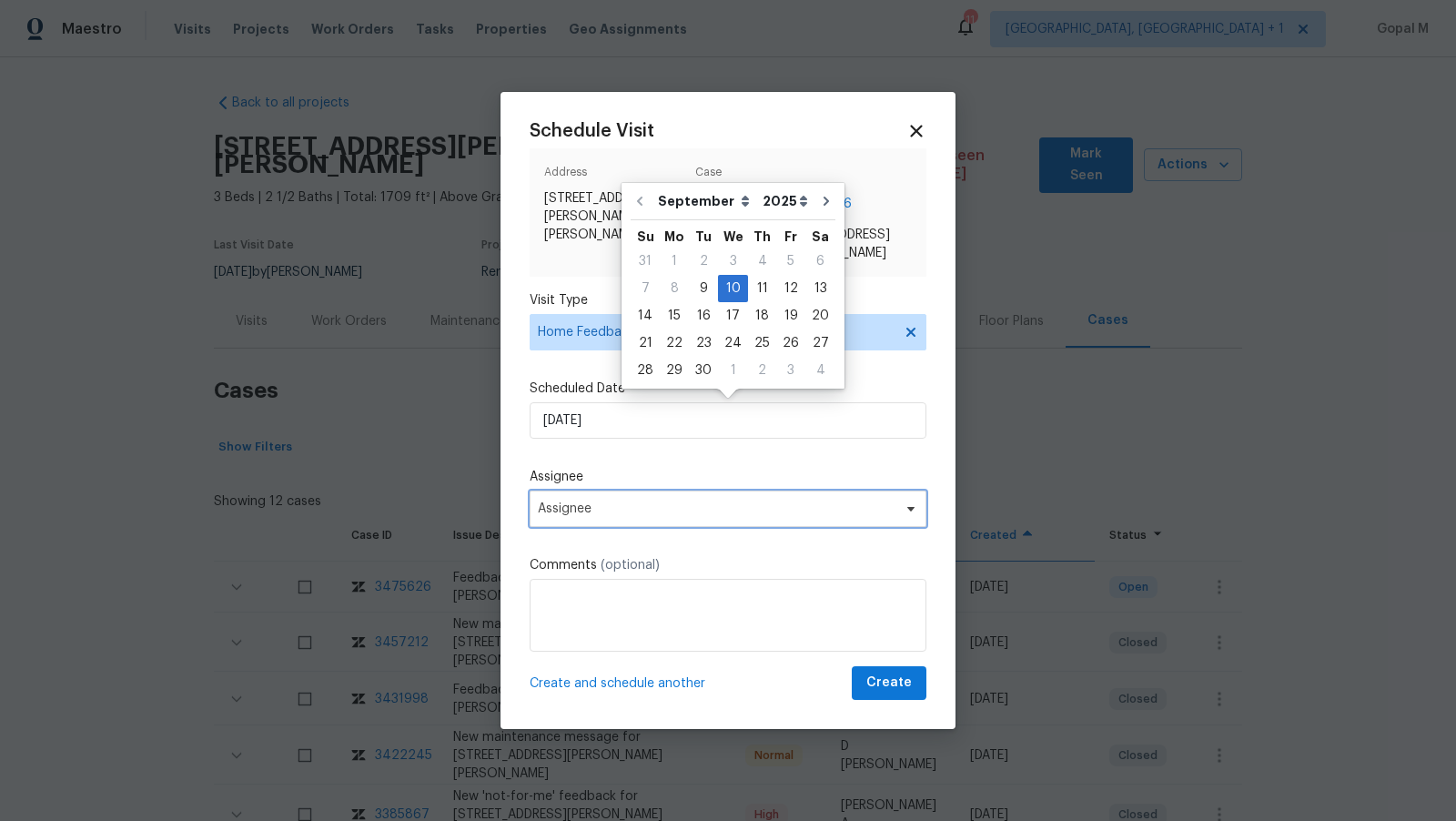
click at [655, 508] on span "Assignee" at bounding box center [716, 508] width 357 height 15
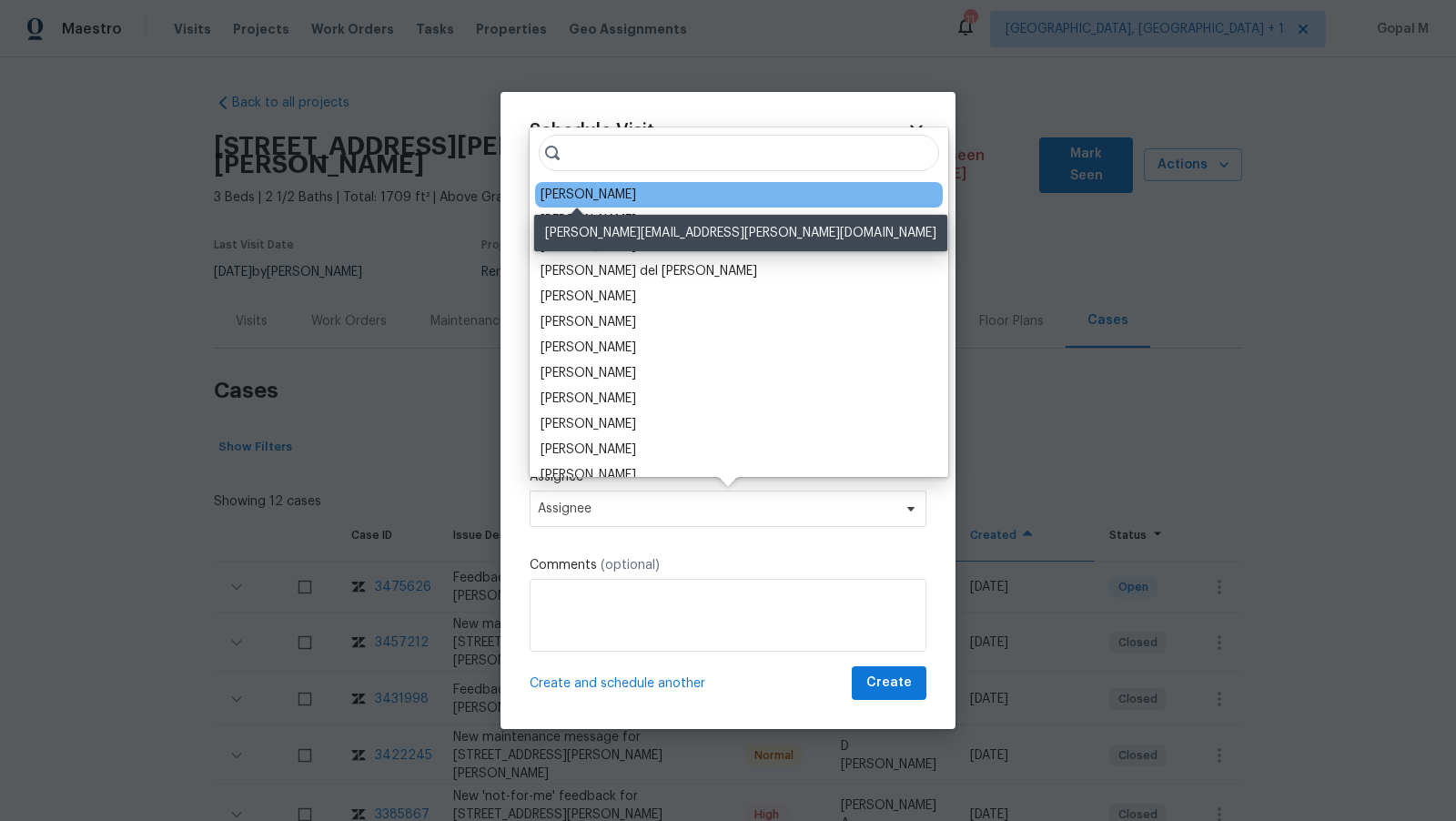
click at [571, 191] on div "Ryan Carder" at bounding box center [588, 195] width 95 height 18
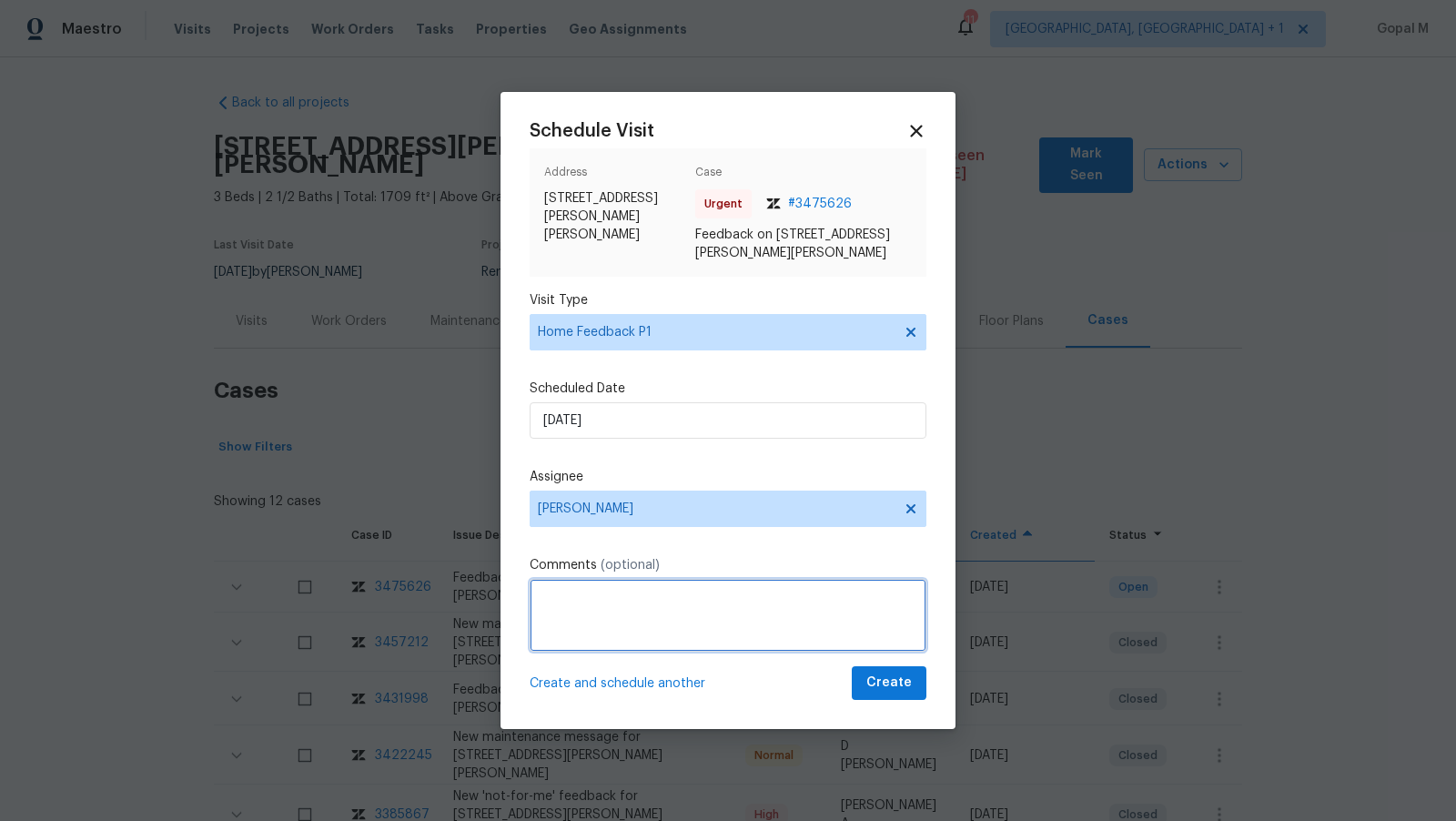
click at [669, 595] on textarea at bounding box center [728, 615] width 397 height 72
paste textarea "strong smell of cigarette smoke, especially in the primary bedroom."
paste textarea "weak spot in the flooring in front of the dishwasher and near the rear sliding …"
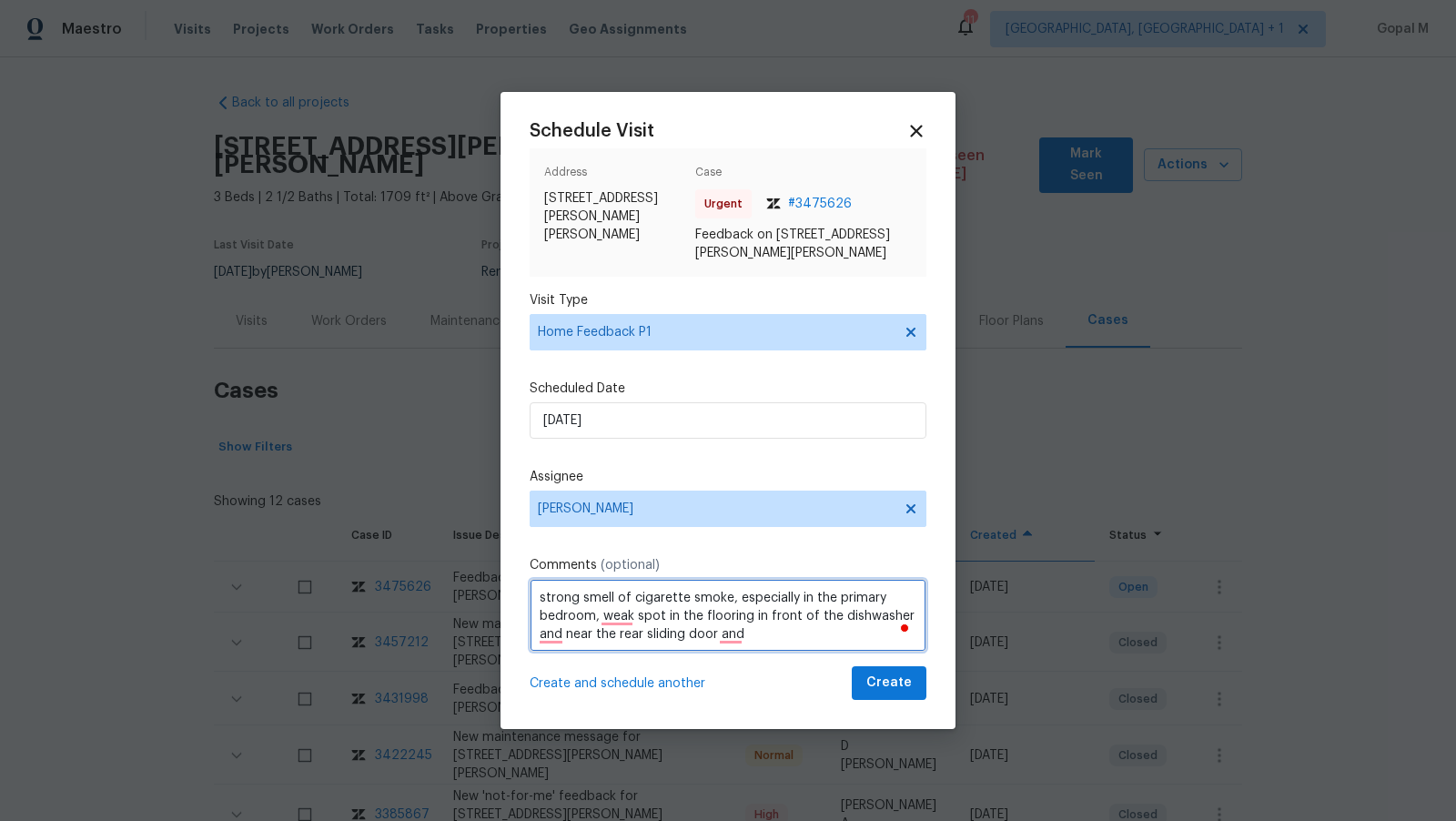
paste textarea "strong smell of cigarette smoke"
click at [775, 632] on textarea "strong smell of cigarette smoke, especially in the primary bedroom, weak spot i…" at bounding box center [728, 615] width 397 height 72
paste textarea "range appears old."
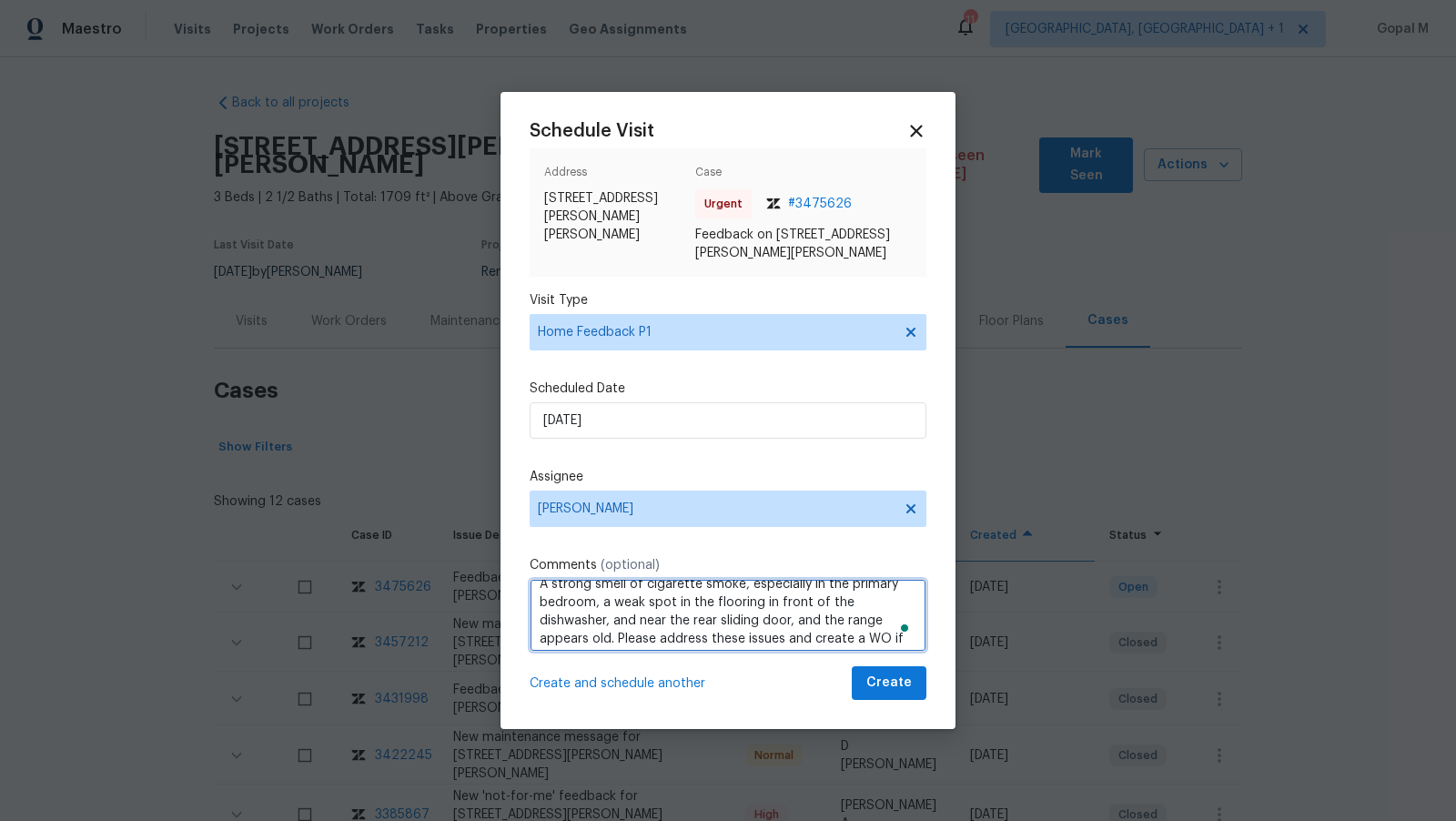
click at [805, 621] on textarea "A strong smell of cigarette smoke, especially in the primary bedroom, a weak sp…" at bounding box center [728, 615] width 397 height 72
click at [894, 617] on textarea "A strong smell of cigarette smoke, especially in the primary bedroom, a weak sp…" at bounding box center [728, 615] width 397 height 72
click at [783, 636] on textarea "A strong smell of cigarette smoke, especially in the primary bedroom, a weak sp…" at bounding box center [728, 615] width 397 height 72
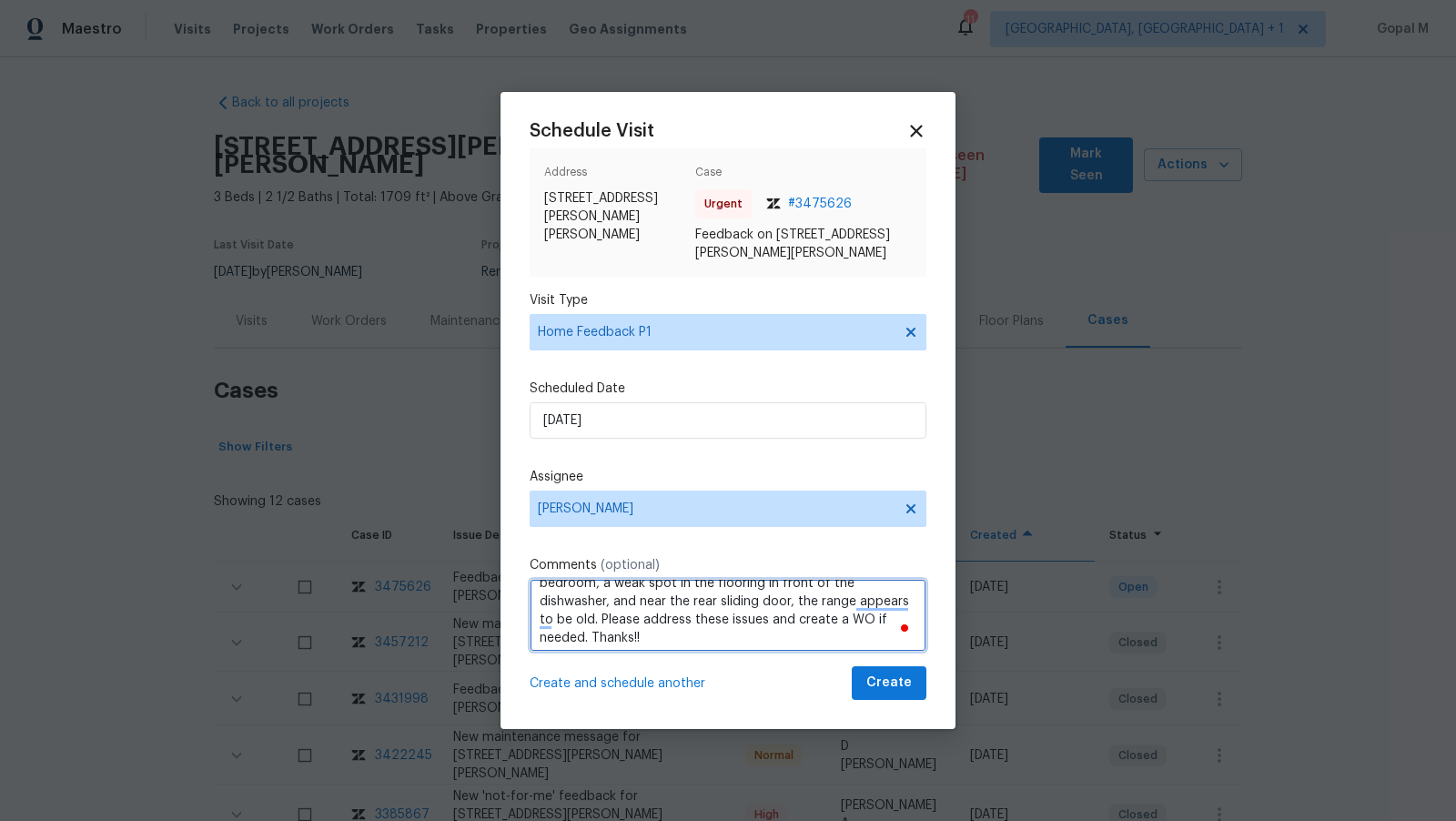
type textarea "A strong smell of cigarette smoke, especially in the primary bedroom, a weak sp…"
click at [864, 681] on button "Create" at bounding box center [889, 683] width 74 height 34
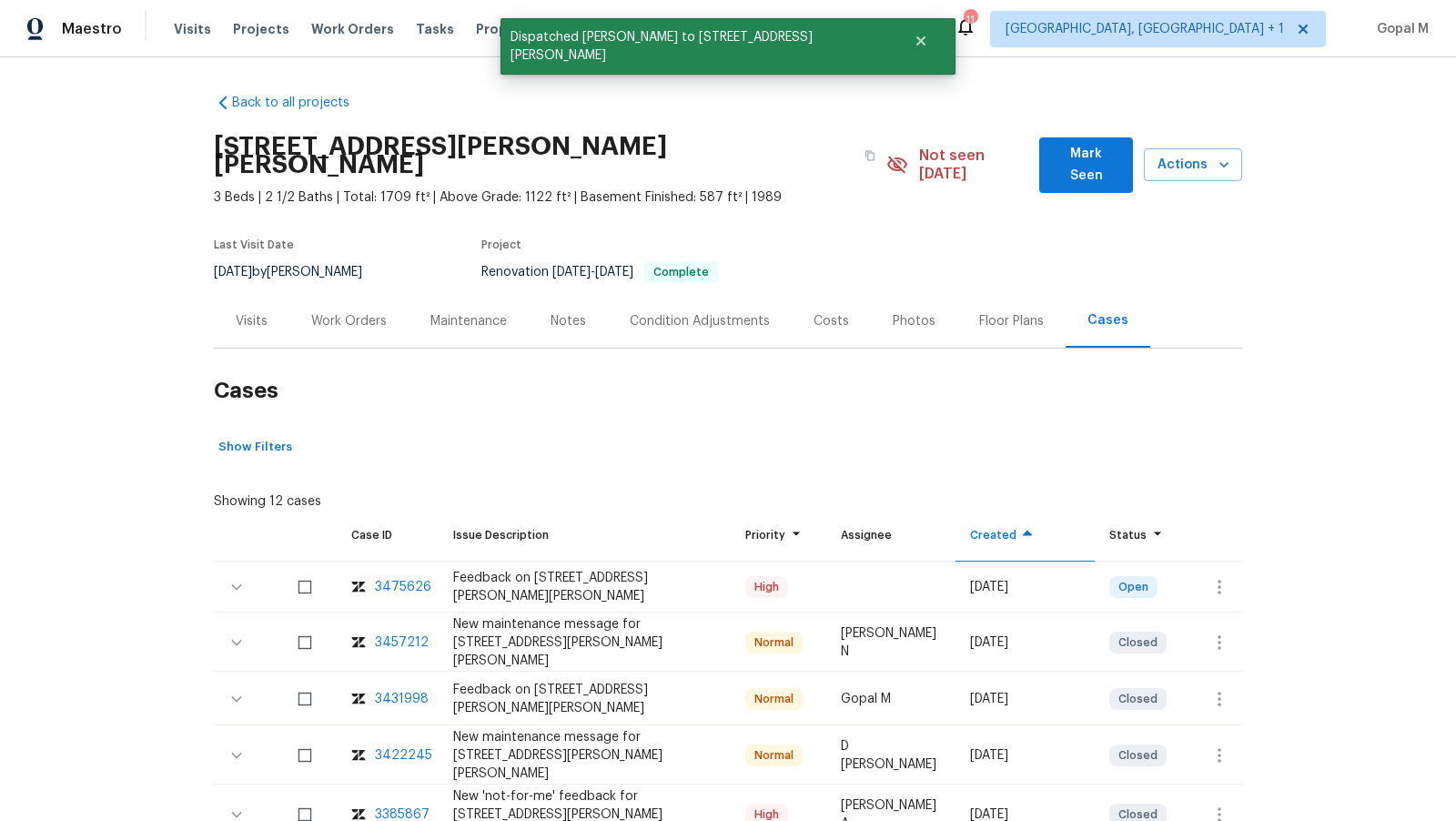
click at [252, 312] on div "Visits" at bounding box center [251, 321] width 32 height 18
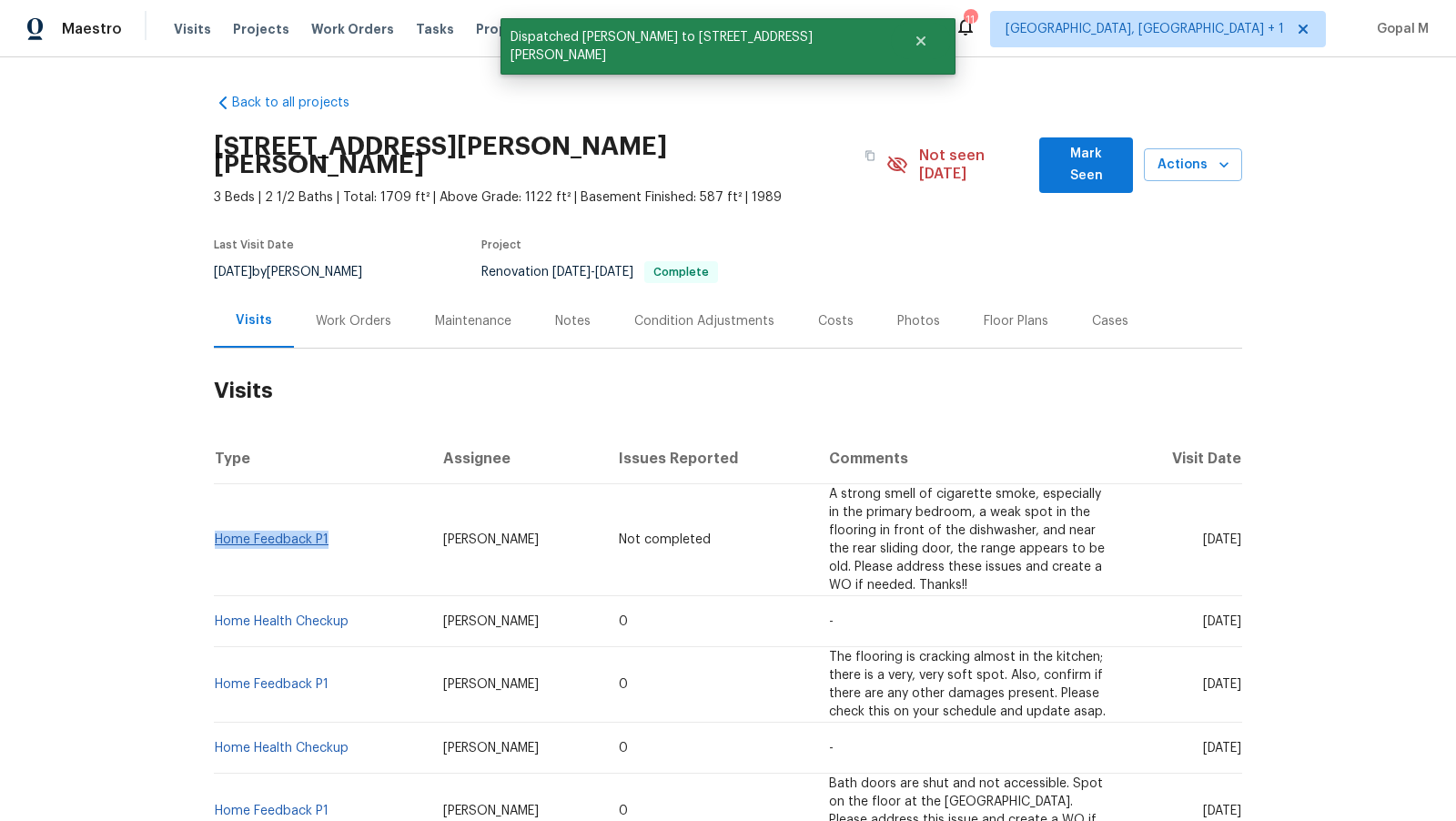
drag, startPoint x: 334, startPoint y: 522, endPoint x: 217, endPoint y: 525, distance: 117.0
click at [217, 525] on td "Home Feedback P1" at bounding box center [321, 540] width 215 height 112
copy link "Home Feedback P1"
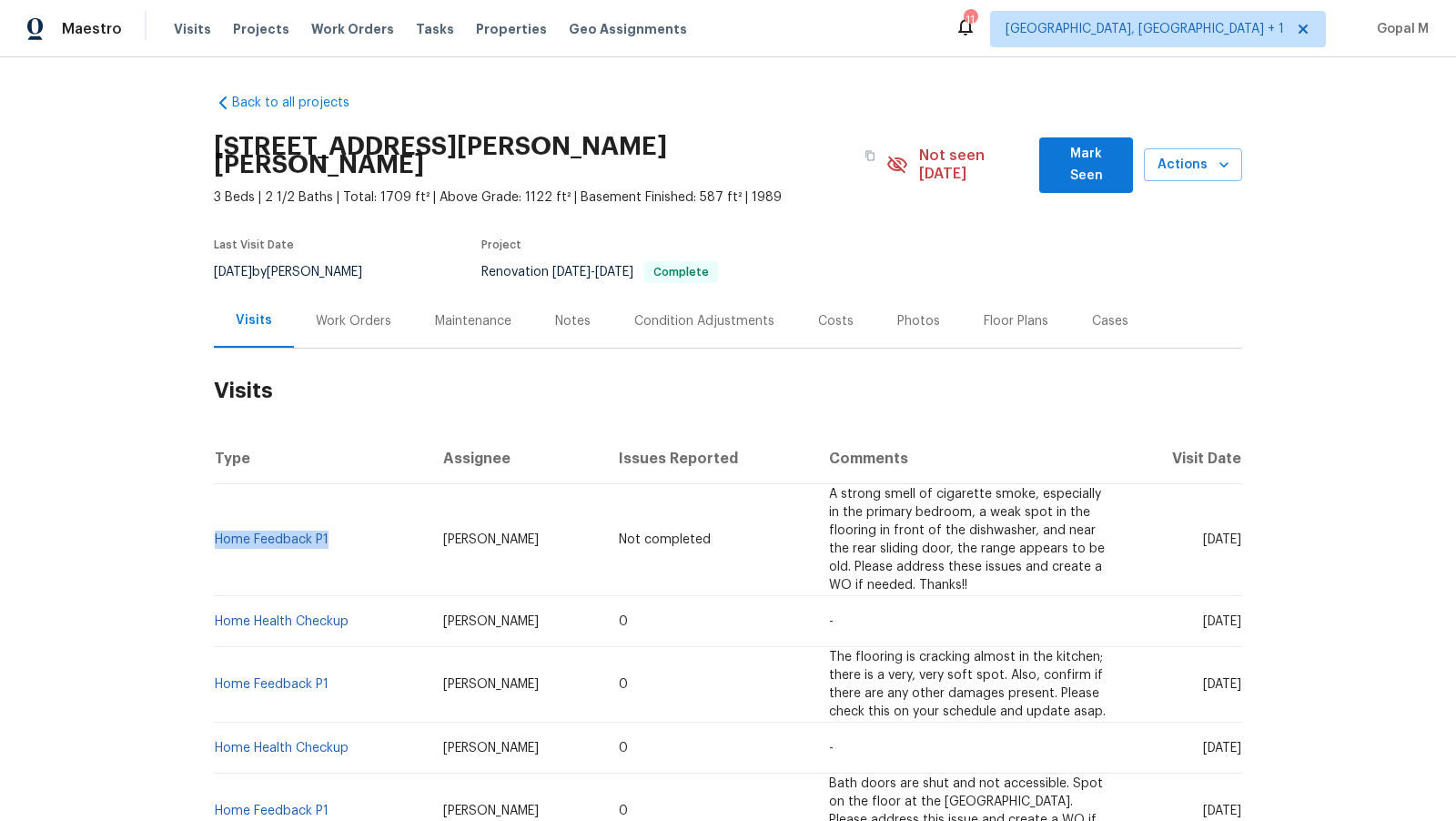
drag, startPoint x: 265, startPoint y: 252, endPoint x: 210, endPoint y: 251, distance: 55.0
click at [210, 251] on div "Back to all projects 269 Bud Black Rd, Crouse, NC 28033 3 Beds | 2 1/2 Baths | …" at bounding box center [728, 439] width 1456 height 763
copy span "[DATE]"
click at [365, 312] on div "Work Orders" at bounding box center [354, 321] width 75 height 18
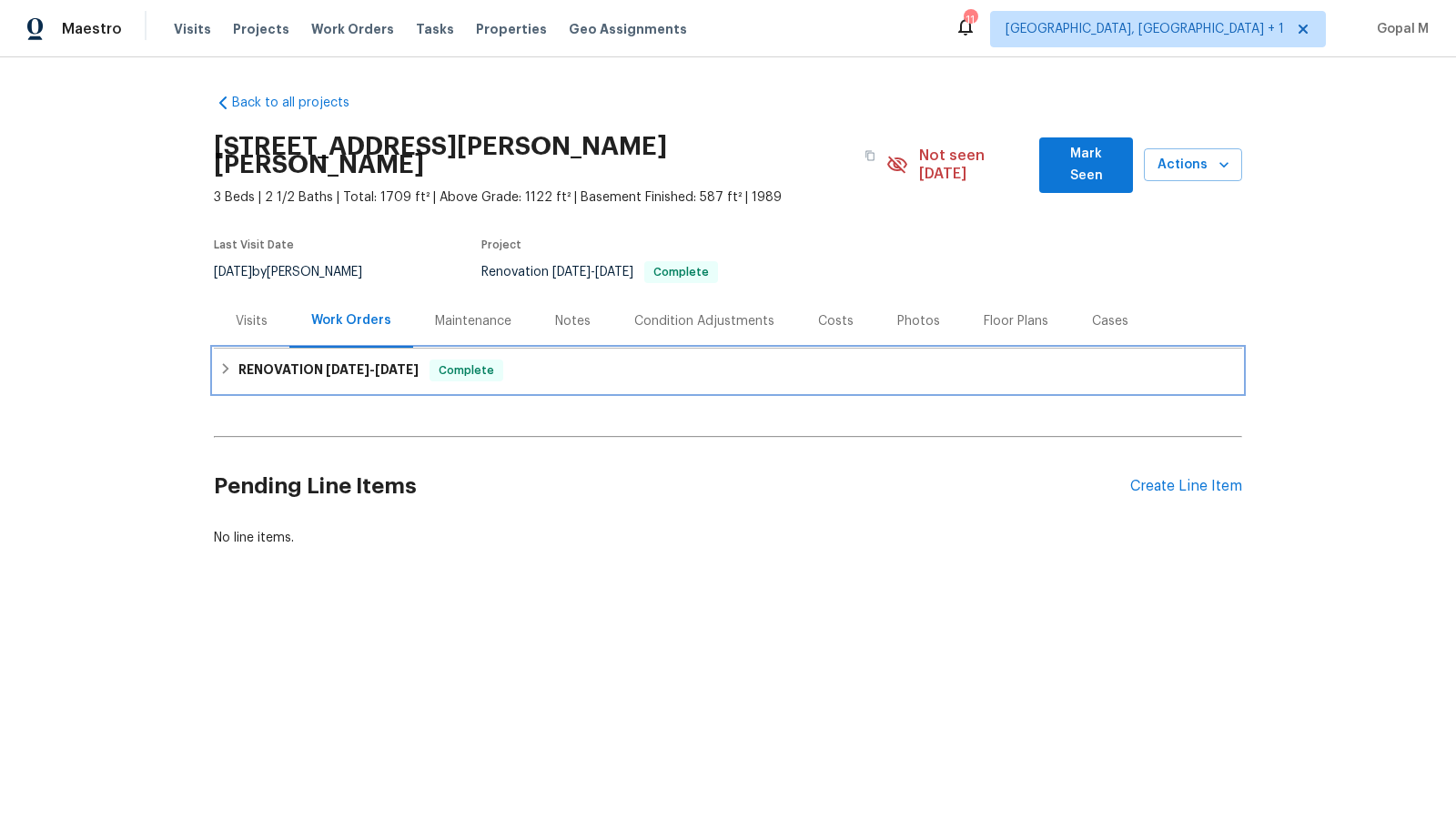
click at [510, 348] on div "RENOVATION 4/10/25 - 4/17/25 Complete" at bounding box center [728, 370] width 1029 height 44
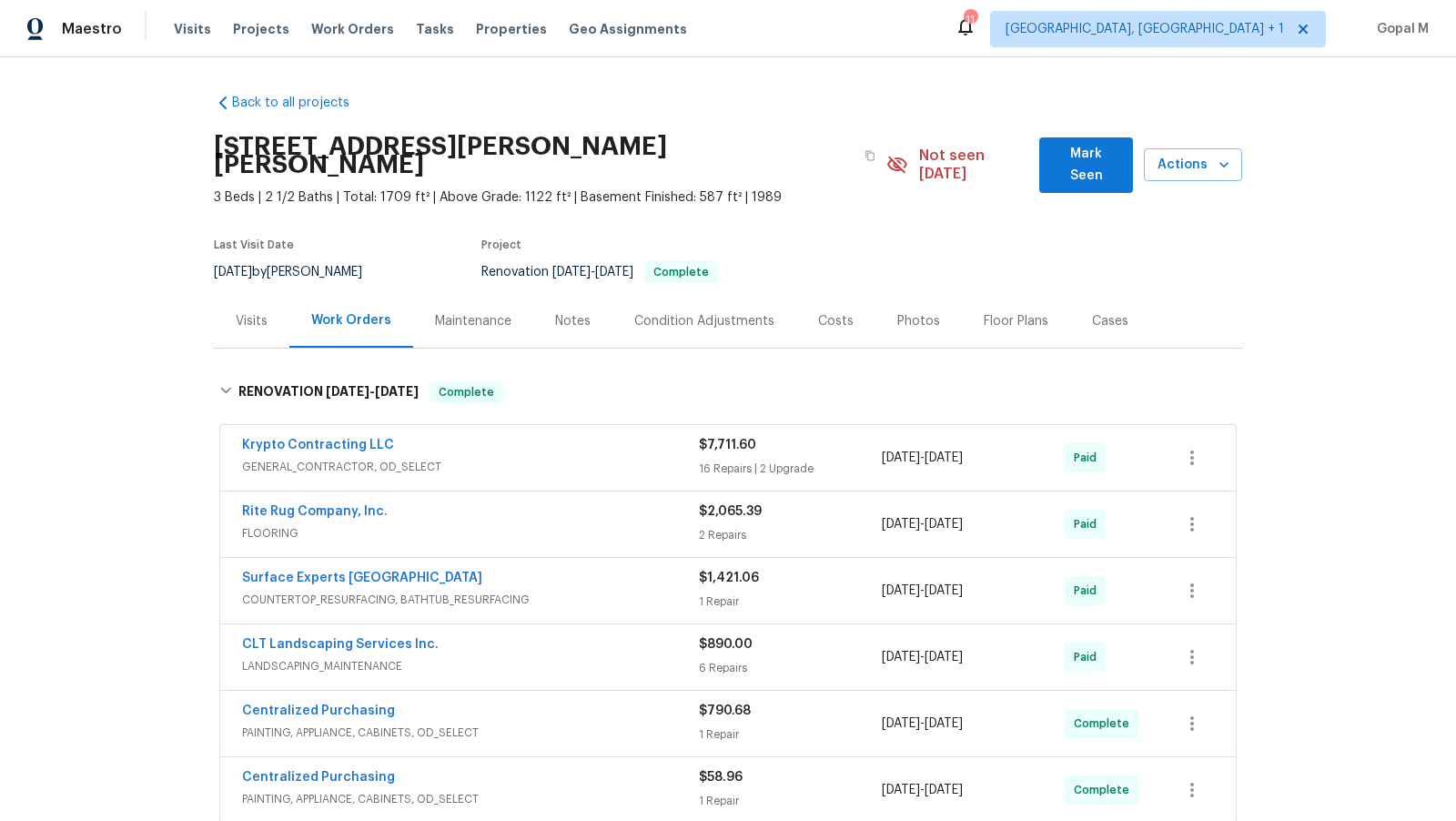
drag, startPoint x: 1018, startPoint y: 440, endPoint x: 886, endPoint y: 438, distance: 132.0
click at [886, 438] on div "4/10/2025 - 4/17/2025" at bounding box center [973, 458] width 183 height 44
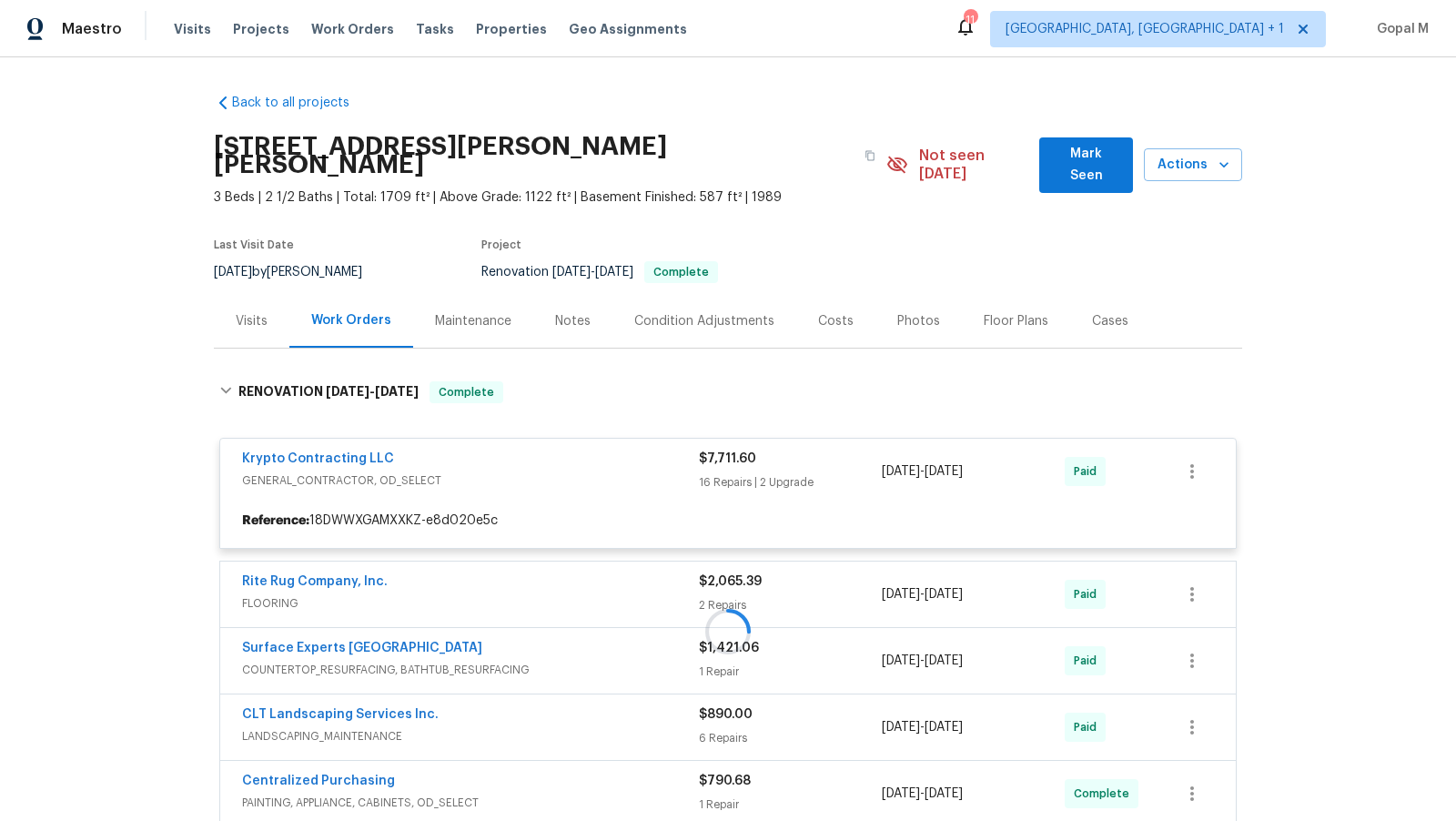
copy span "4/10/2025 - 4/17/2025"
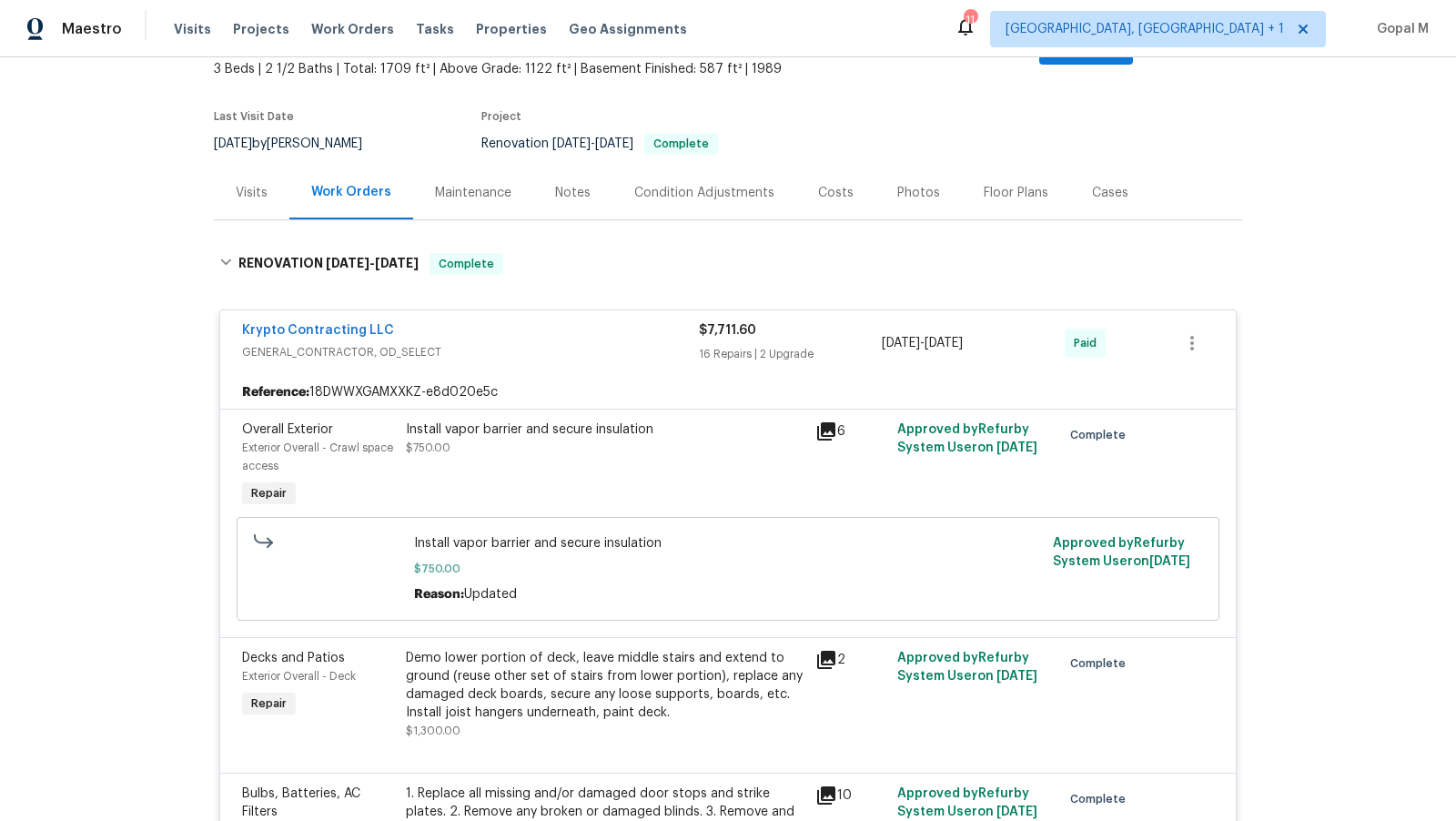
scroll to position [129, 0]
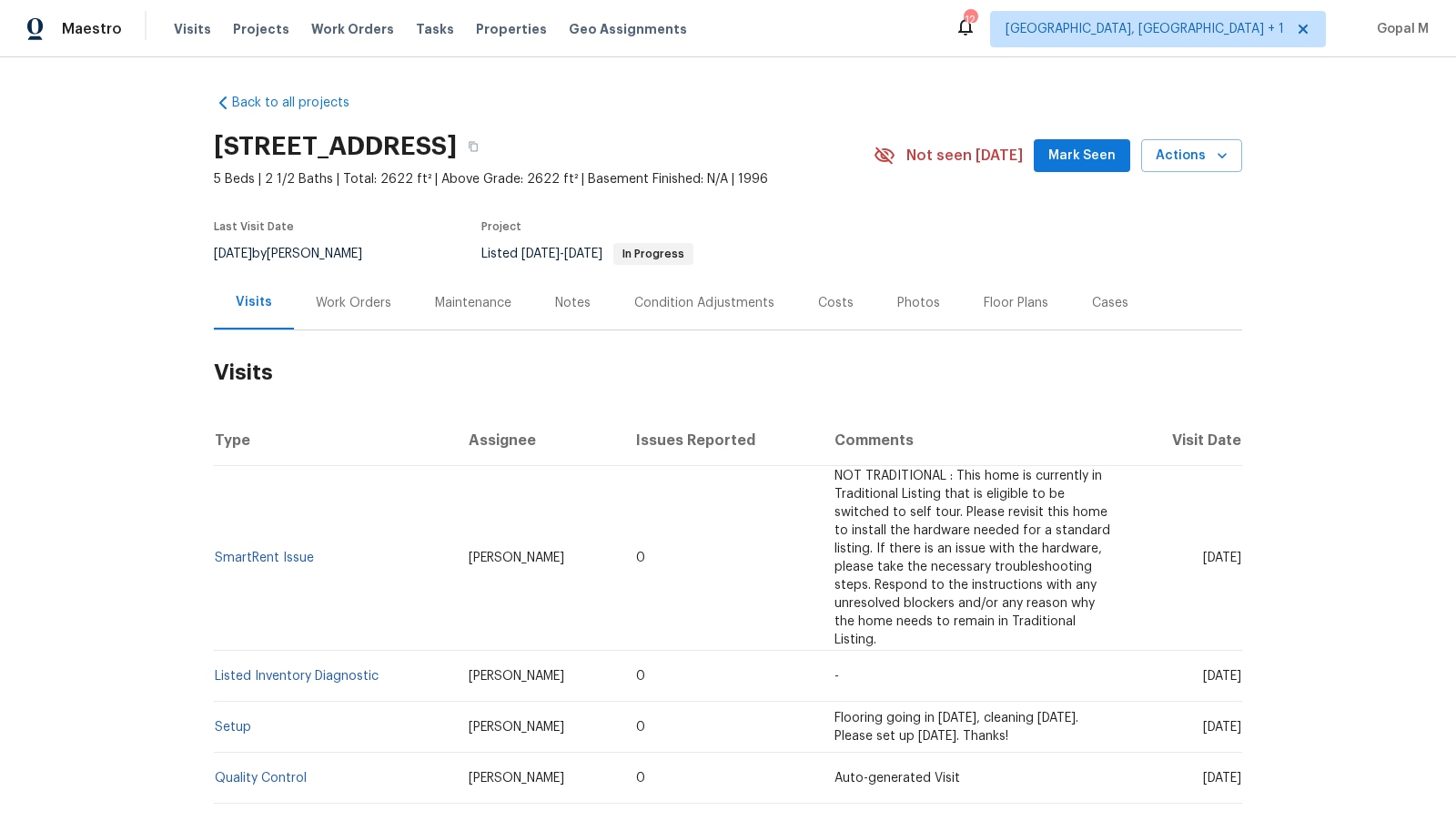
click at [368, 304] on div "Work Orders" at bounding box center [354, 303] width 75 height 18
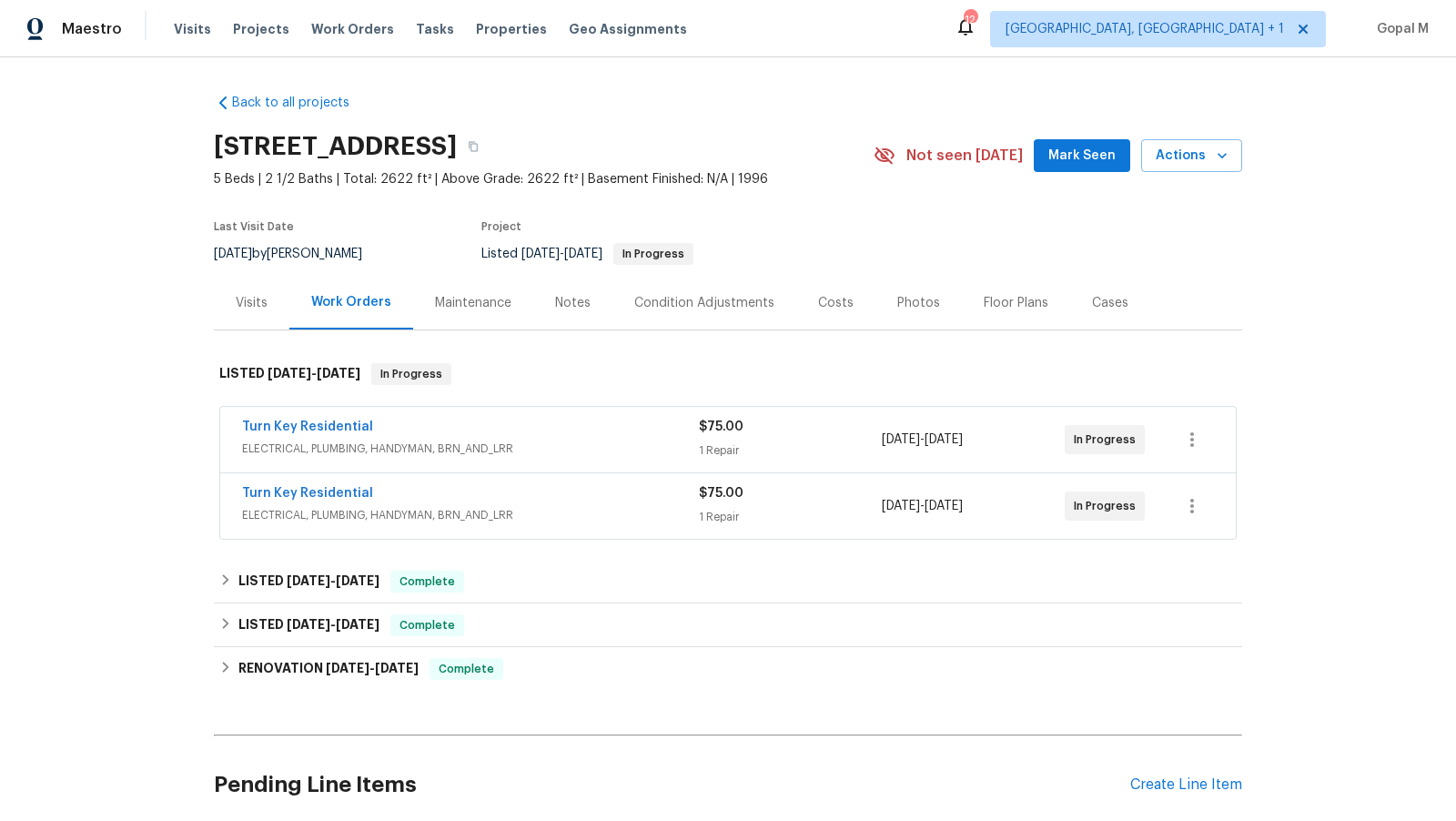
click at [651, 447] on span "ELECTRICAL, PLUMBING, HANDYMAN, BRN_AND_LRR" at bounding box center [471, 449] width 457 height 18
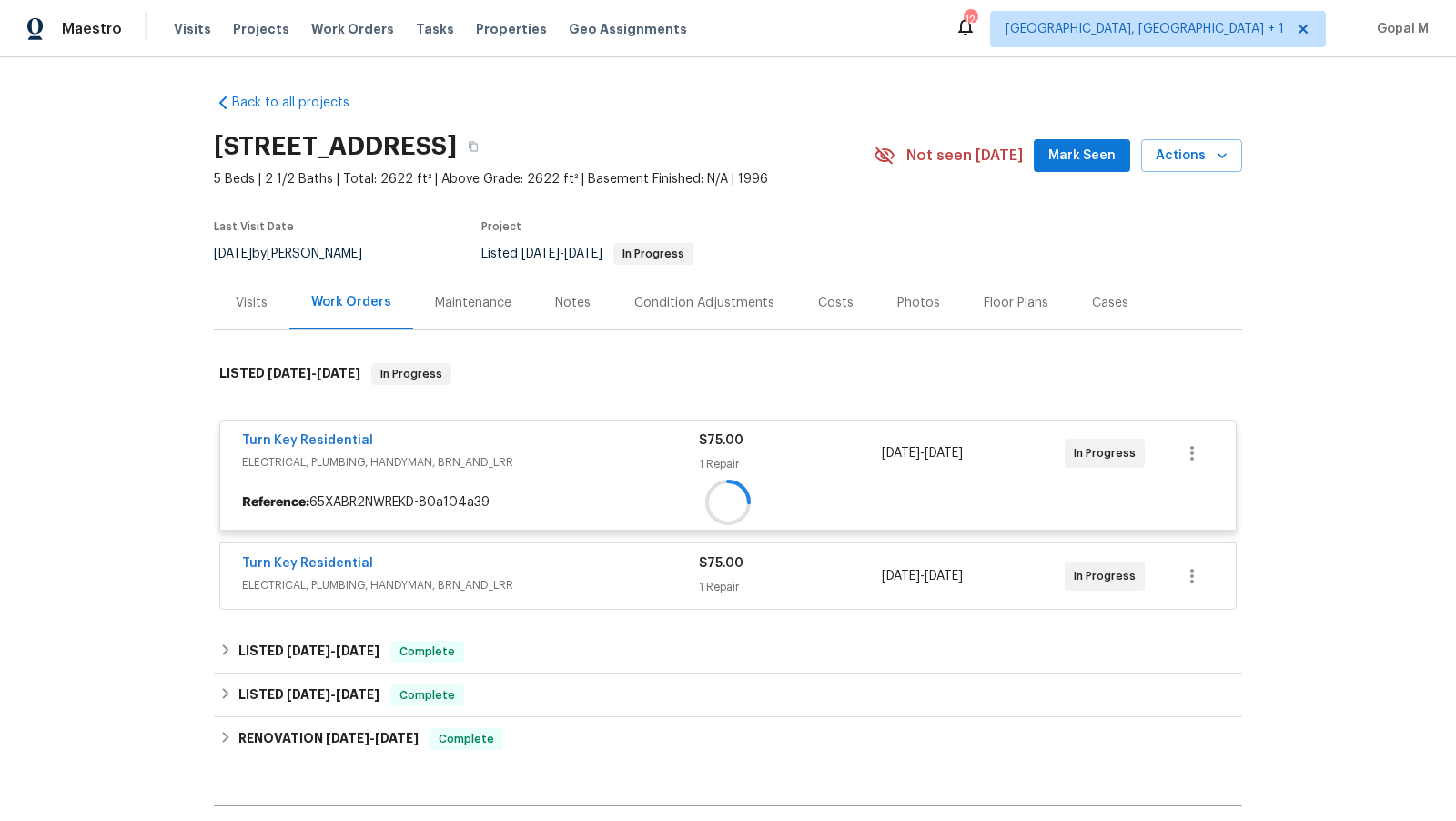
scroll to position [214, 0]
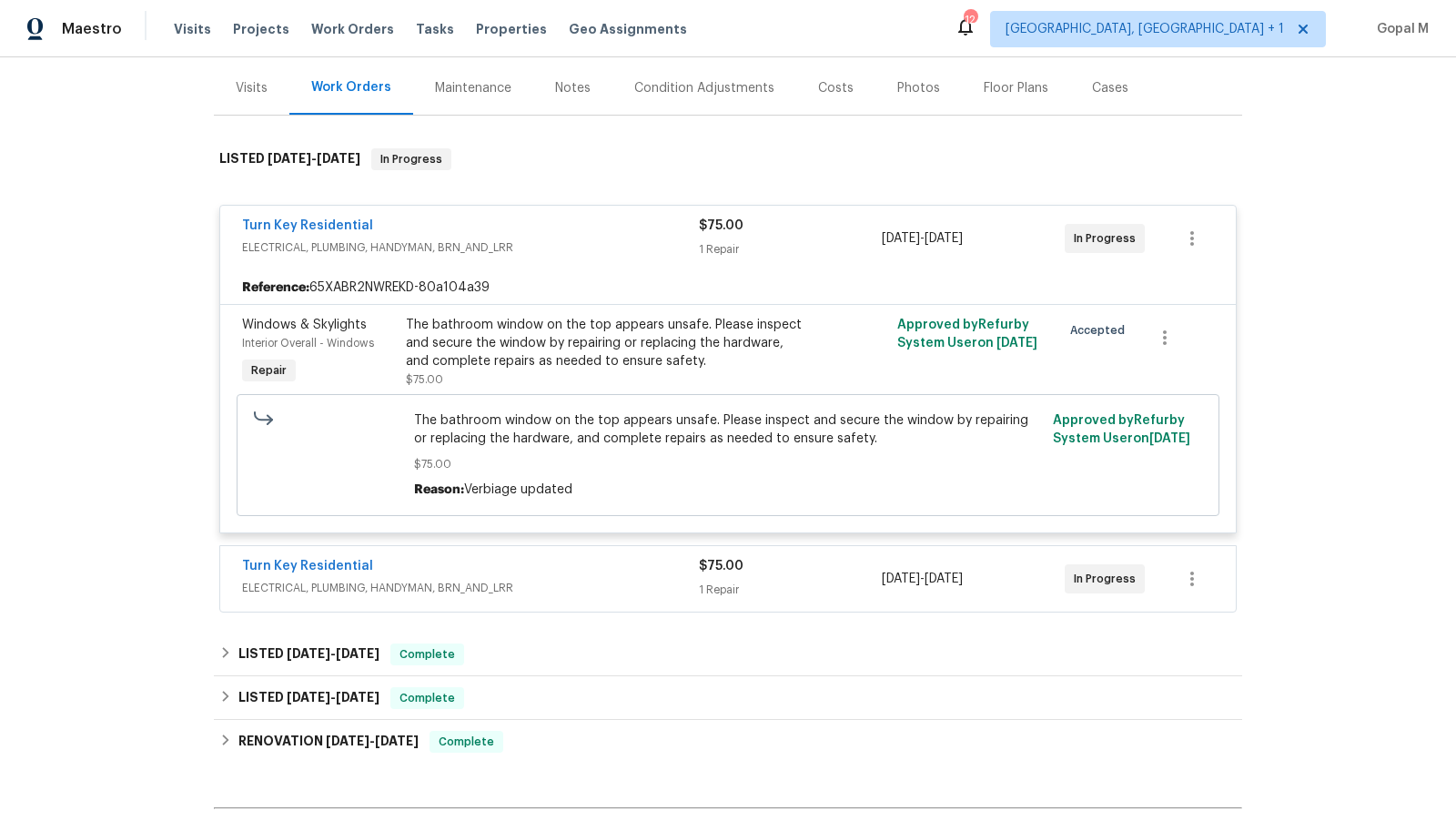
click at [629, 574] on div "Turn Key Residential" at bounding box center [471, 568] width 457 height 22
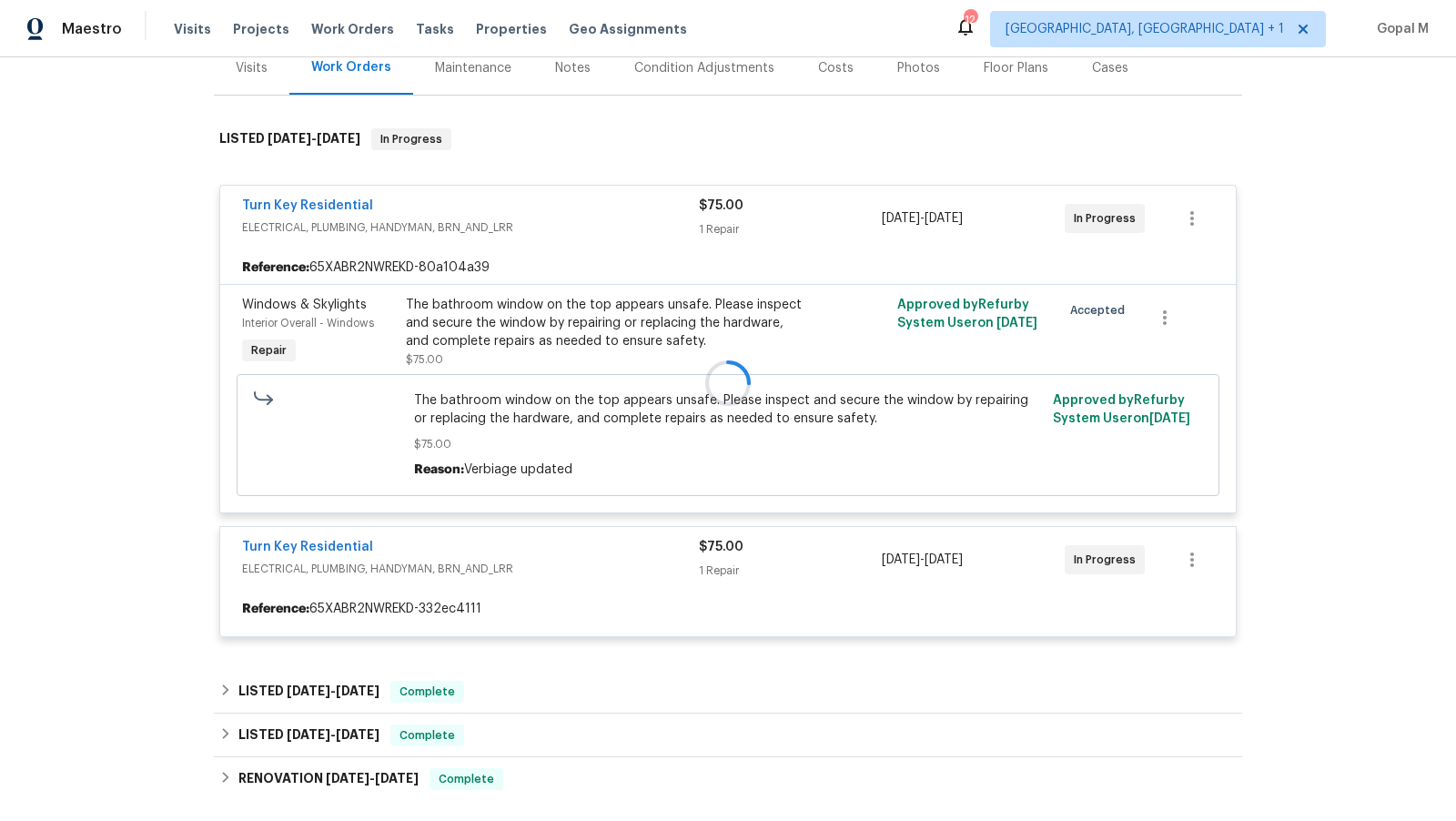
scroll to position [237, 0]
